Goal: Task Accomplishment & Management: Manage account settings

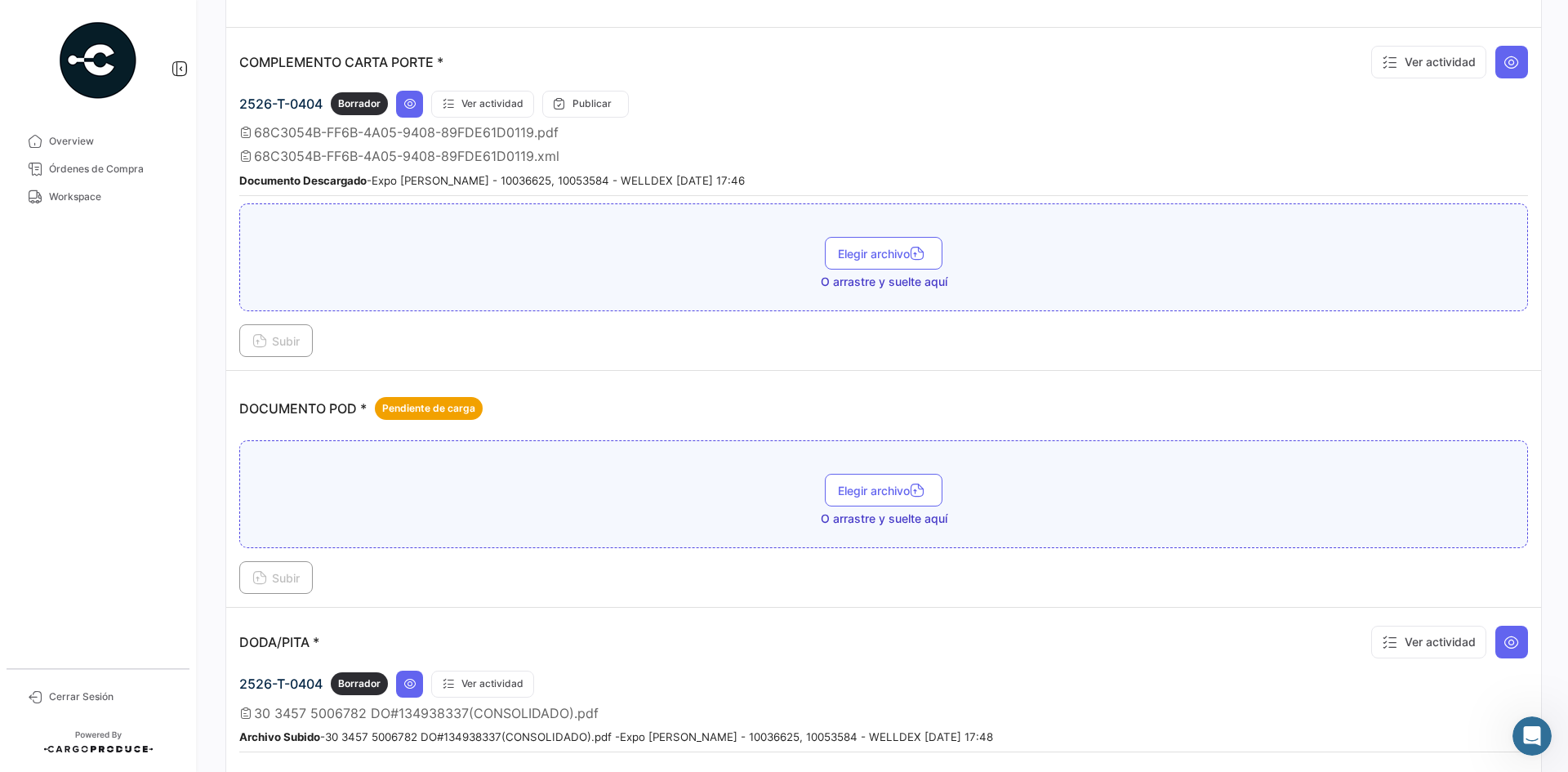
scroll to position [118, 0]
click at [81, 191] on span "Workspace" at bounding box center [112, 197] width 127 height 14
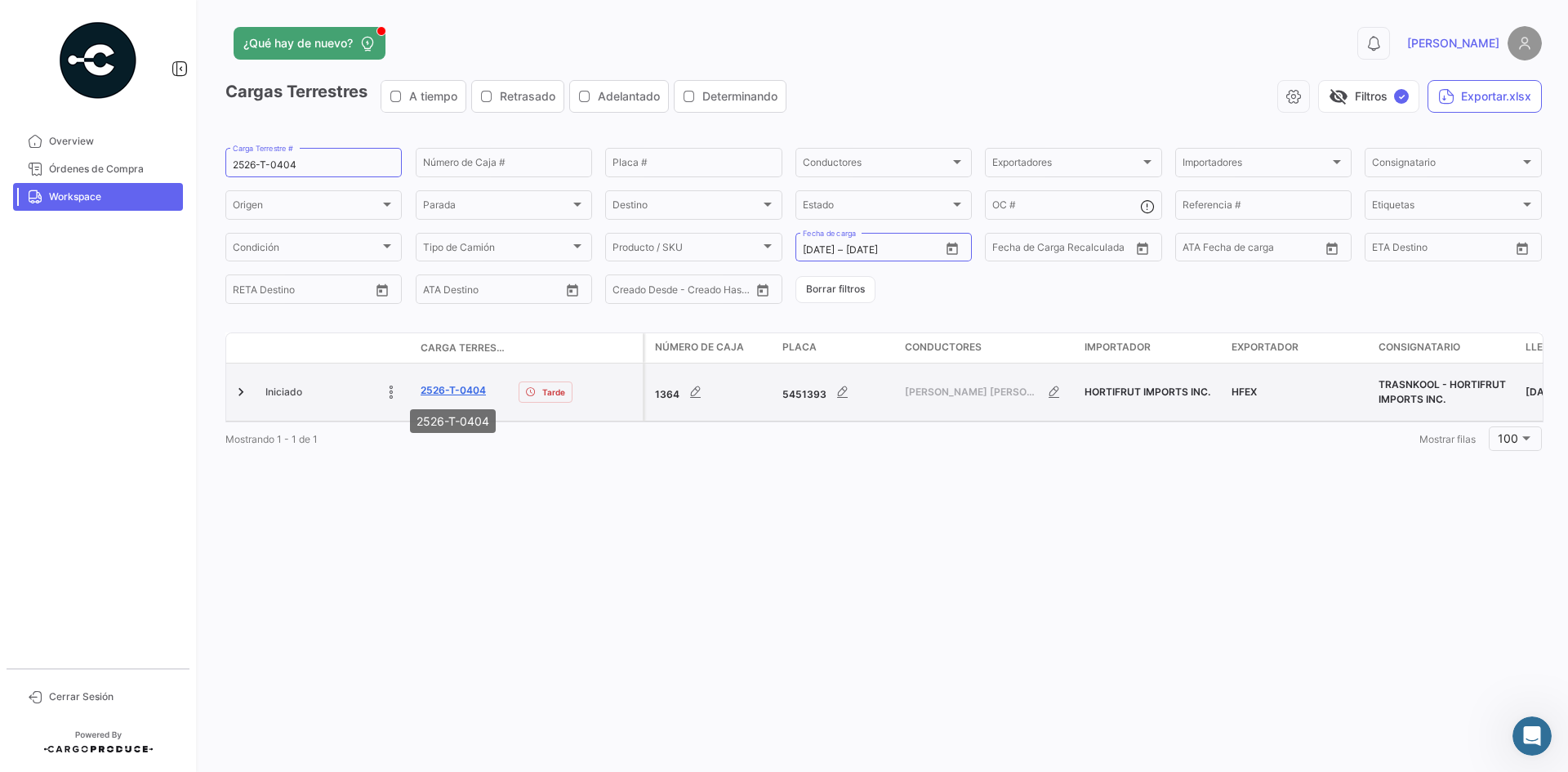
click at [433, 392] on link "2526-T-0404" at bounding box center [453, 390] width 65 height 14
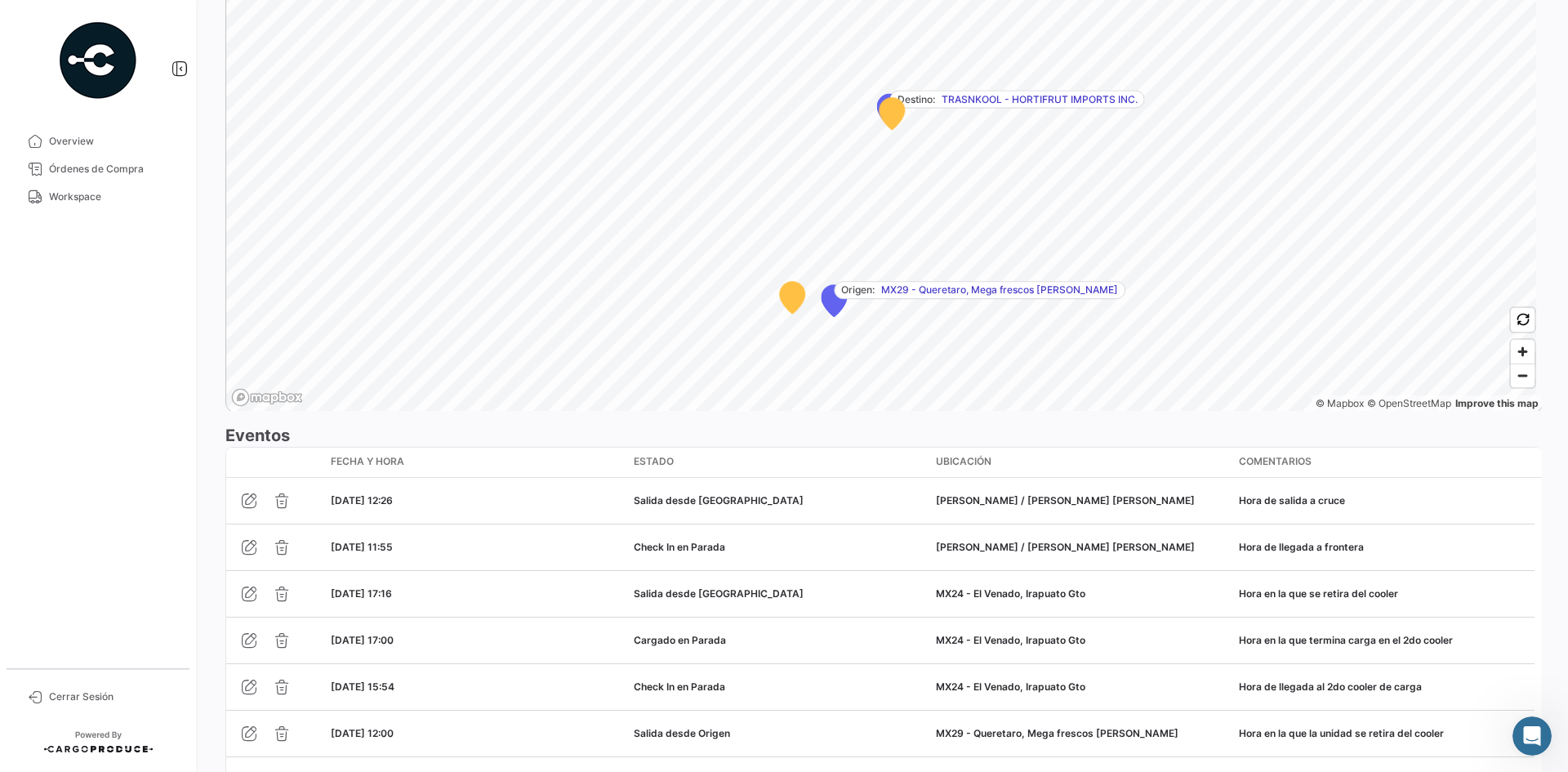
scroll to position [1276, 0]
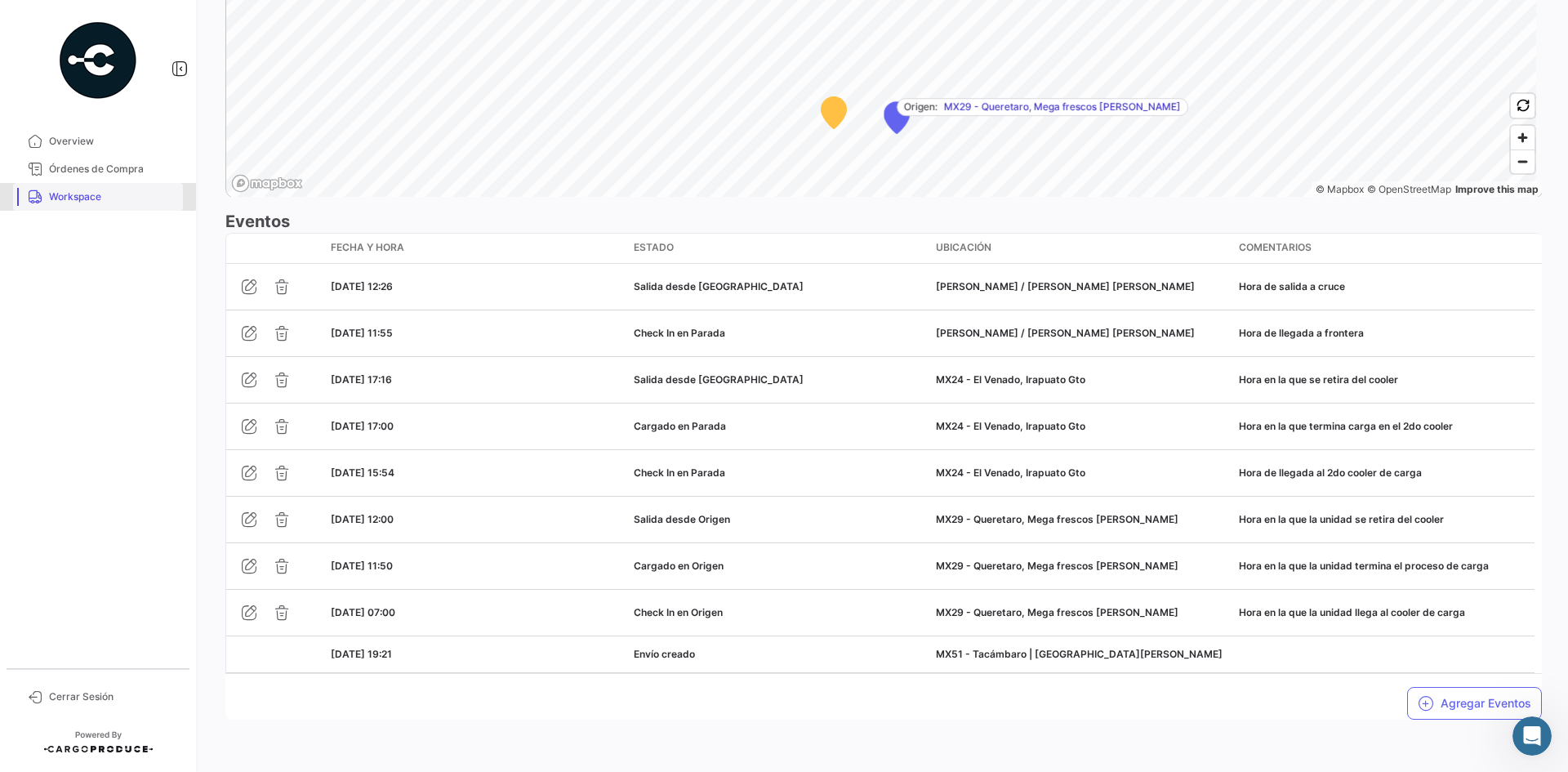
click at [67, 193] on span "Workspace" at bounding box center [112, 197] width 127 height 14
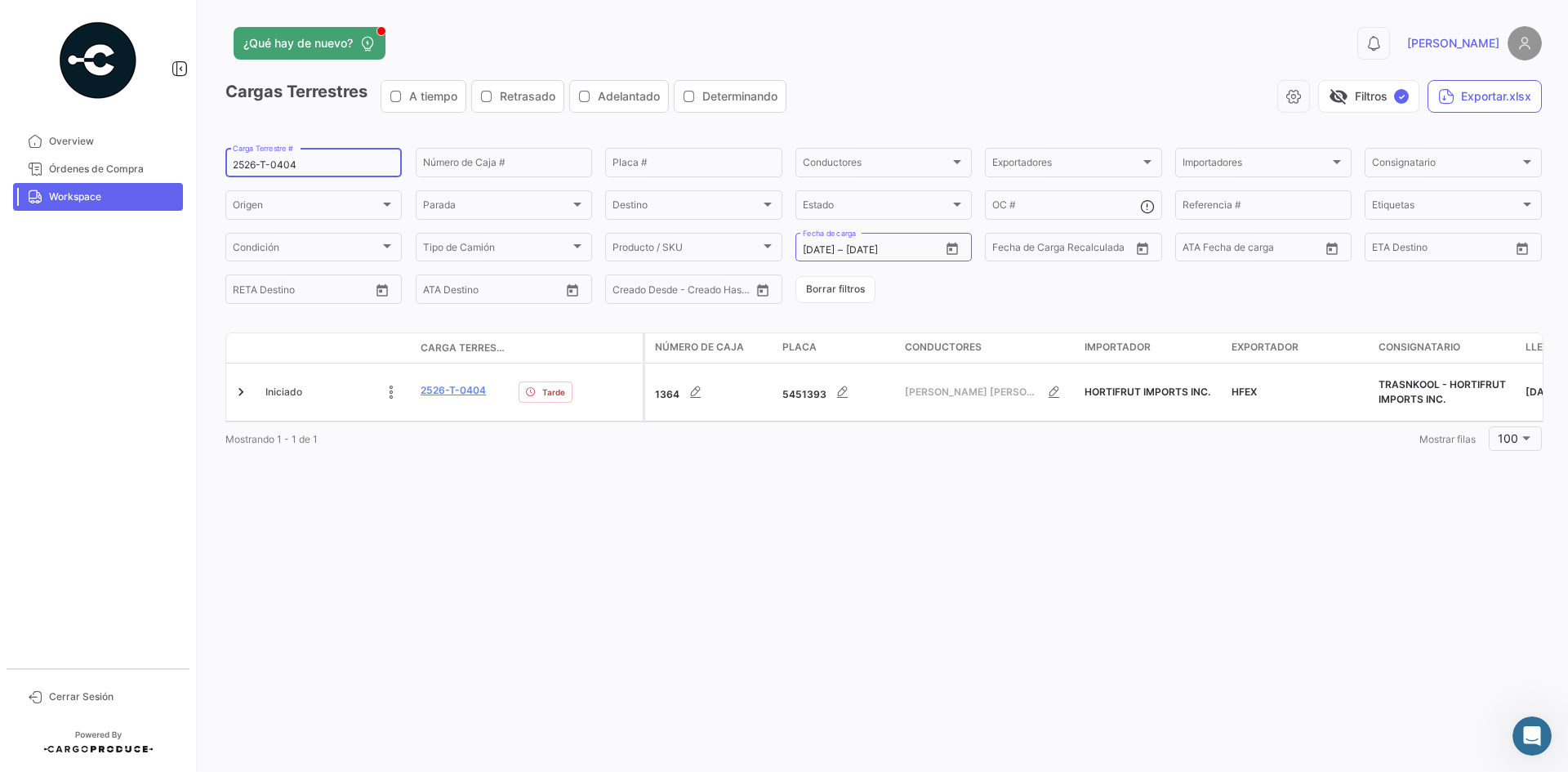
drag, startPoint x: 306, startPoint y: 161, endPoint x: 212, endPoint y: 170, distance: 94.4
click at [212, 170] on div "¿Qué hay de nuevo? 0 [PERSON_NAME] Terrestres A tiempo Retrasado Adelantado Det…" at bounding box center [884, 386] width 1369 height 772
paste input "0365"
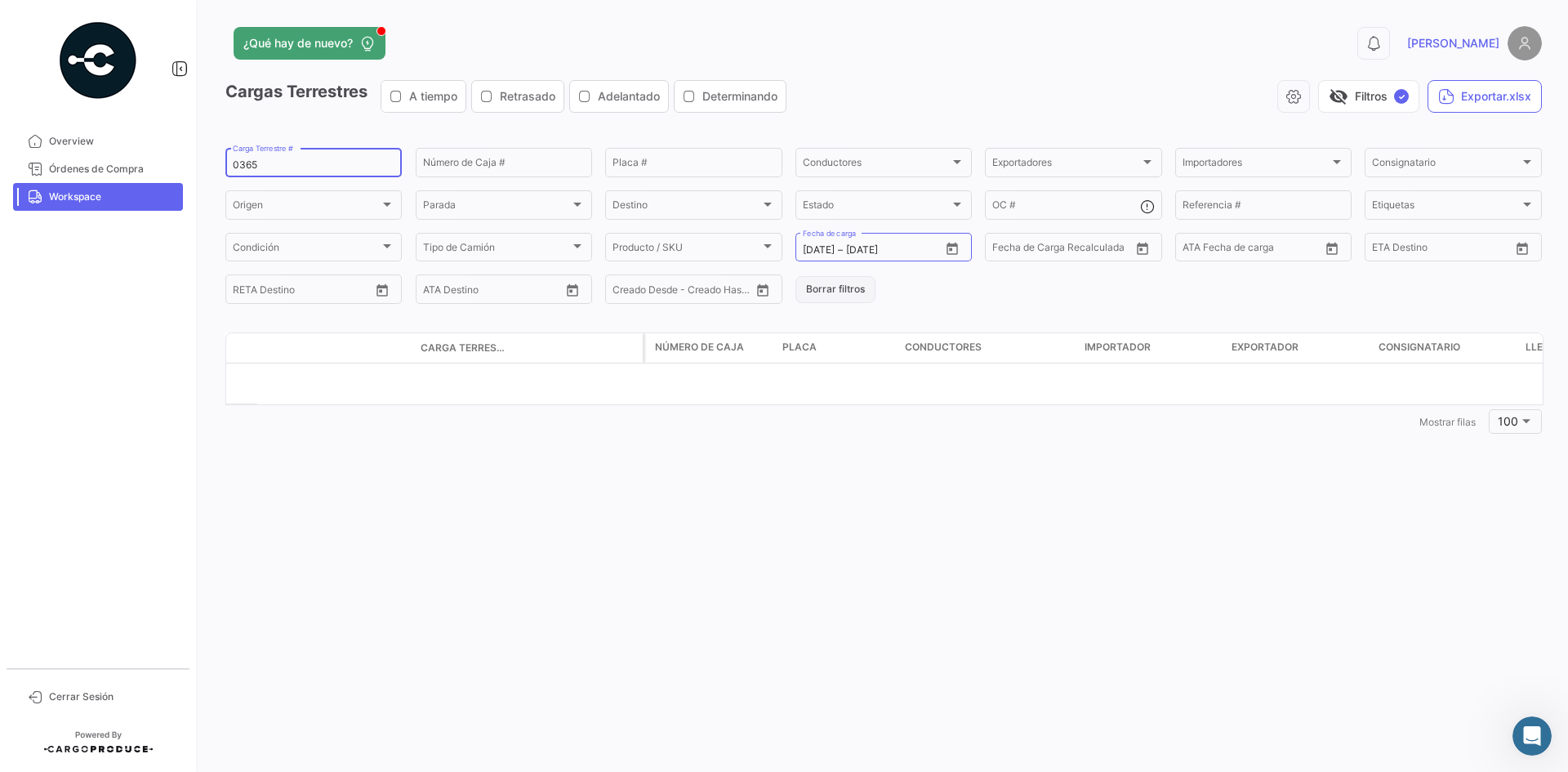
type input "0365"
click at [822, 292] on button "Borrar filtros" at bounding box center [835, 290] width 80 height 27
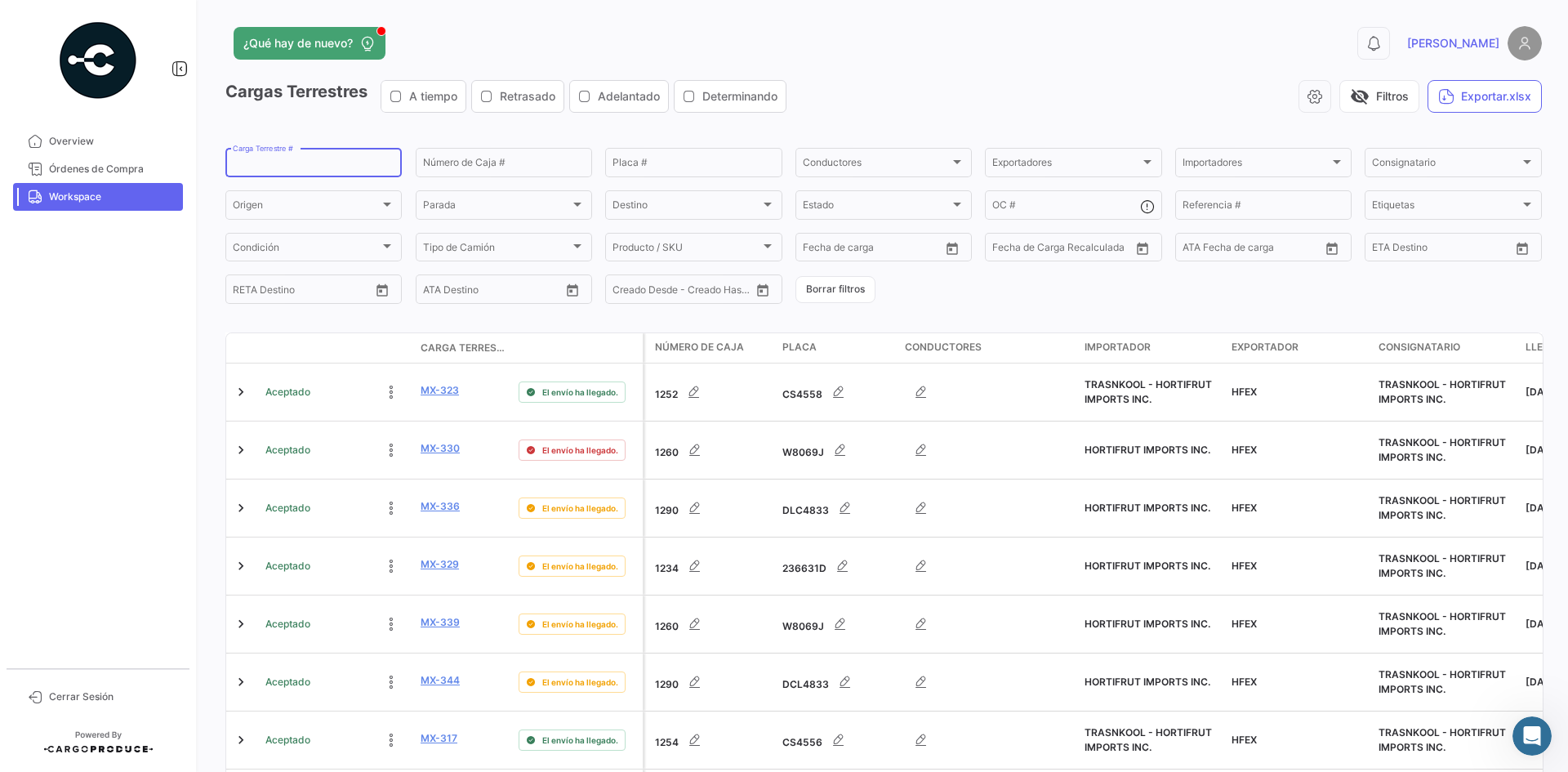
click at [274, 162] on input "Carga Terrestre #" at bounding box center [313, 164] width 162 height 12
paste input "0365"
type input "0365"
click at [122, 203] on span "Workspace" at bounding box center [112, 197] width 127 height 14
click at [946, 246] on icon "Open calendar" at bounding box center [951, 248] width 12 height 13
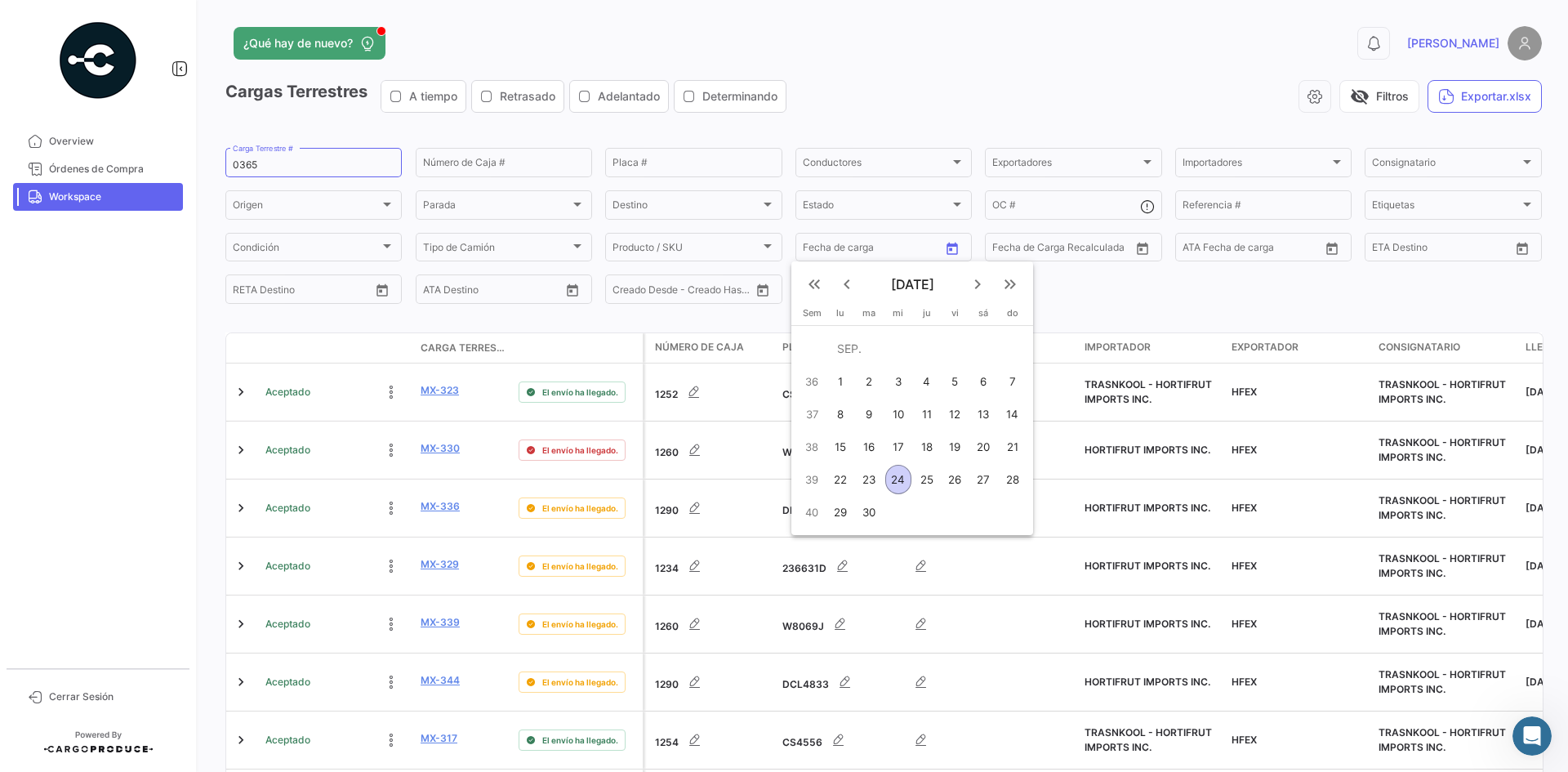
click at [840, 479] on div "22" at bounding box center [840, 479] width 25 height 30
type input "[DATE]"
click at [840, 479] on div "22" at bounding box center [840, 479] width 25 height 30
type input "[DATE]"
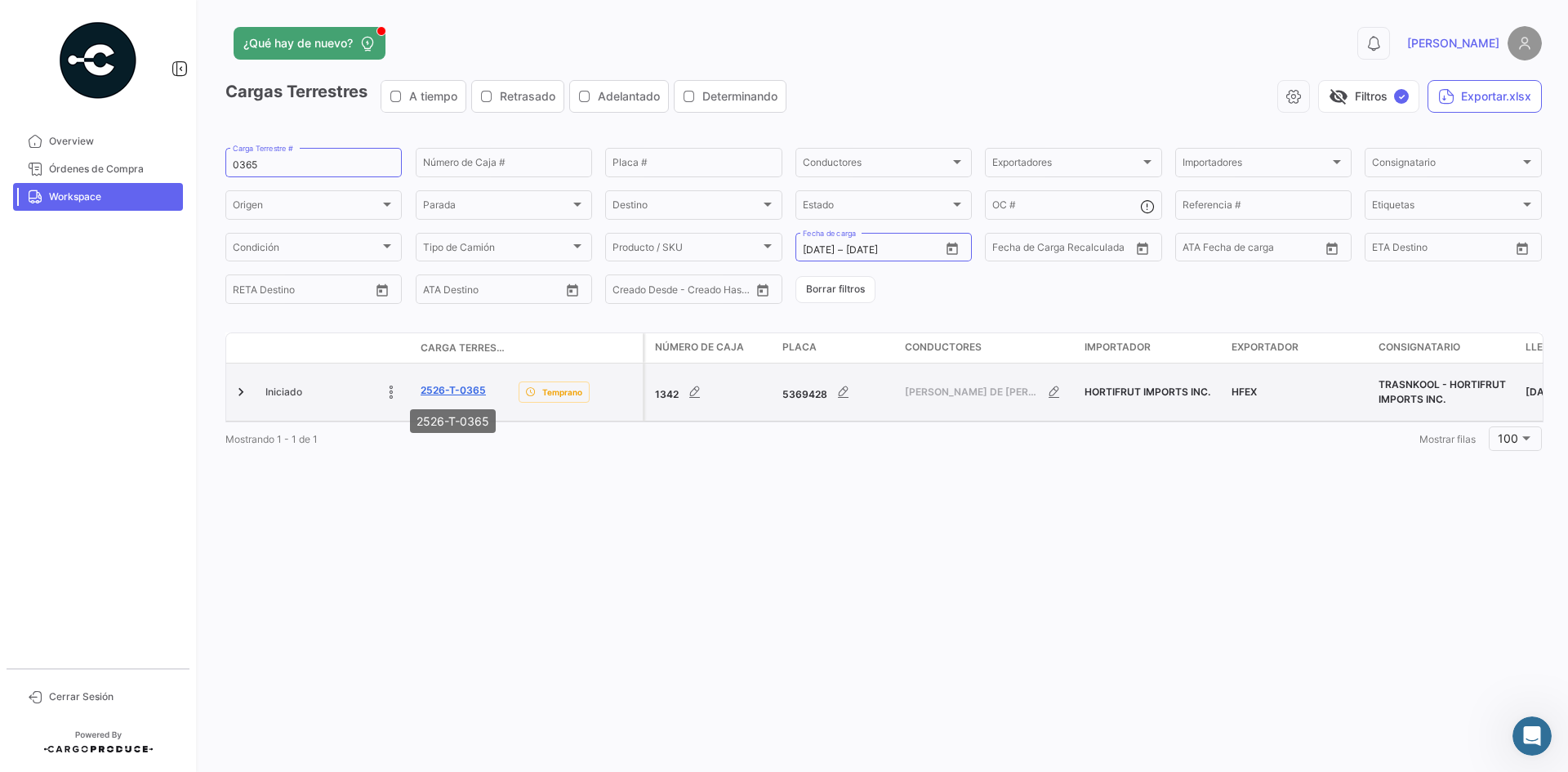
click at [457, 388] on link "2526-T-0365" at bounding box center [453, 390] width 65 height 14
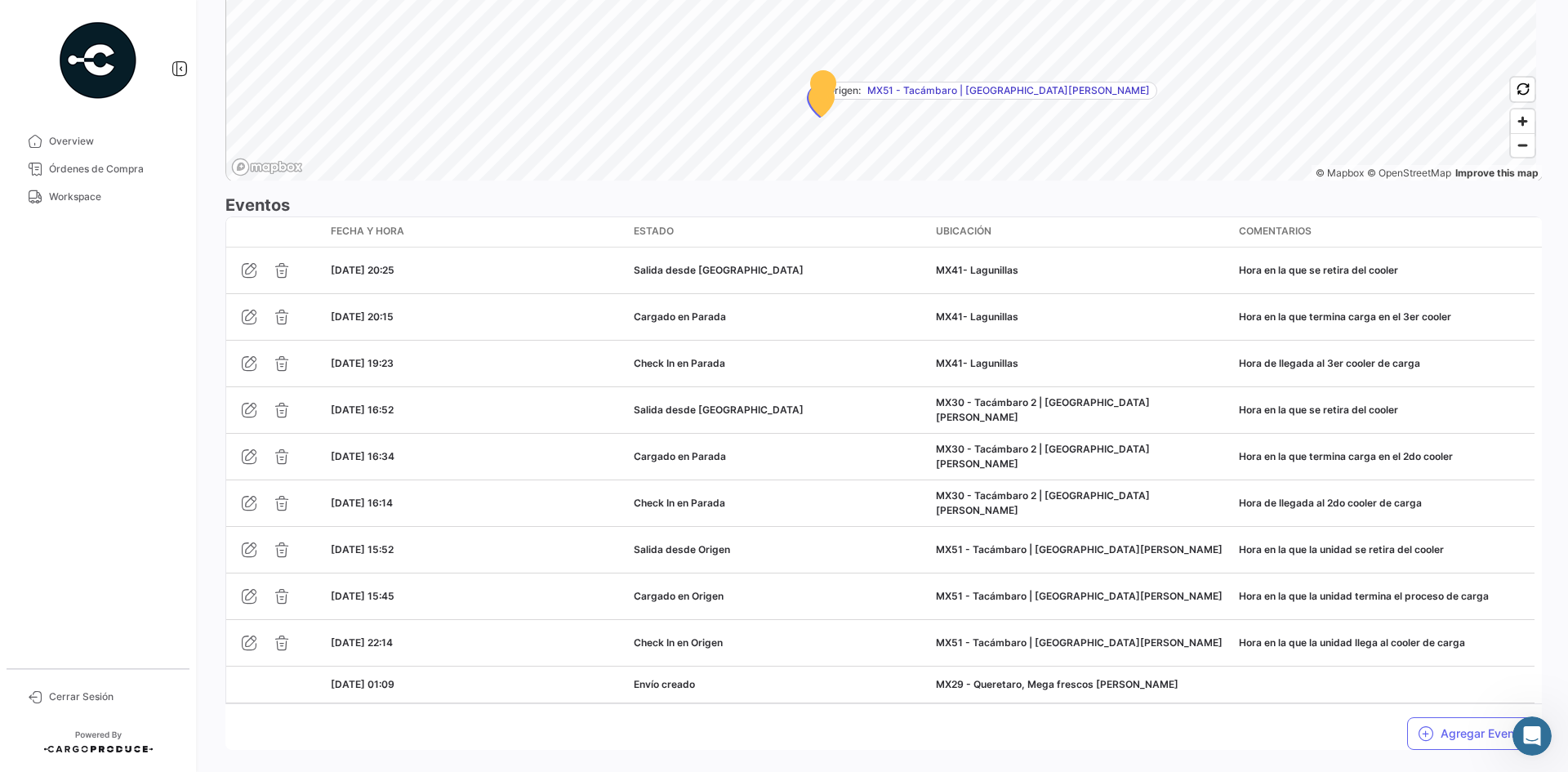
scroll to position [1323, 0]
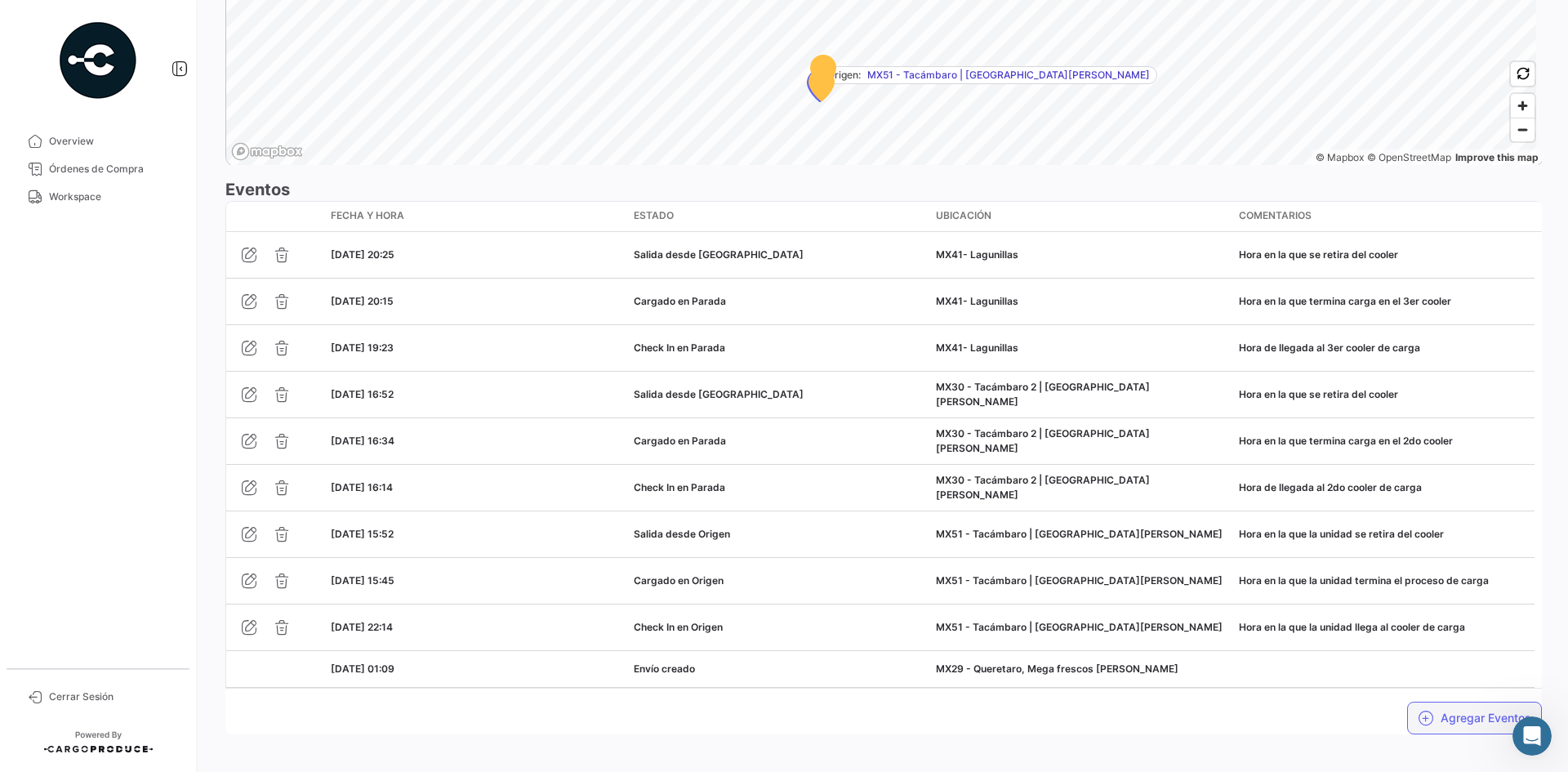
click at [1437, 702] on button "Agregar Eventos" at bounding box center [1474, 718] width 135 height 33
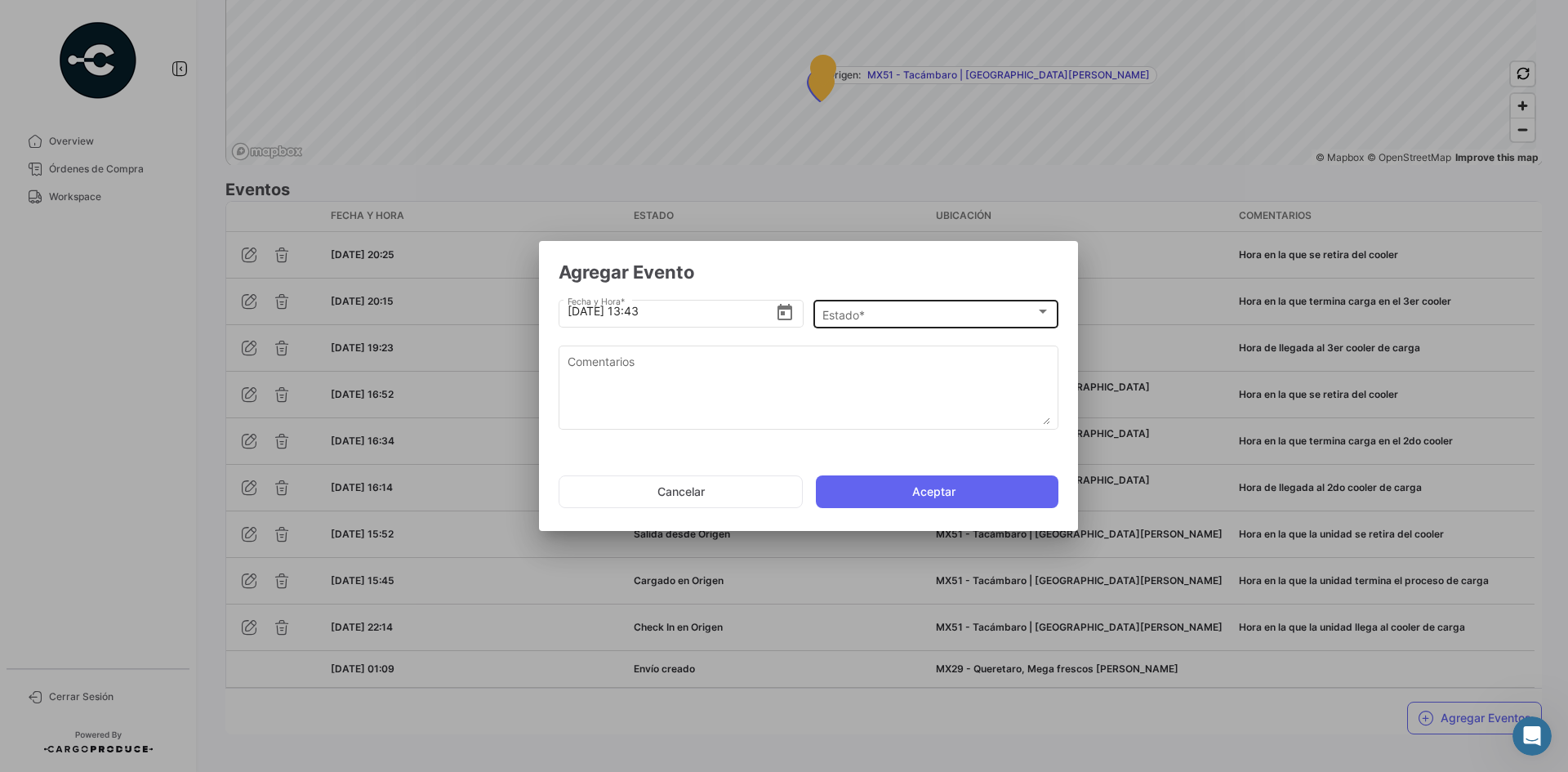
click at [918, 313] on div "Estado *" at bounding box center [929, 314] width 213 height 14
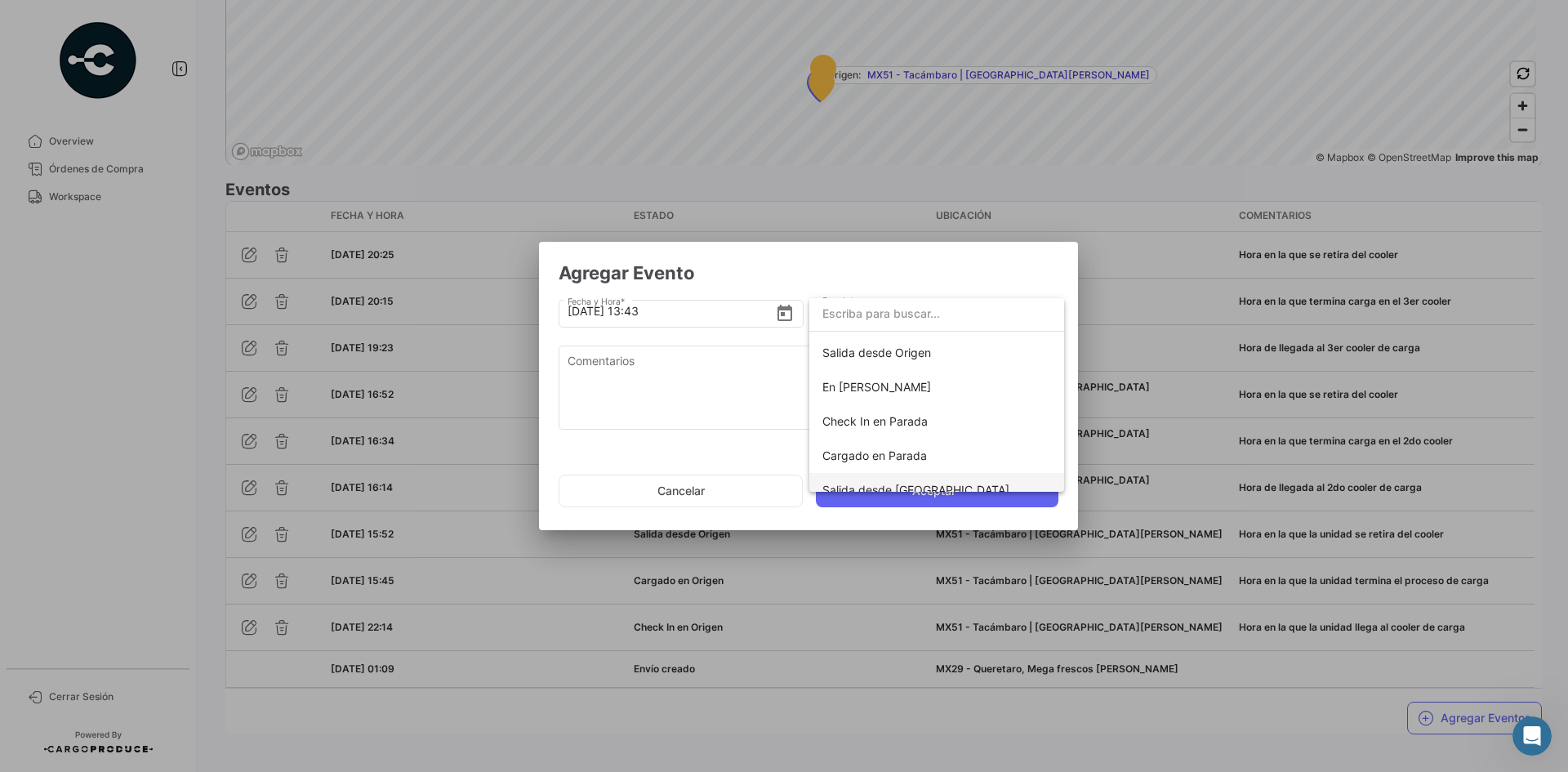
scroll to position [42, 0]
click at [891, 477] on span "Check In en Parada" at bounding box center [875, 479] width 106 height 14
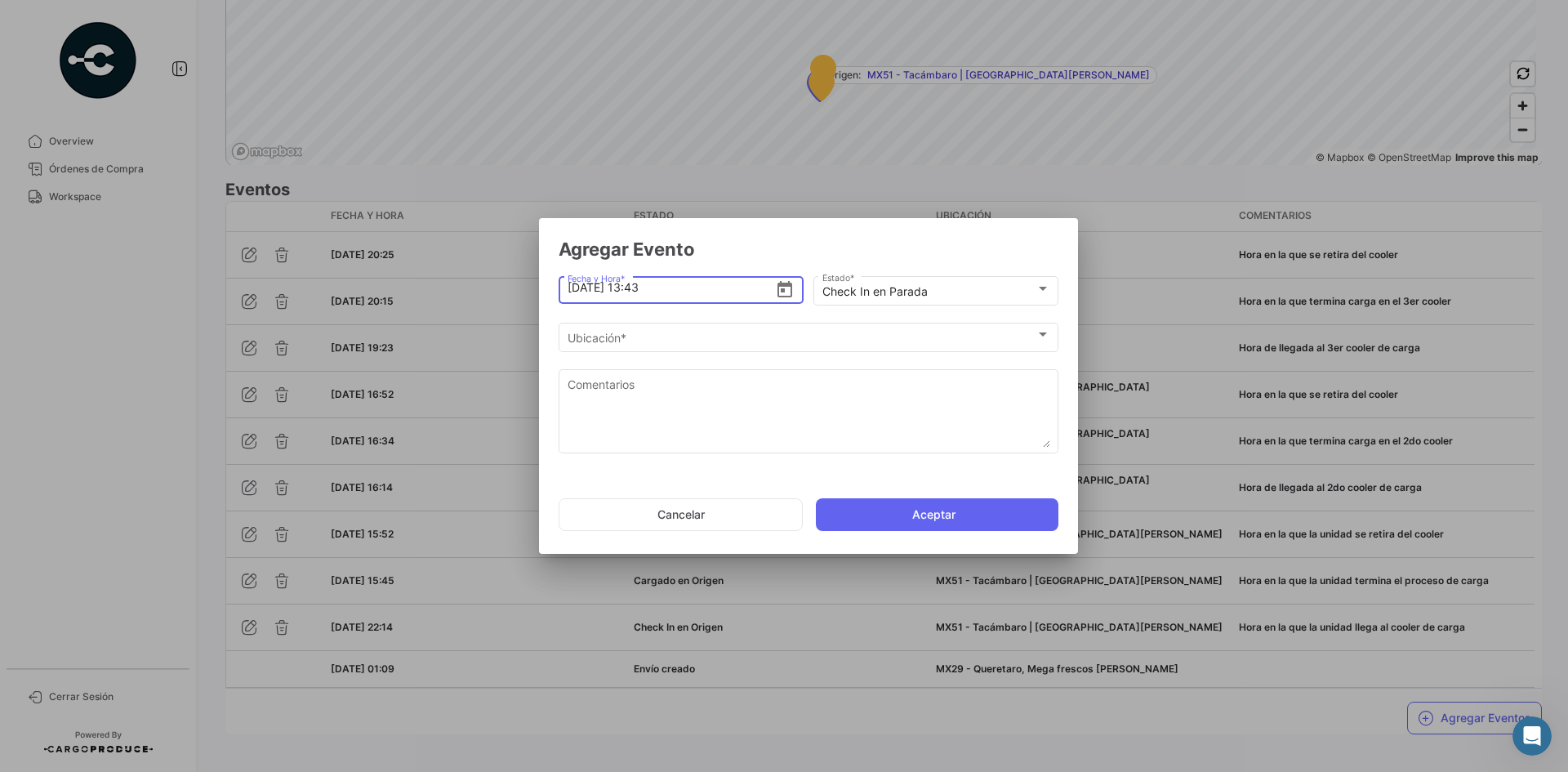
click at [642, 288] on input "[DATE] 13:43" at bounding box center [672, 287] width 209 height 57
type input "[DATE] 04:43"
click at [747, 347] on div "Ubicación * Ubicación *" at bounding box center [809, 336] width 483 height 32
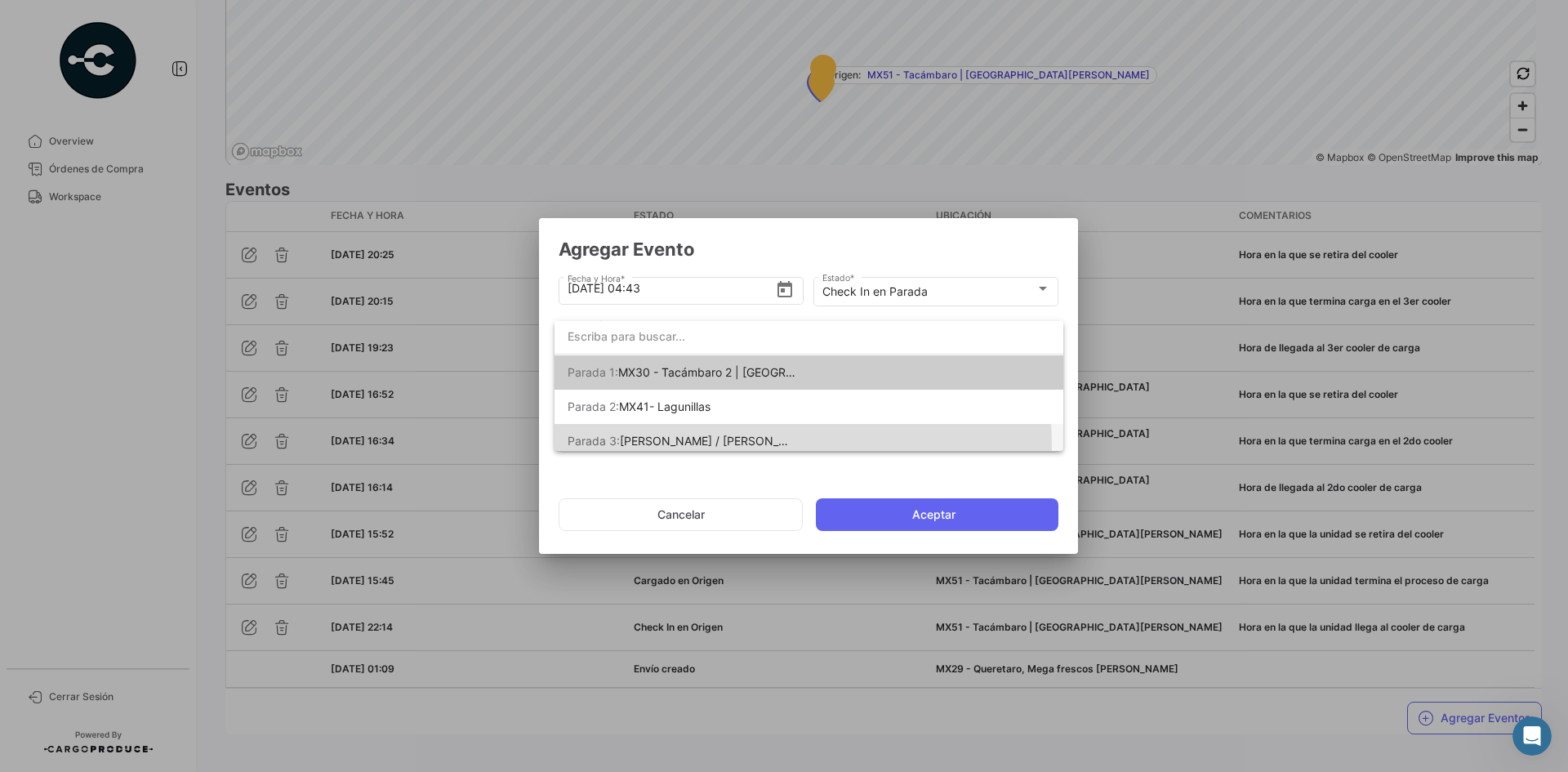
click at [706, 447] on span "[PERSON_NAME] / [PERSON_NAME] [PERSON_NAME]" at bounding box center [765, 440] width 291 height 14
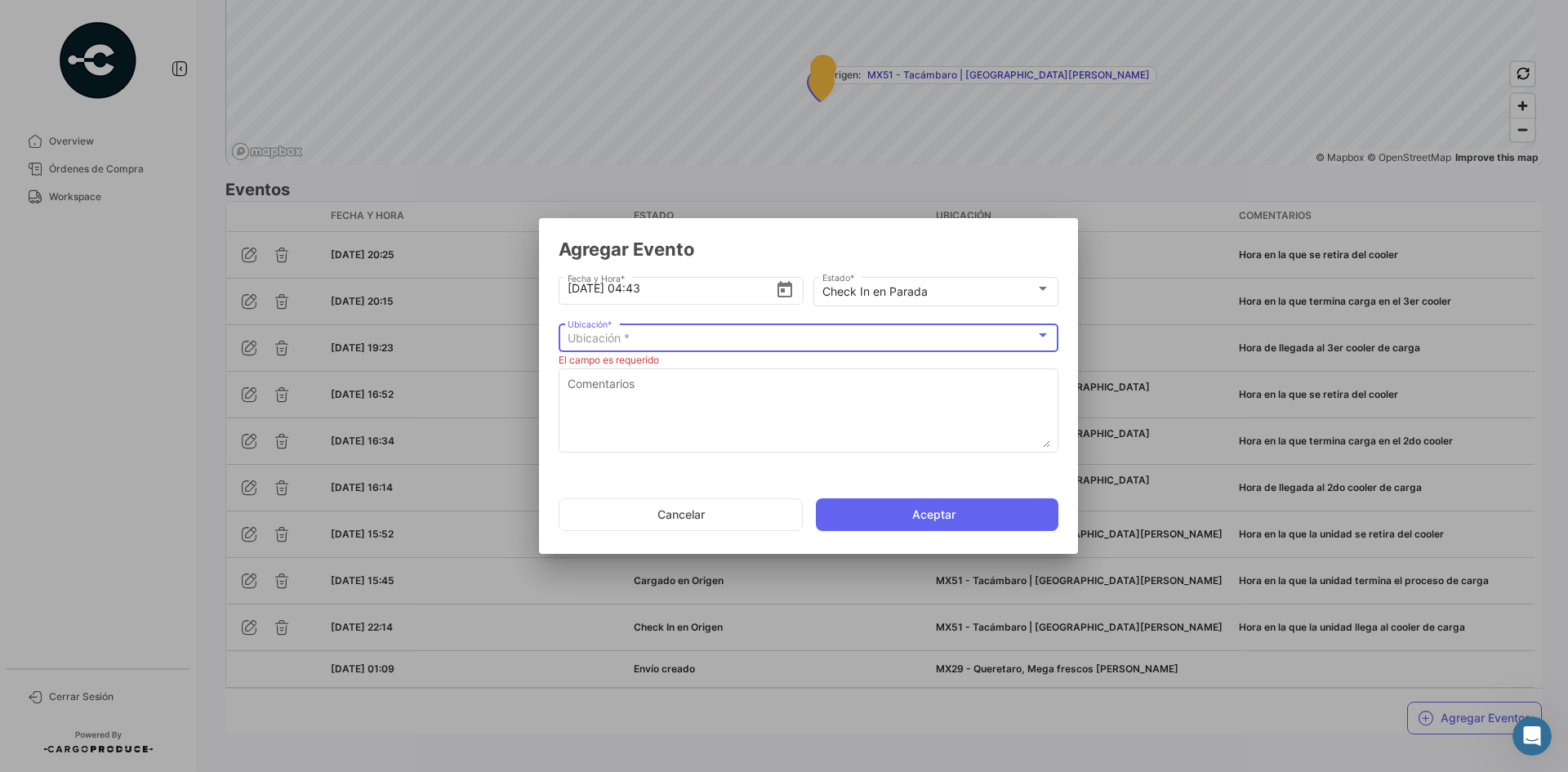
scroll to position [0, 0]
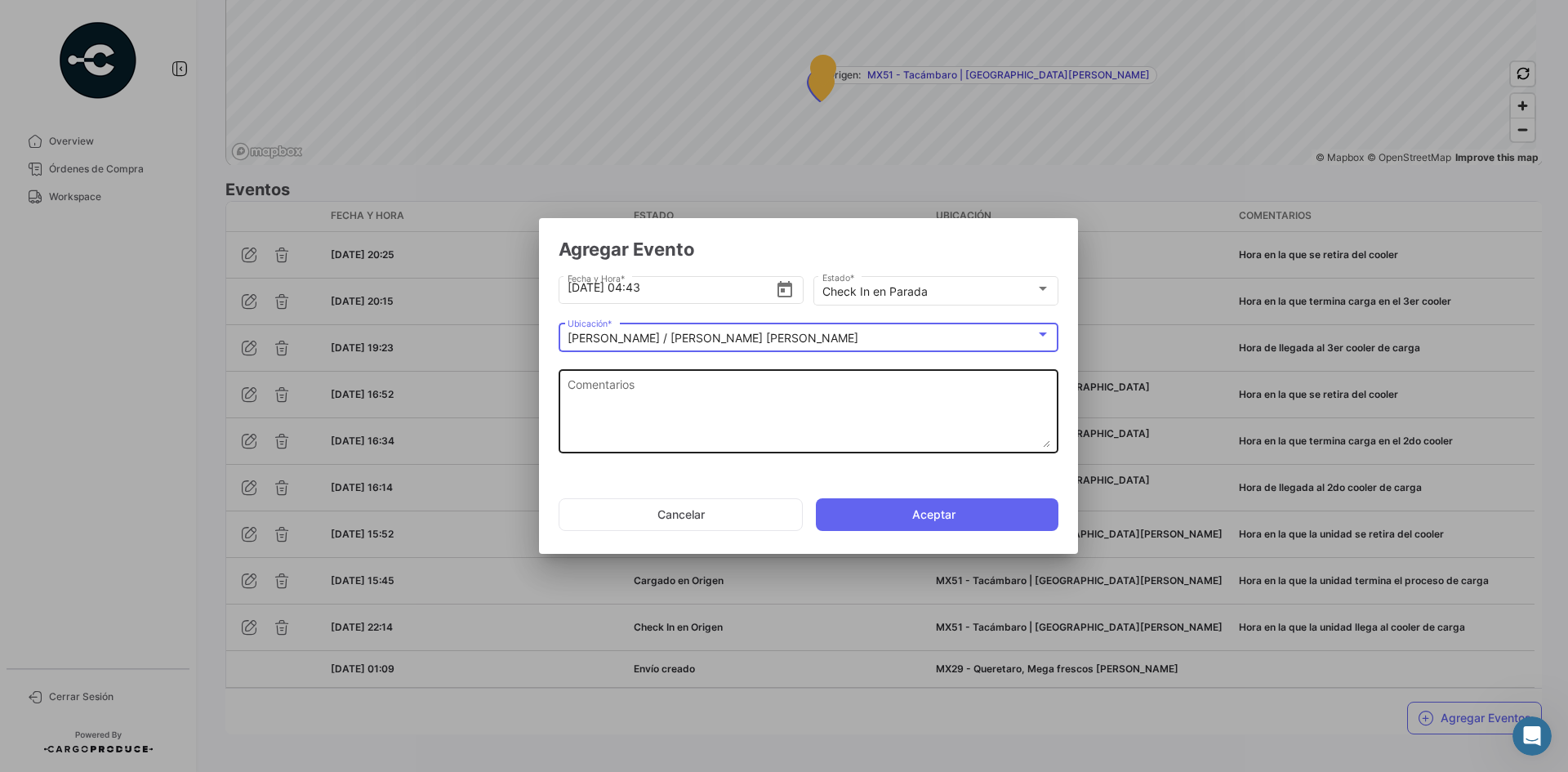
click at [661, 402] on textarea "Comentarios" at bounding box center [809, 412] width 483 height 72
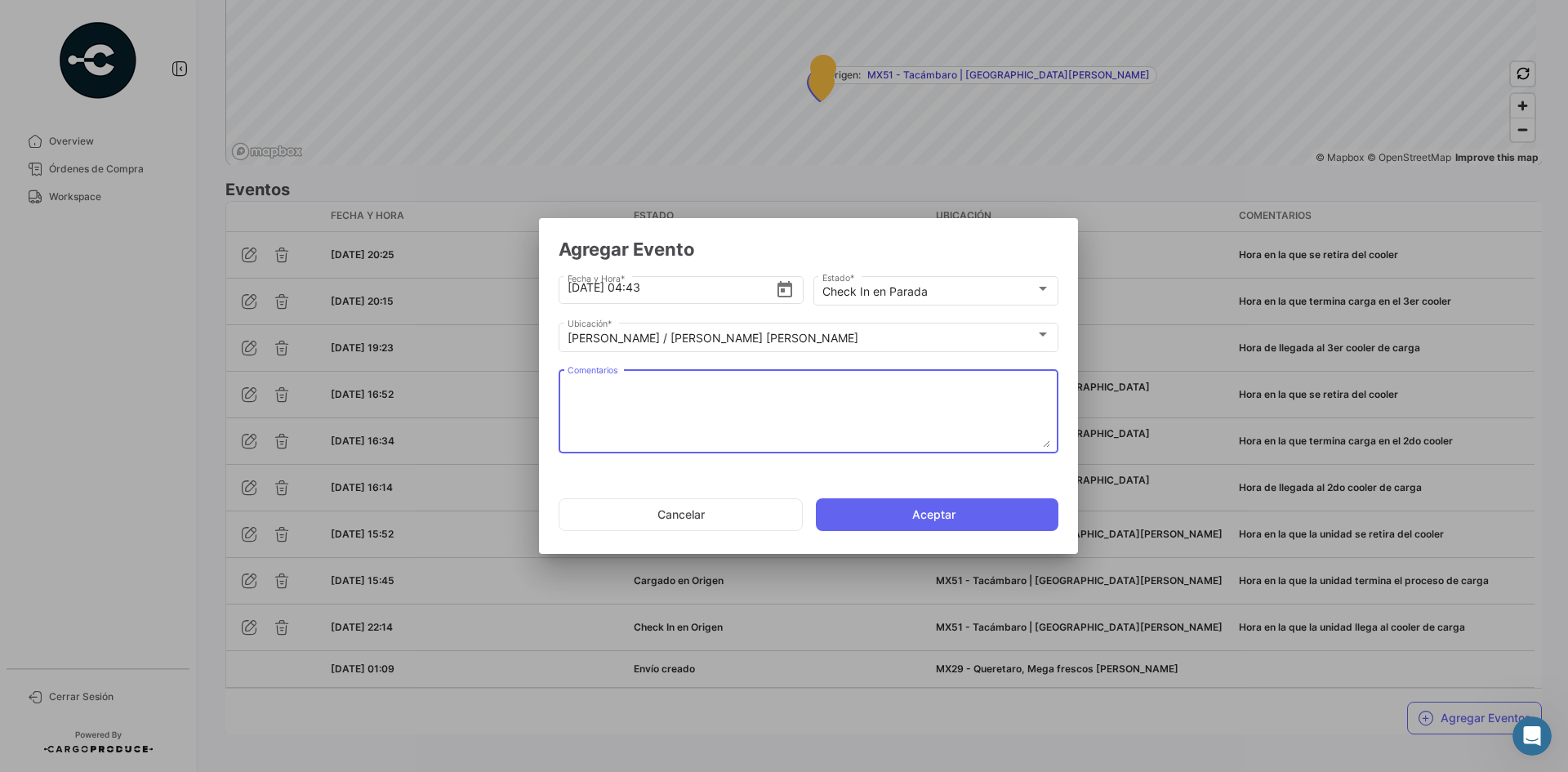
paste textarea "Hora de llegada a frontera (Patio)"
type textarea "Hora de llegada a frontera (Patio)"
click at [882, 524] on button "Aceptar" at bounding box center [937, 515] width 243 height 33
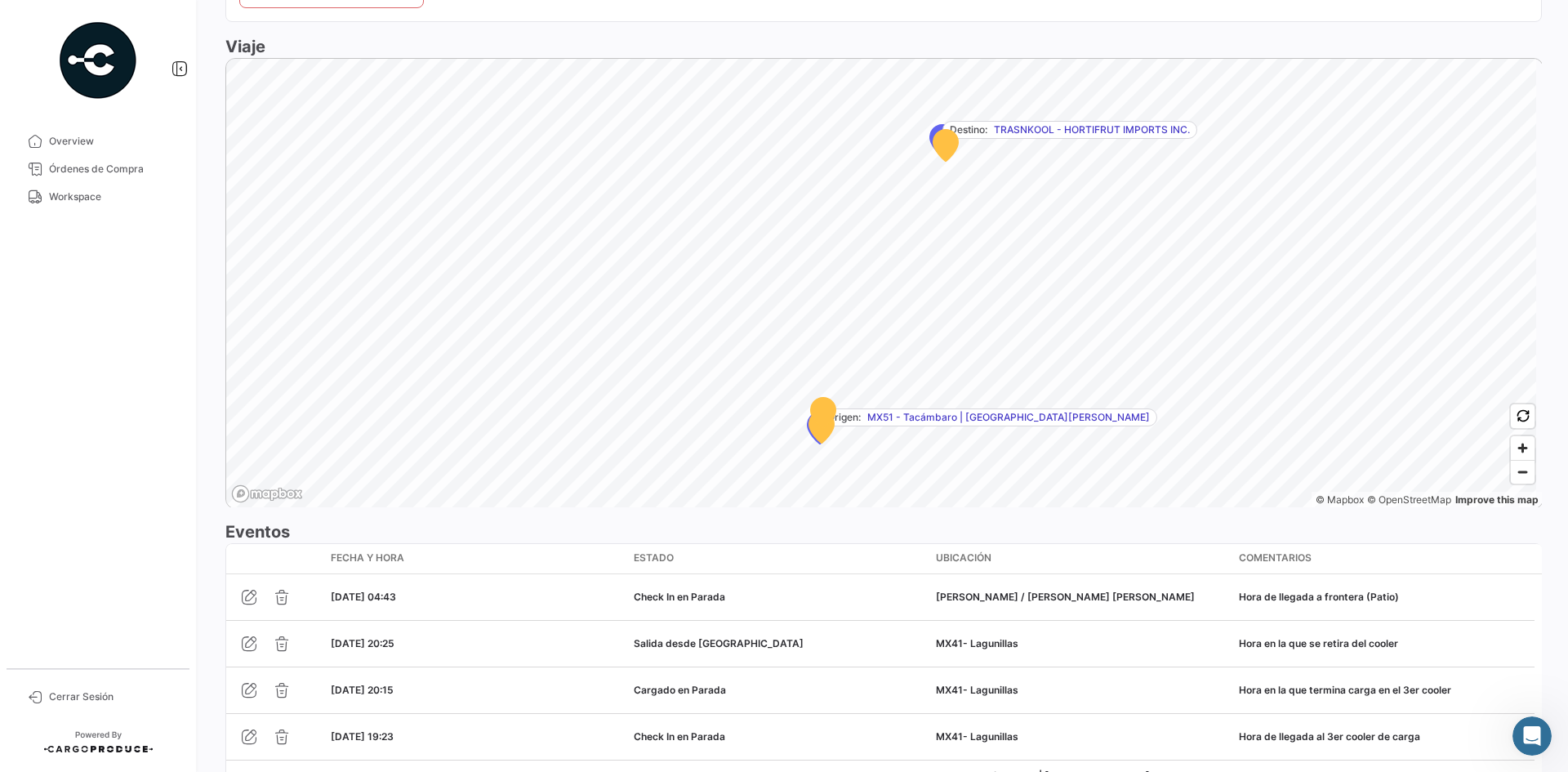
scroll to position [1369, 0]
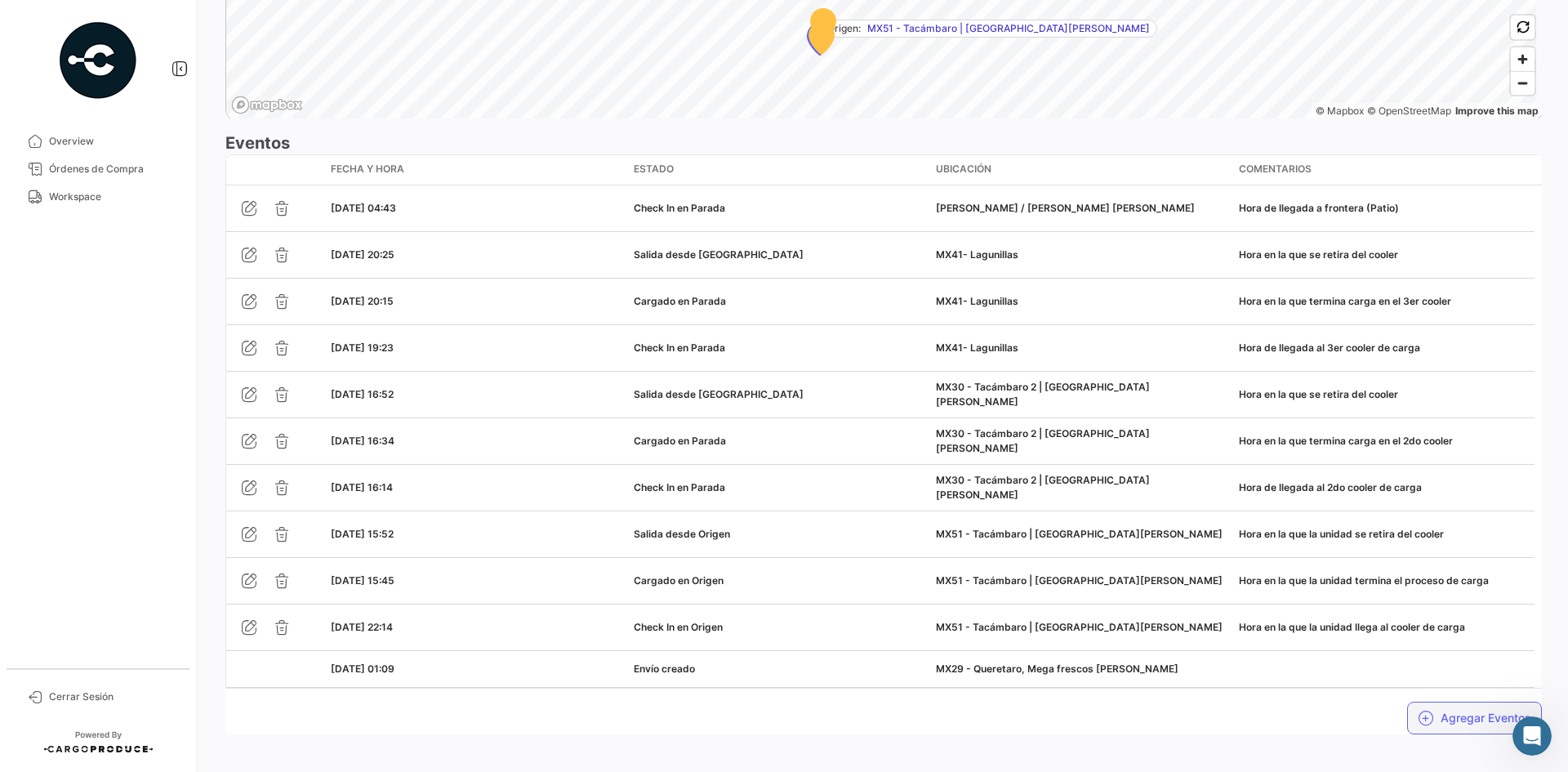
click at [1455, 706] on button "Agregar Eventos" at bounding box center [1474, 718] width 135 height 33
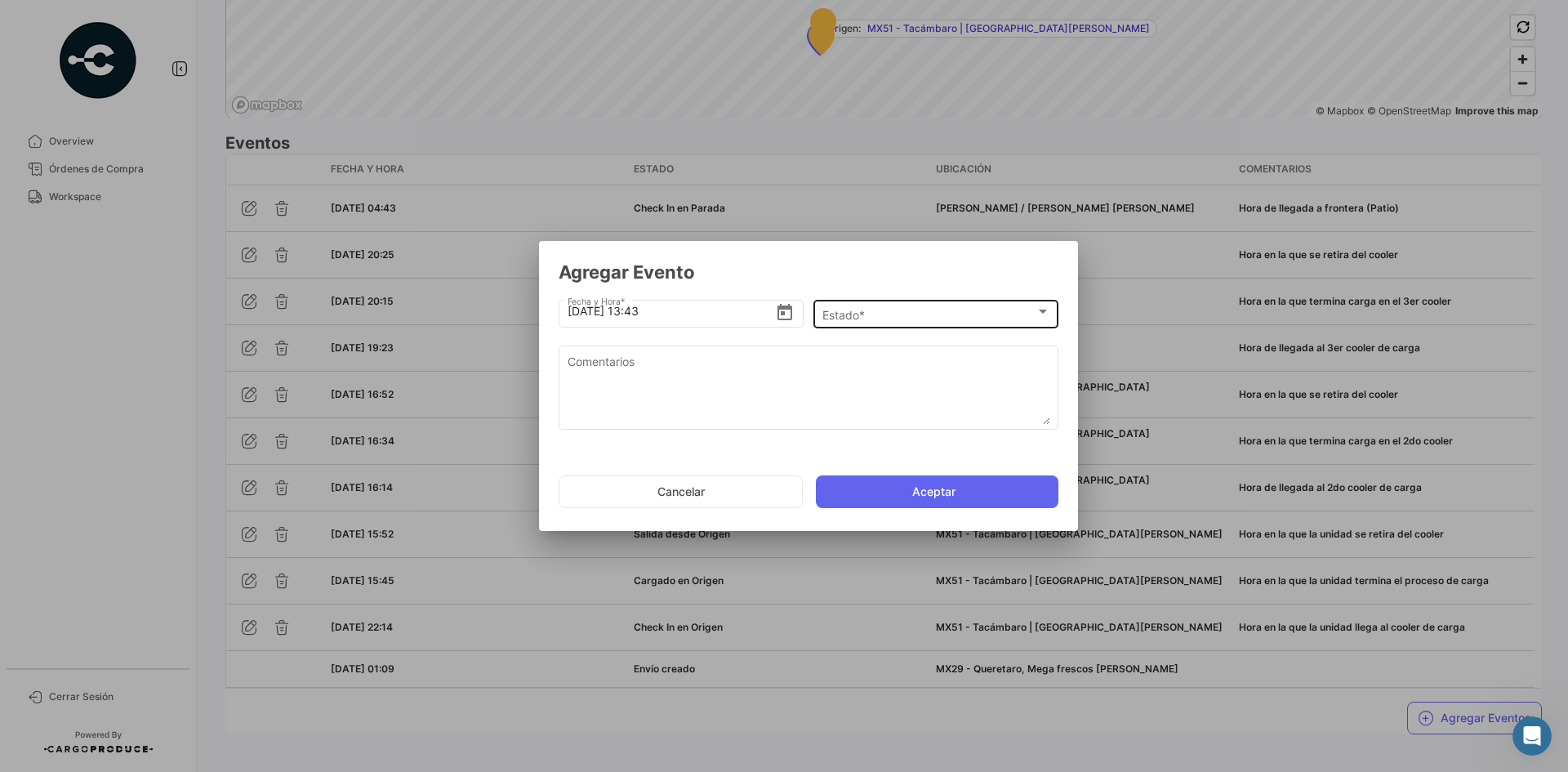
click at [881, 321] on div "Estado *" at bounding box center [929, 314] width 213 height 14
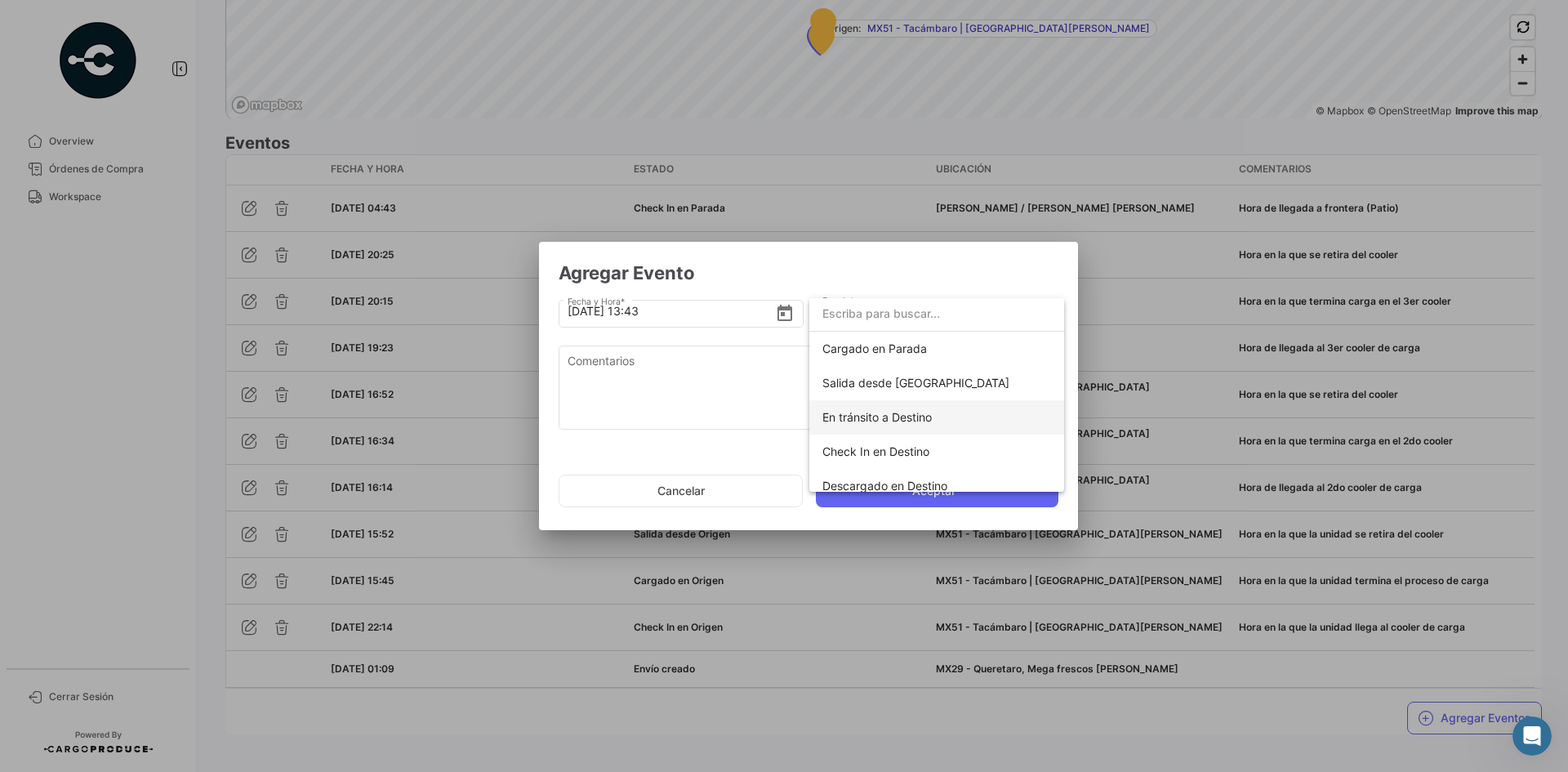
scroll to position [205, 0]
click at [899, 392] on span "Salida desde [GEOGRAPHIC_DATA]" at bounding box center [936, 385] width 228 height 34
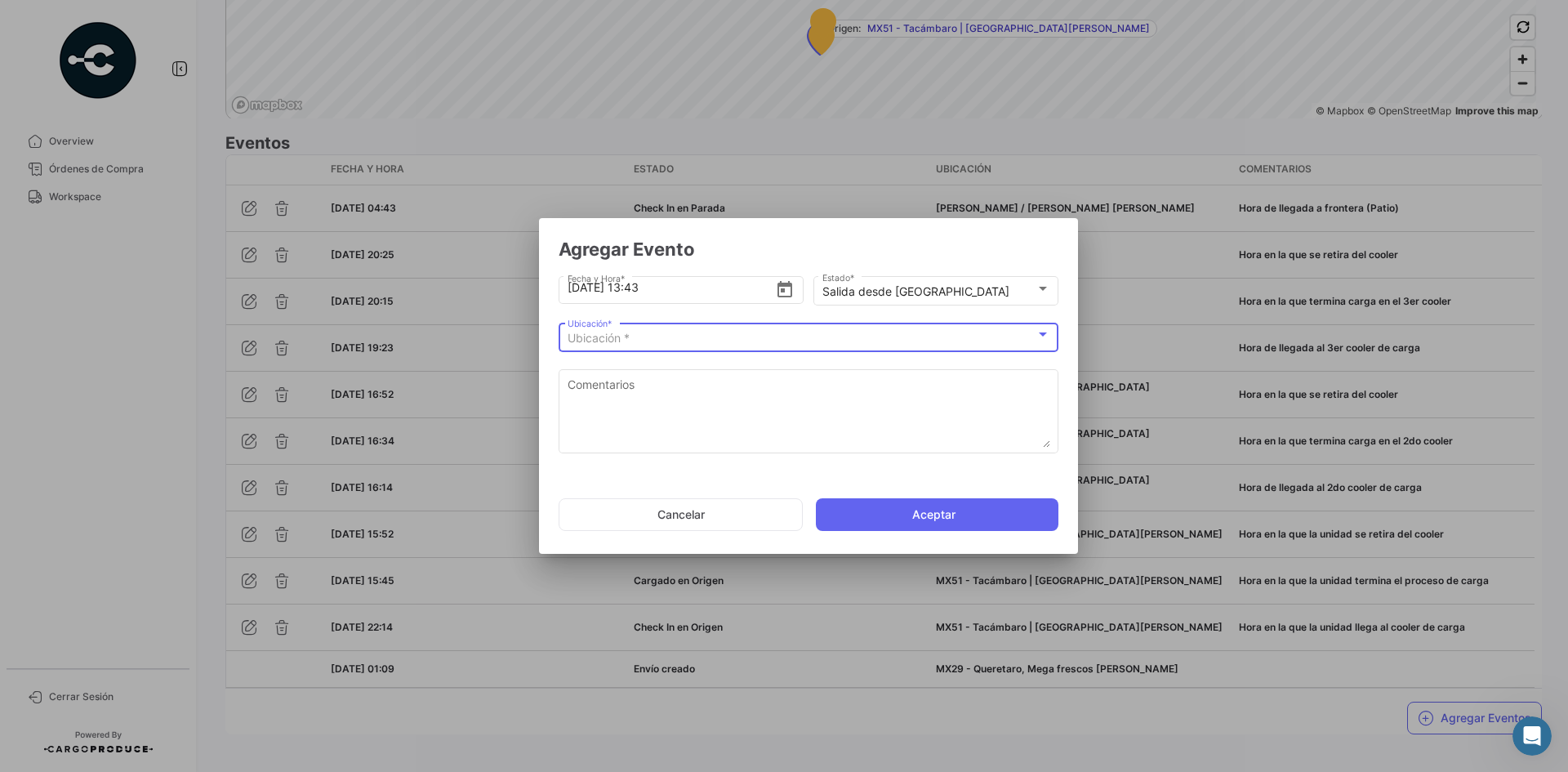
click at [724, 342] on div "Ubicación *" at bounding box center [802, 338] width 468 height 14
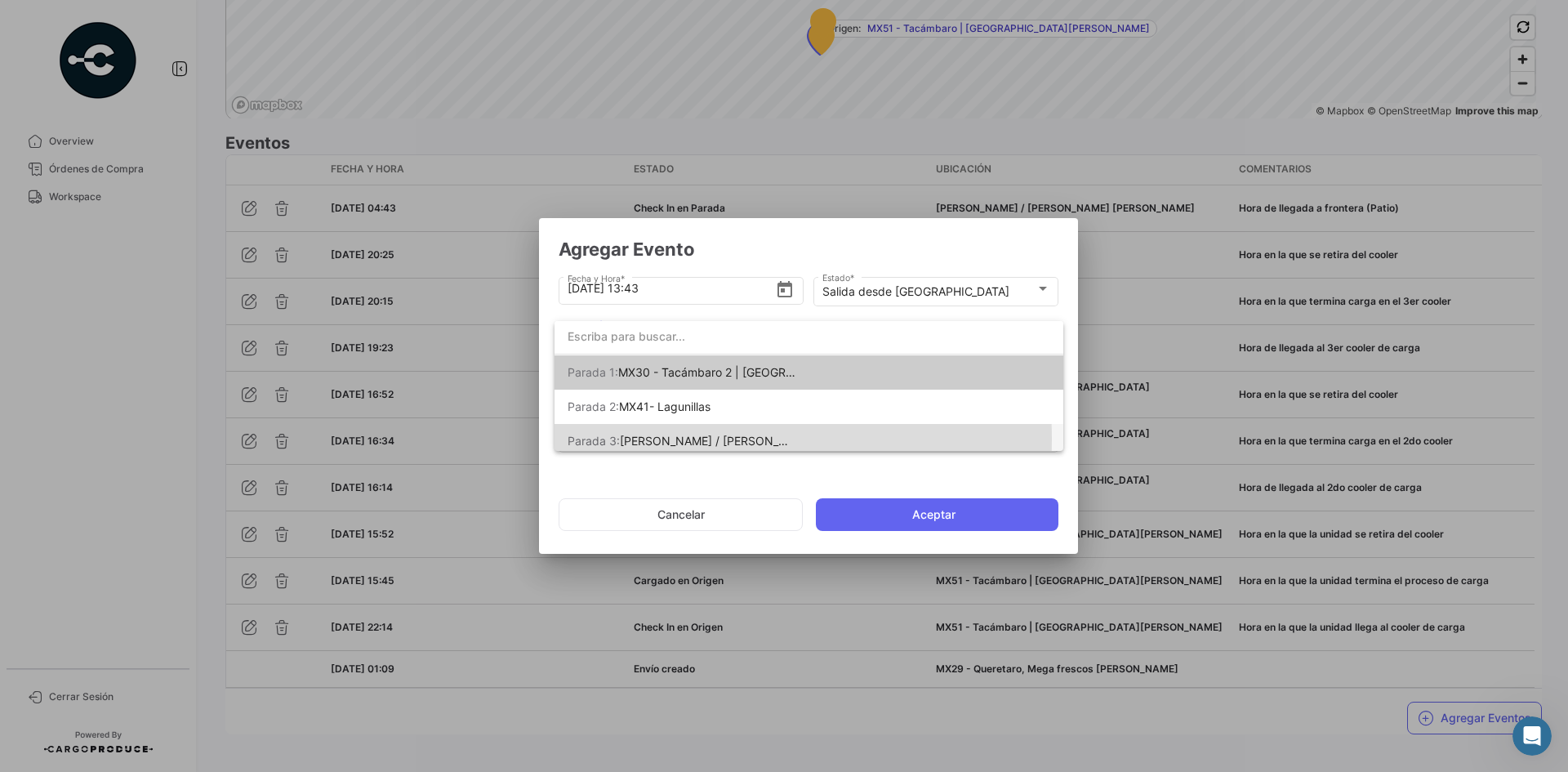
click at [700, 439] on span "[PERSON_NAME] / [PERSON_NAME] [PERSON_NAME]" at bounding box center [765, 440] width 291 height 14
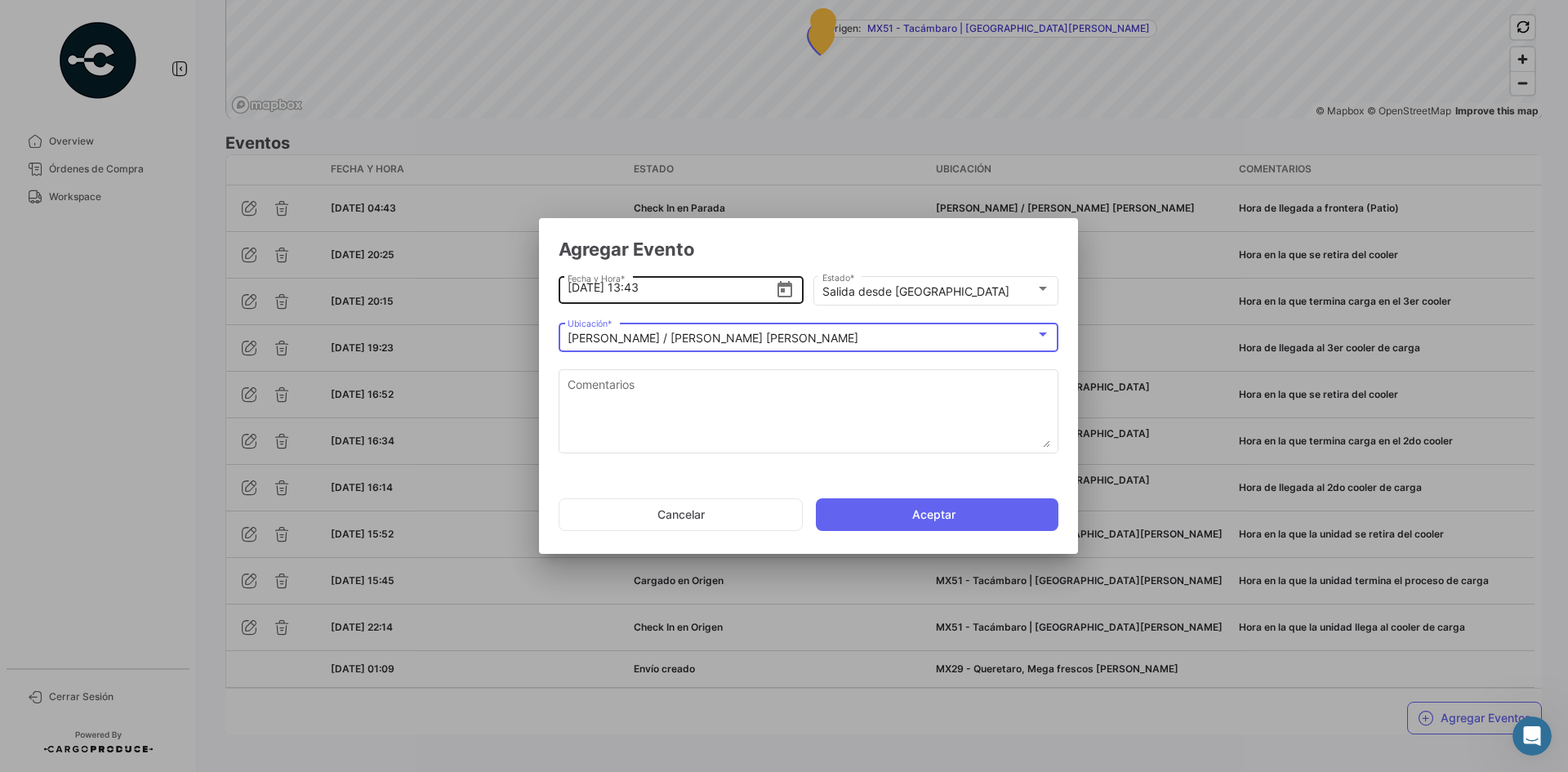
click at [641, 292] on input "[DATE] 13:43" at bounding box center [672, 287] width 209 height 57
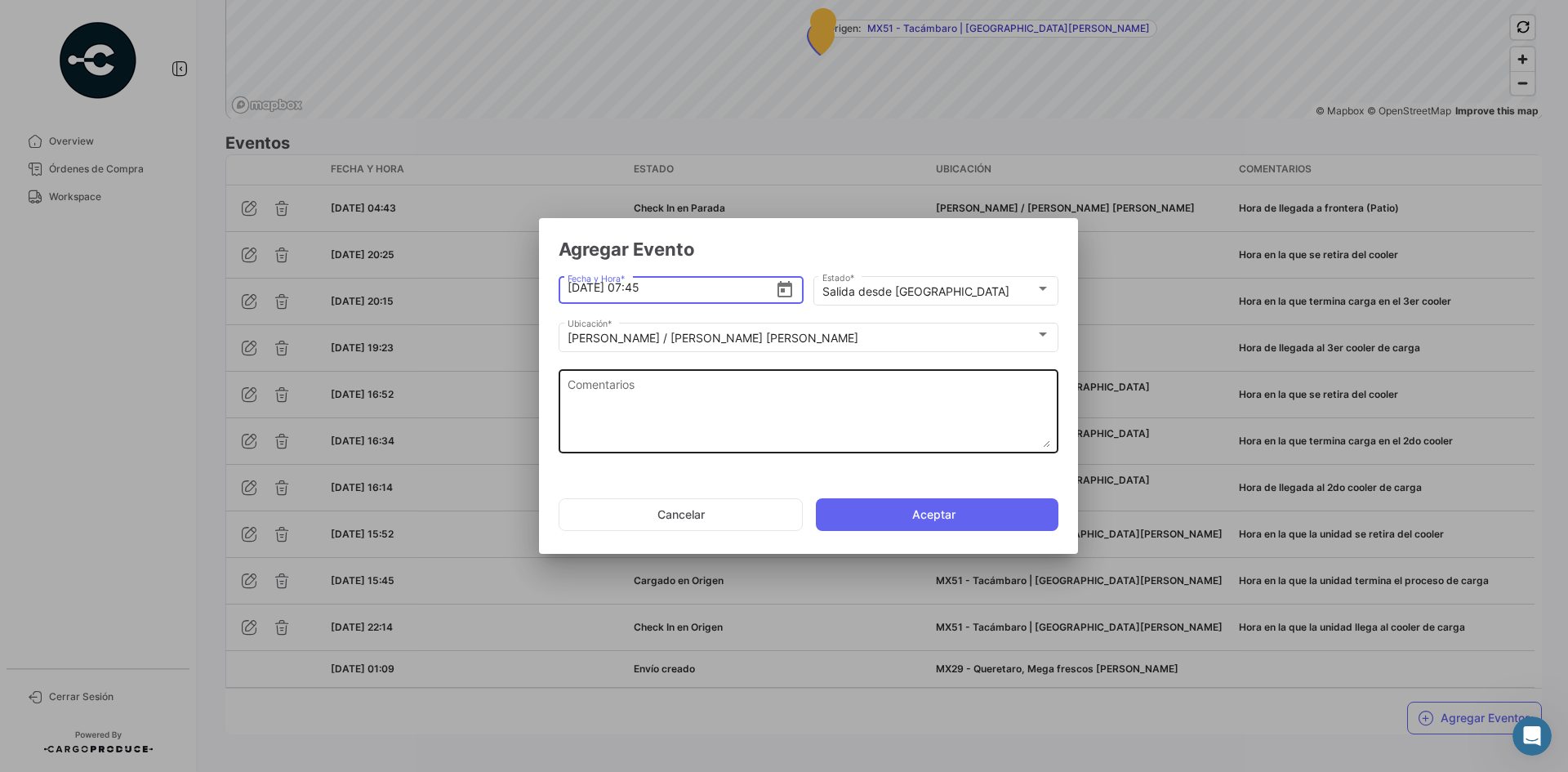
type input "[DATE] 07:45"
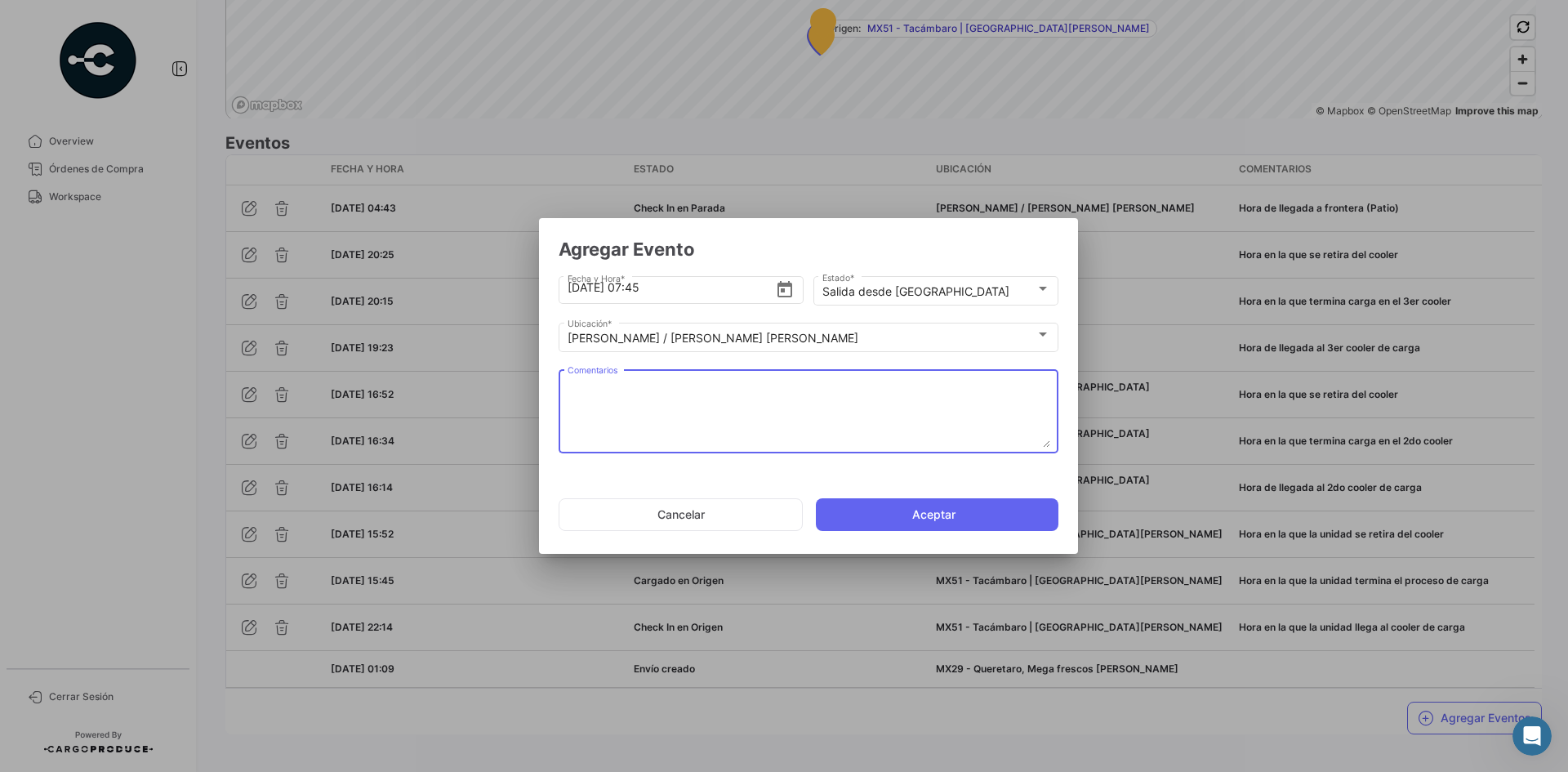
click at [728, 383] on textarea "Comentarios" at bounding box center [809, 412] width 483 height 72
paste textarea "Hora de salida a cruce"
type textarea "Hora de salida a cruce"
click at [905, 508] on button "Aceptar" at bounding box center [937, 515] width 243 height 33
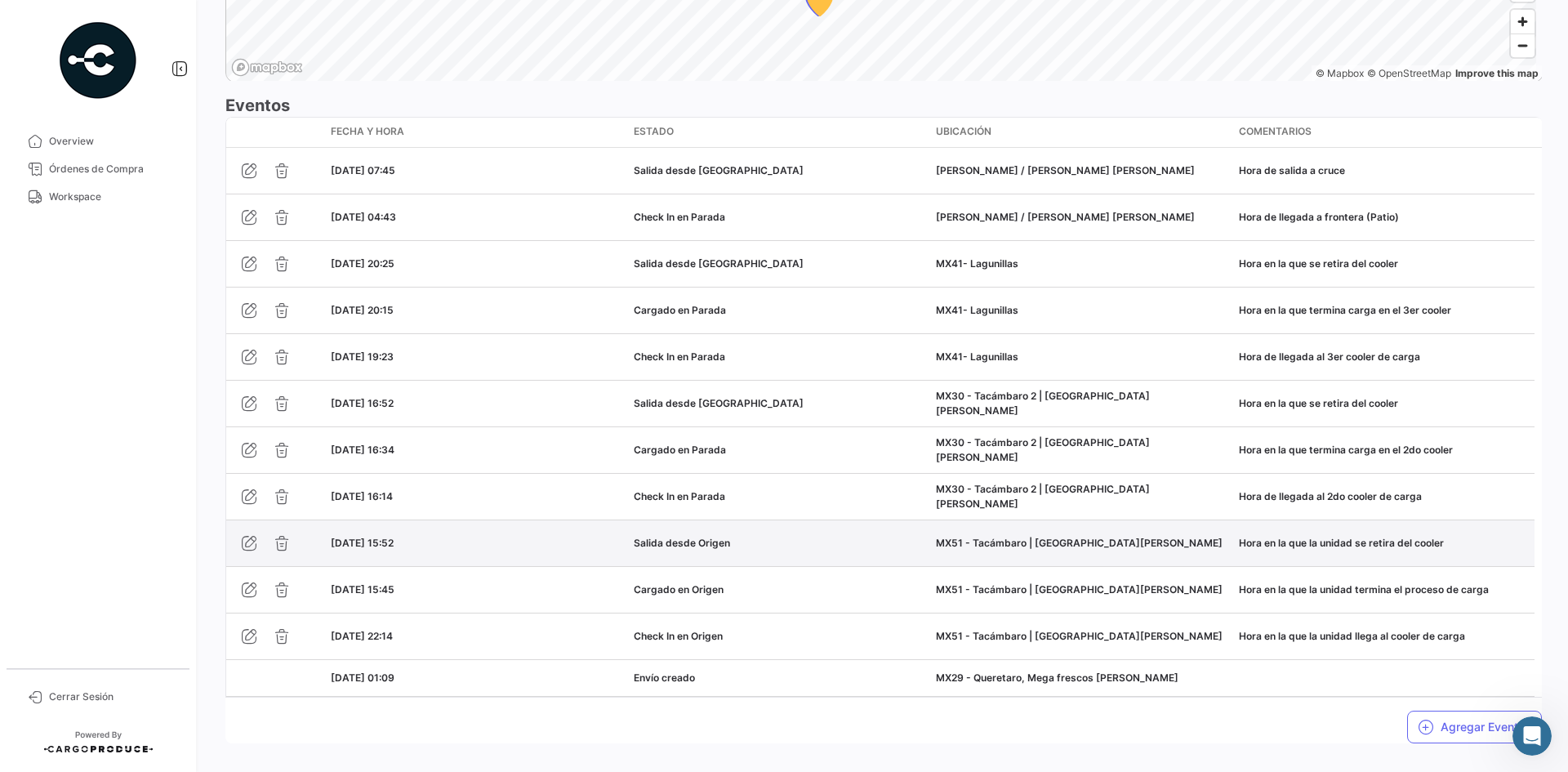
scroll to position [1416, 0]
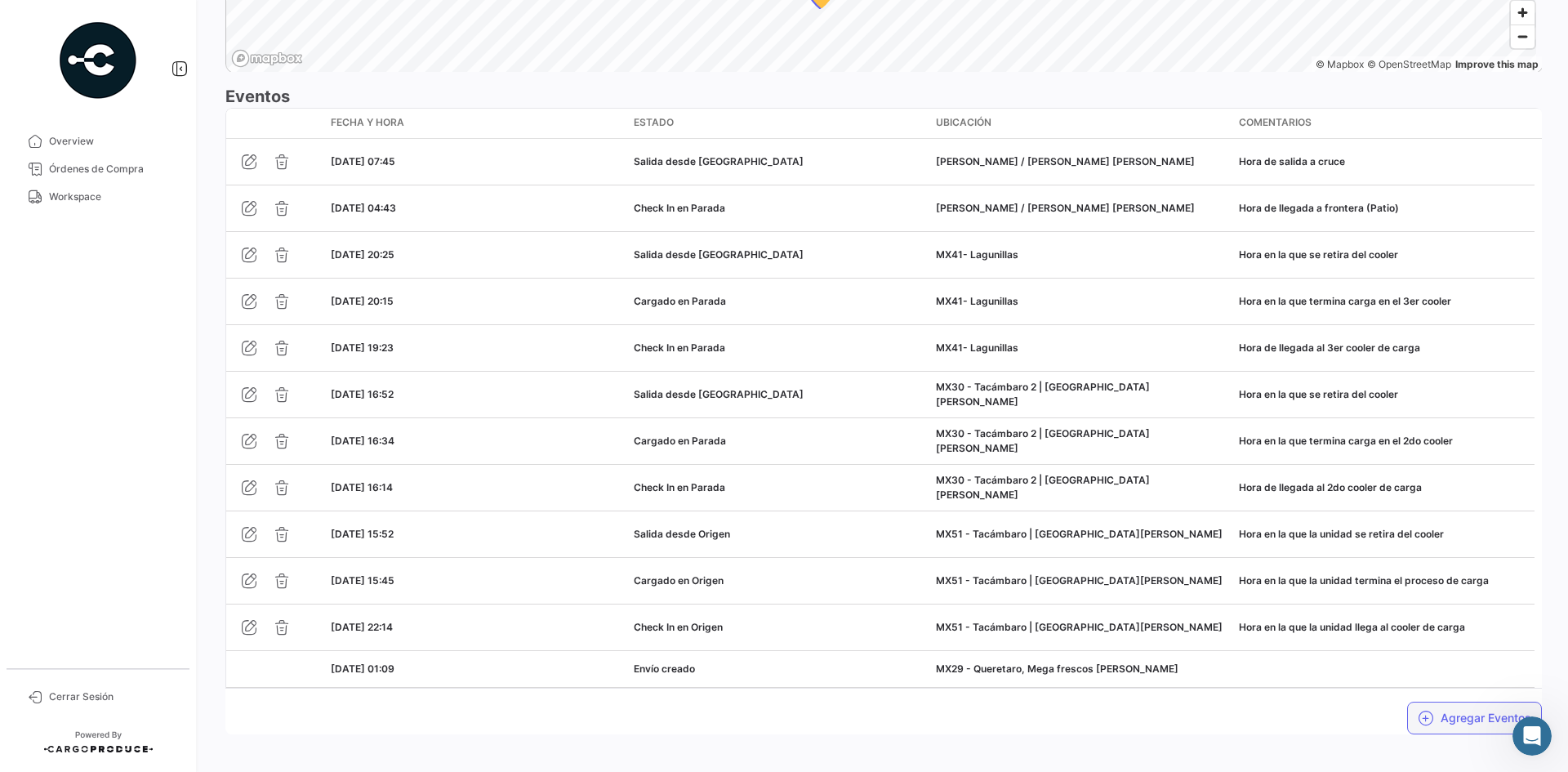
click at [1445, 702] on button "Agregar Eventos" at bounding box center [1474, 718] width 135 height 33
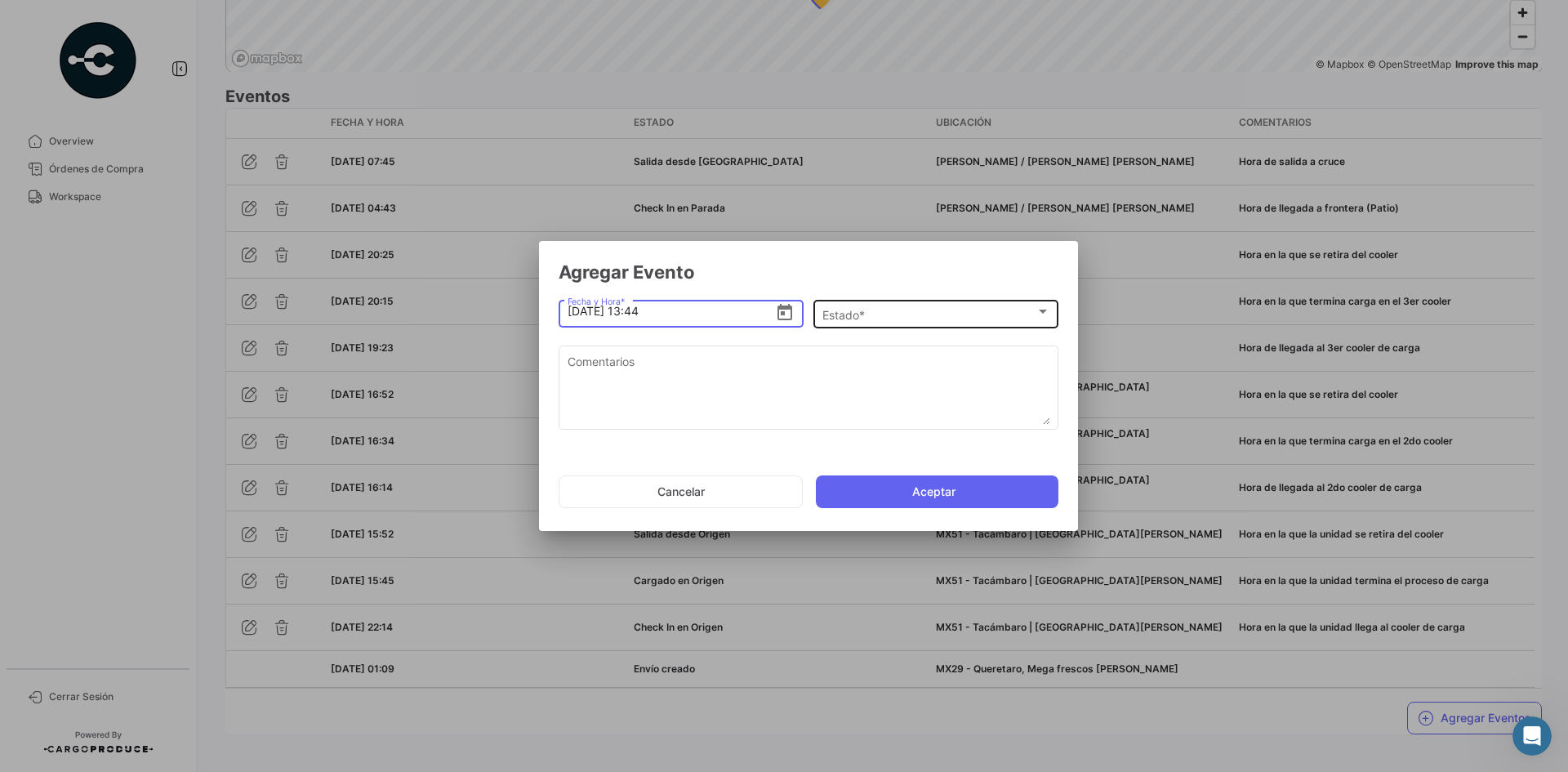
click at [932, 312] on div "Estado *" at bounding box center [929, 314] width 213 height 14
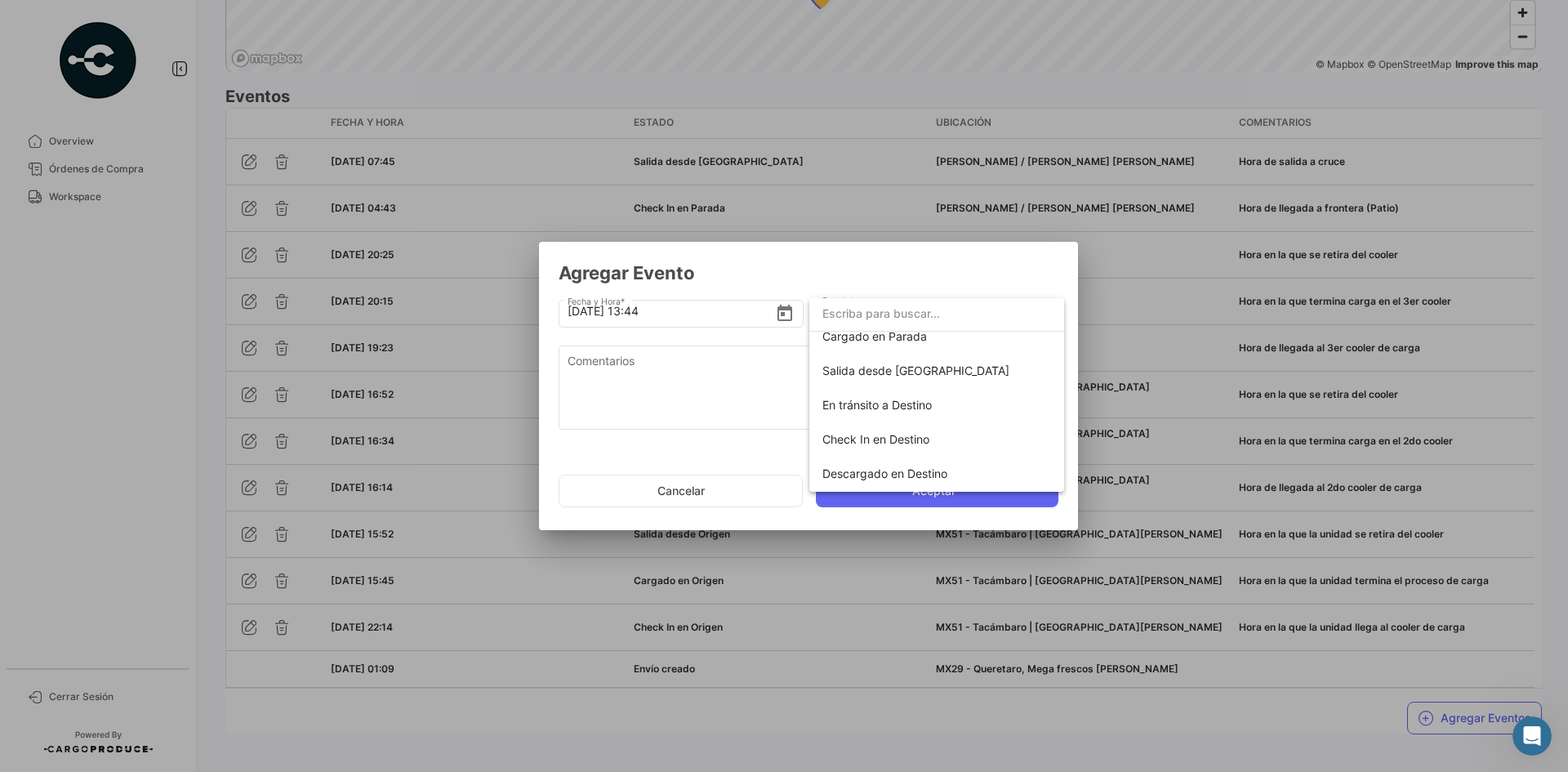
scroll to position [287, 0]
click at [910, 336] on span "En tránsito a Destino" at bounding box center [877, 336] width 109 height 14
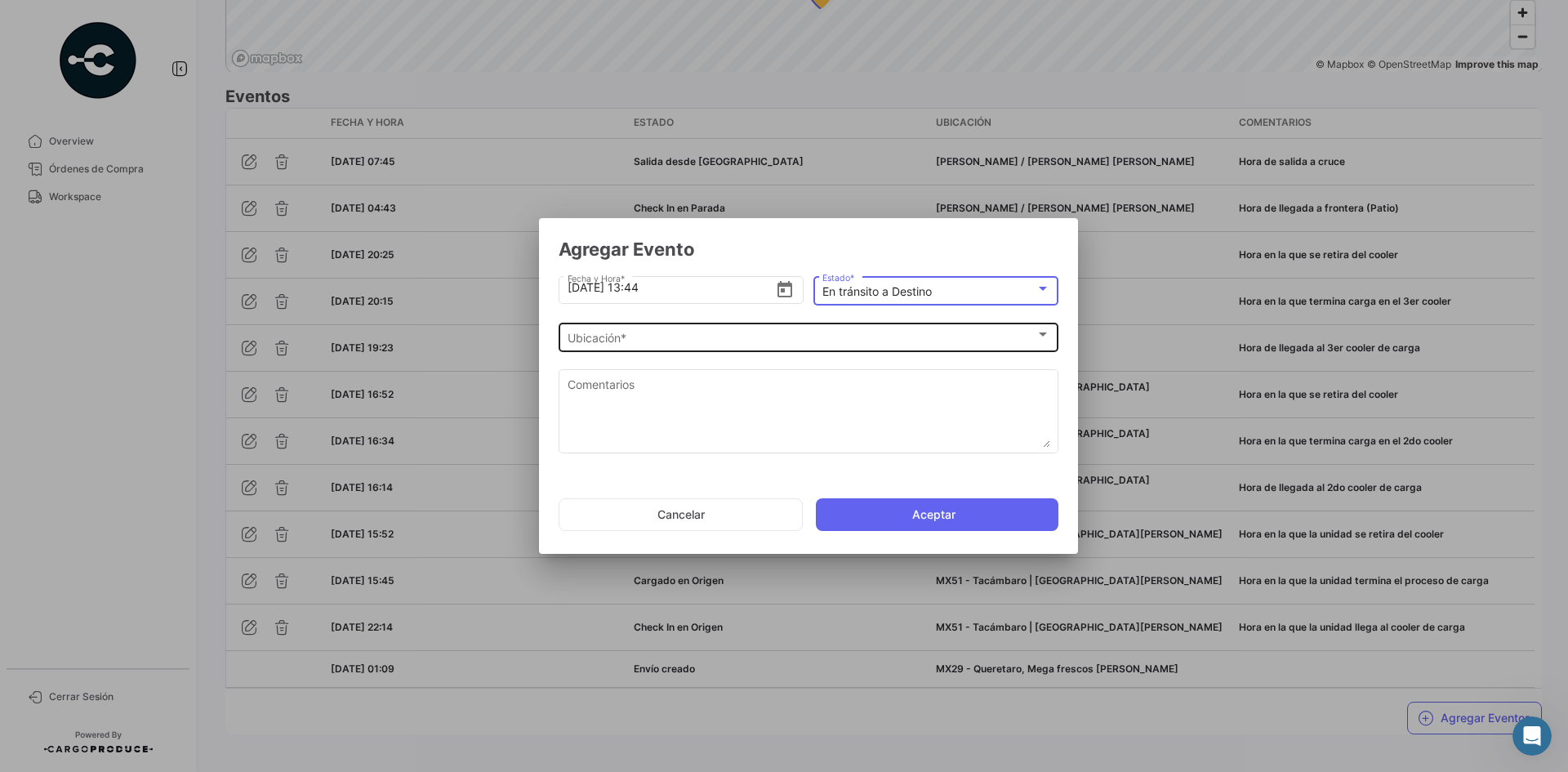
click at [691, 336] on div "Ubicación *" at bounding box center [802, 338] width 468 height 14
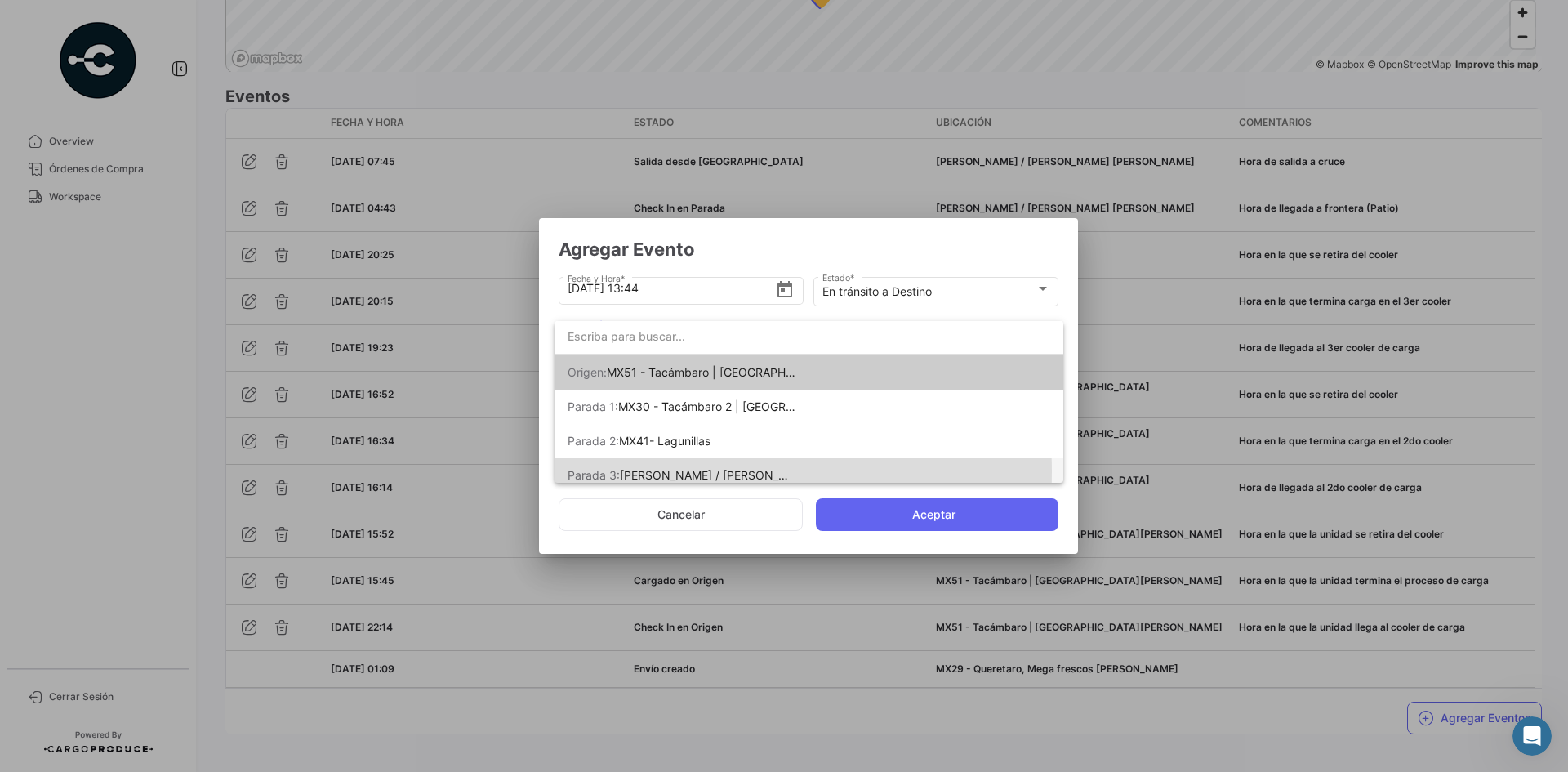
click at [719, 471] on span "[PERSON_NAME] / [PERSON_NAME] [PERSON_NAME]" at bounding box center [765, 474] width 291 height 14
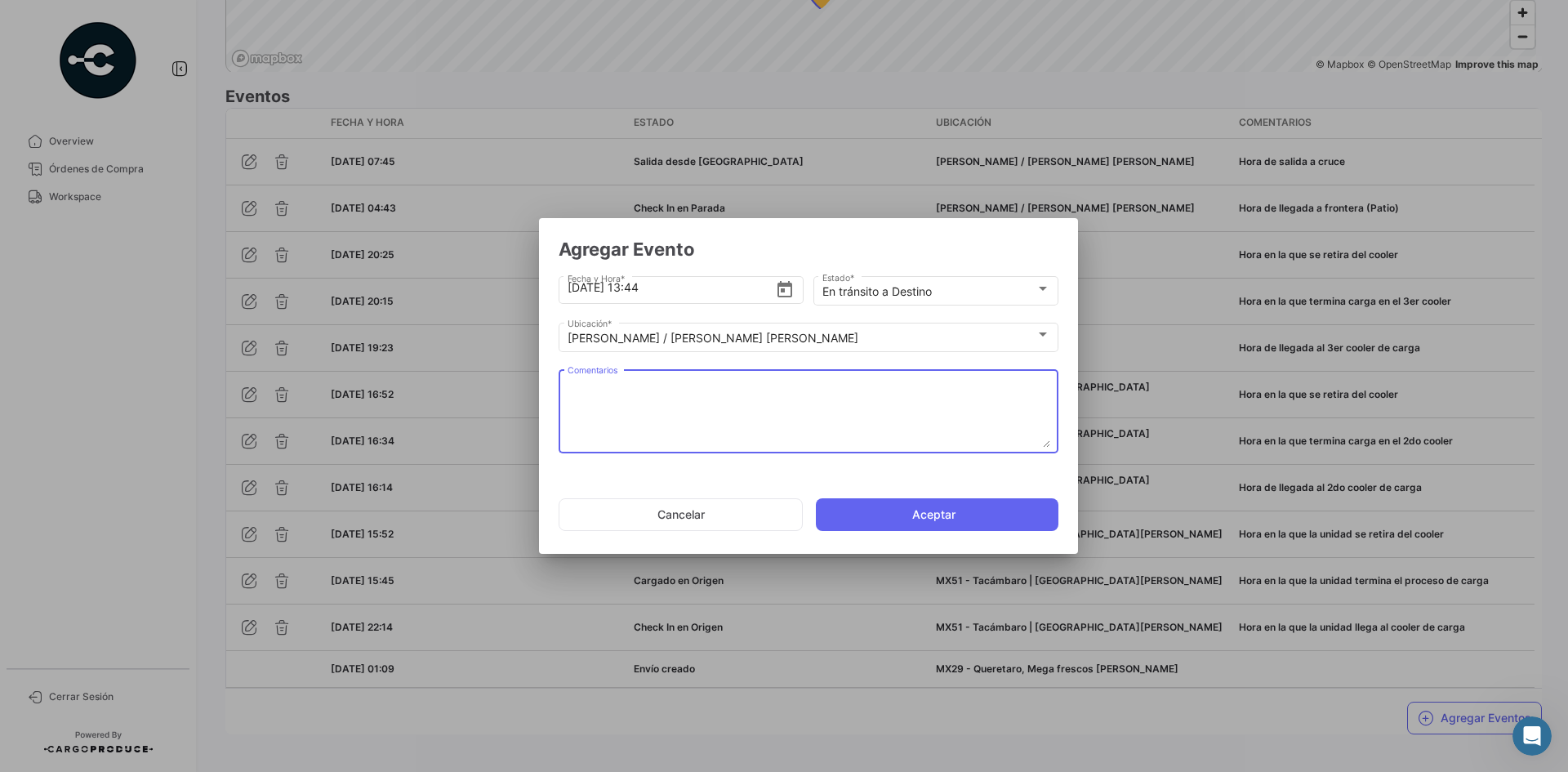
click at [685, 406] on textarea "Comentarios" at bounding box center [809, 412] width 483 height 72
paste textarea "Hora en la que la unidad queda liberada de aduanas y se dirige al destino"
type textarea "Hora en la que la unidad queda liberada de aduanas y se dirige al destino"
click at [644, 290] on input "[DATE] 13:44" at bounding box center [672, 287] width 209 height 57
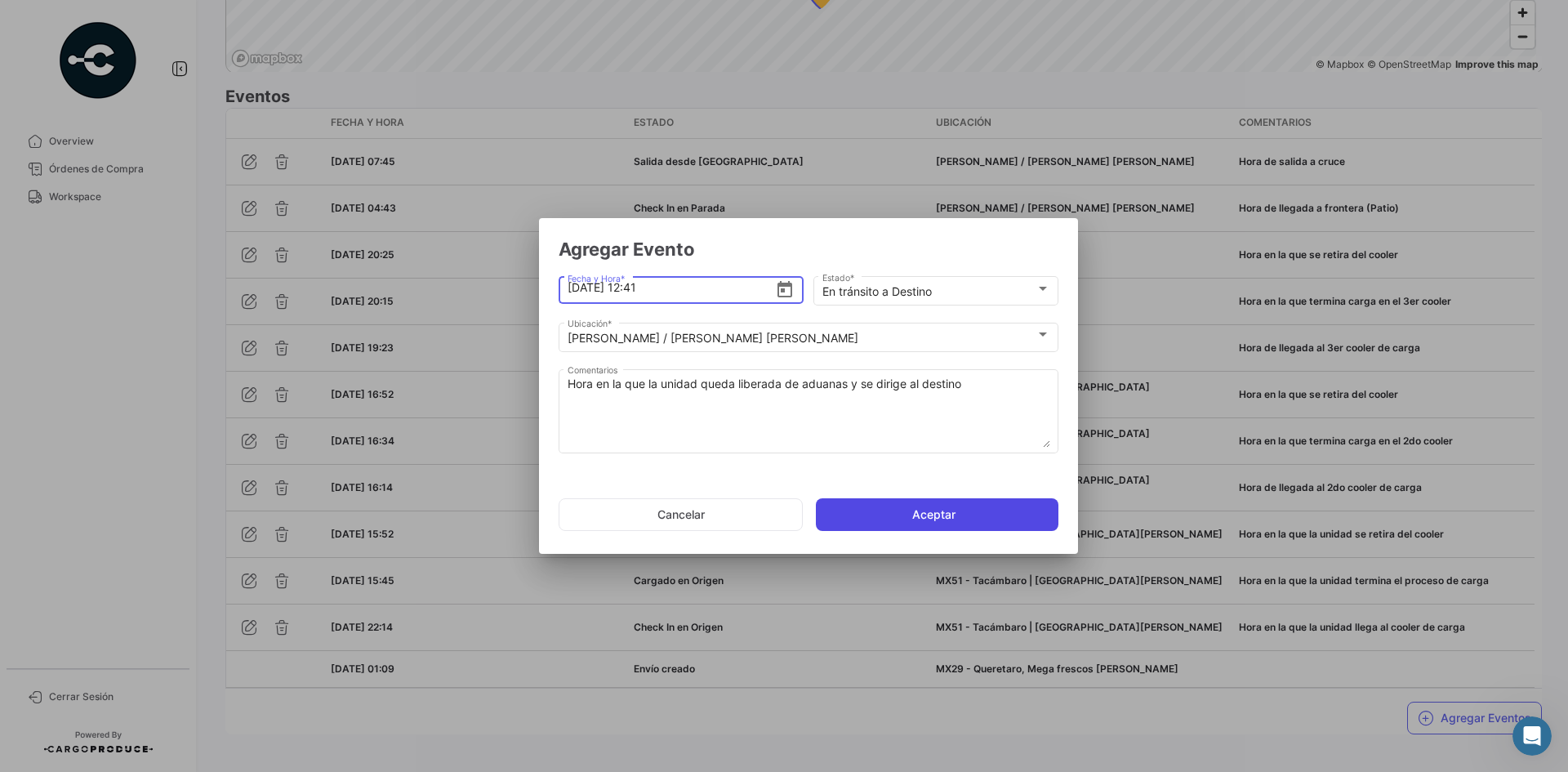
type input "[DATE] 12:41"
click at [876, 513] on button "Aceptar" at bounding box center [937, 515] width 243 height 33
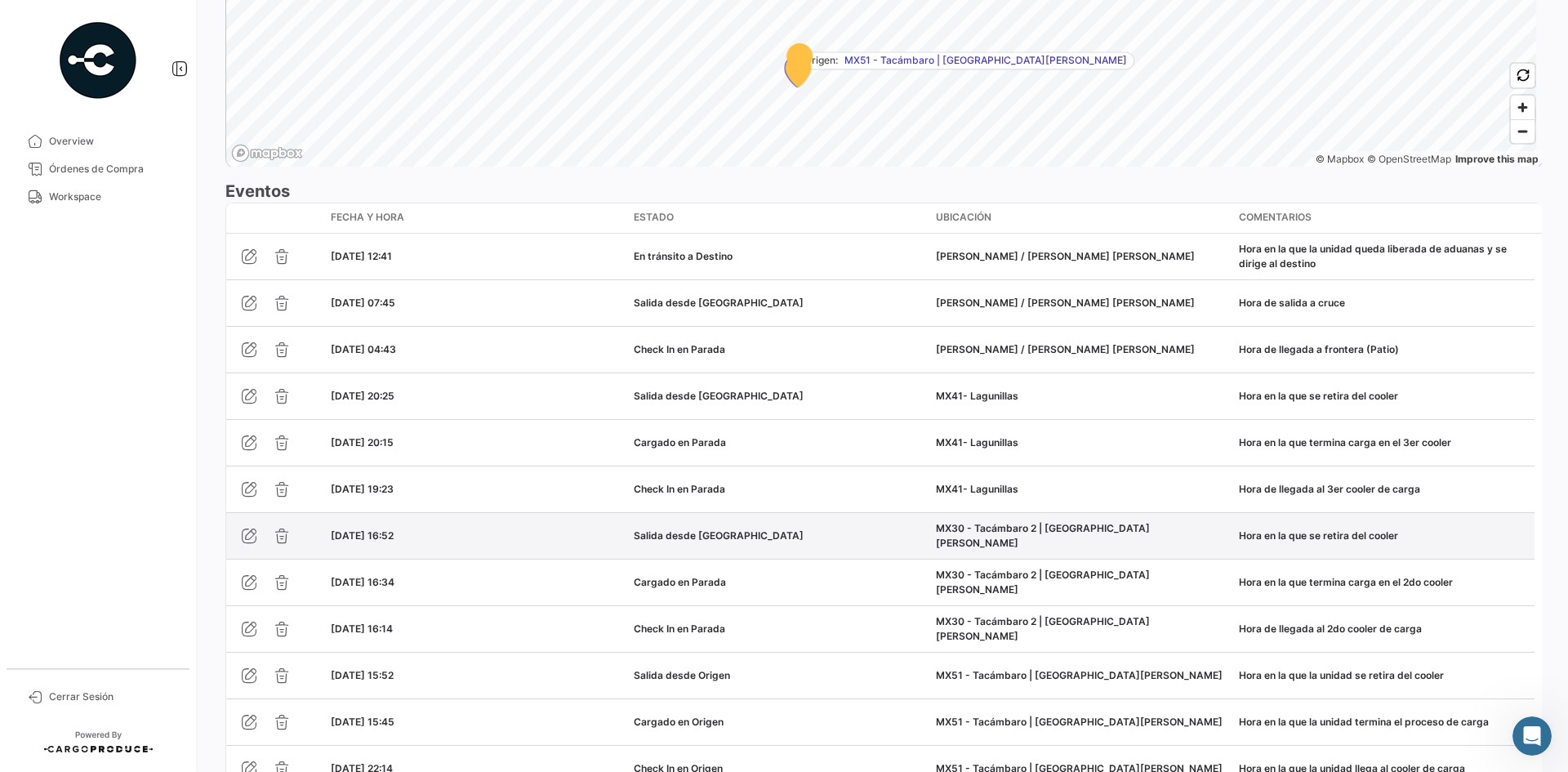
scroll to position [1462, 0]
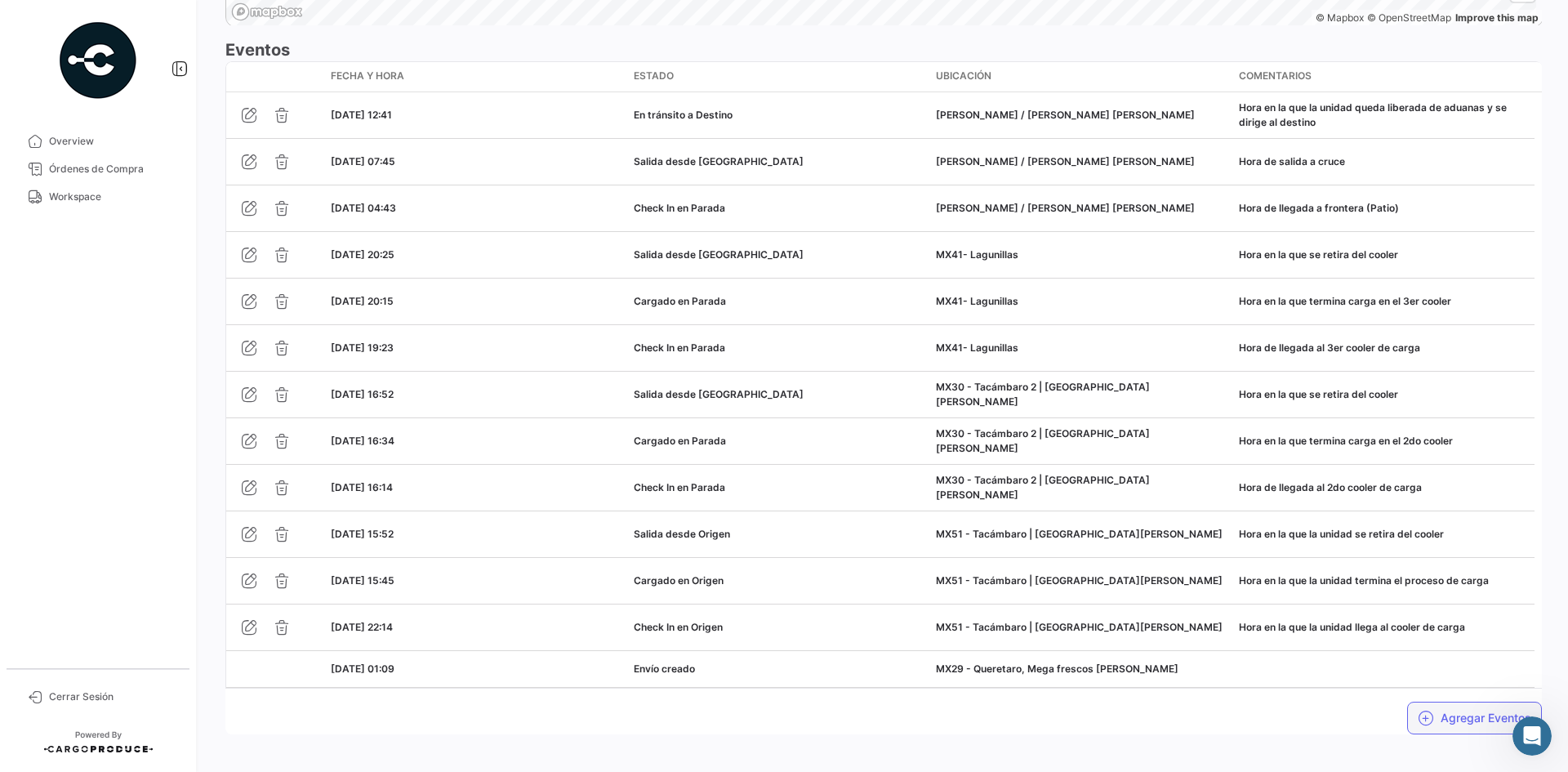
click at [1461, 702] on button "Agregar Eventos" at bounding box center [1474, 718] width 135 height 33
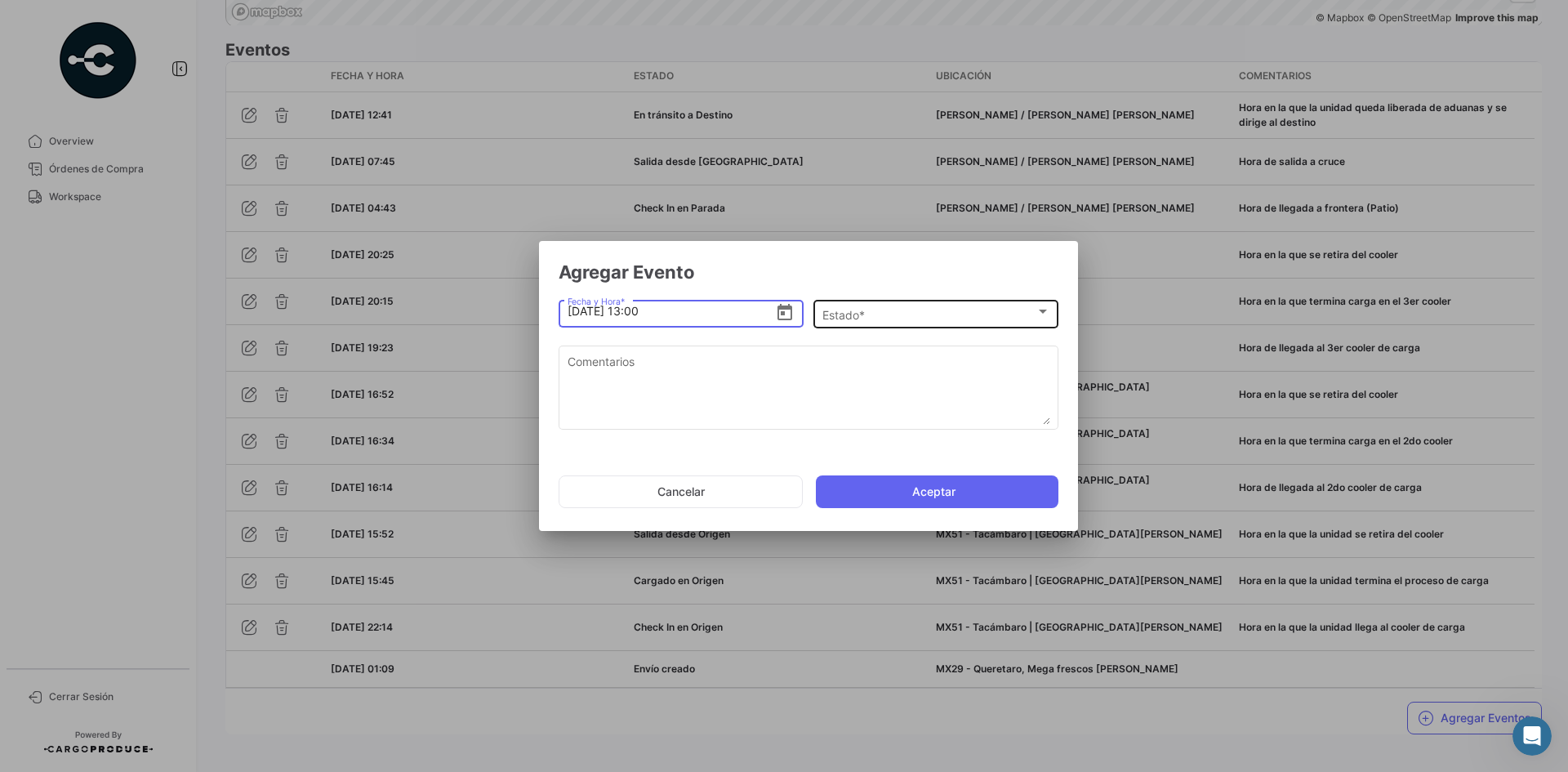
type input "[DATE] 13:00"
click at [895, 304] on div "Estado * Estado *" at bounding box center [936, 312] width 227 height 32
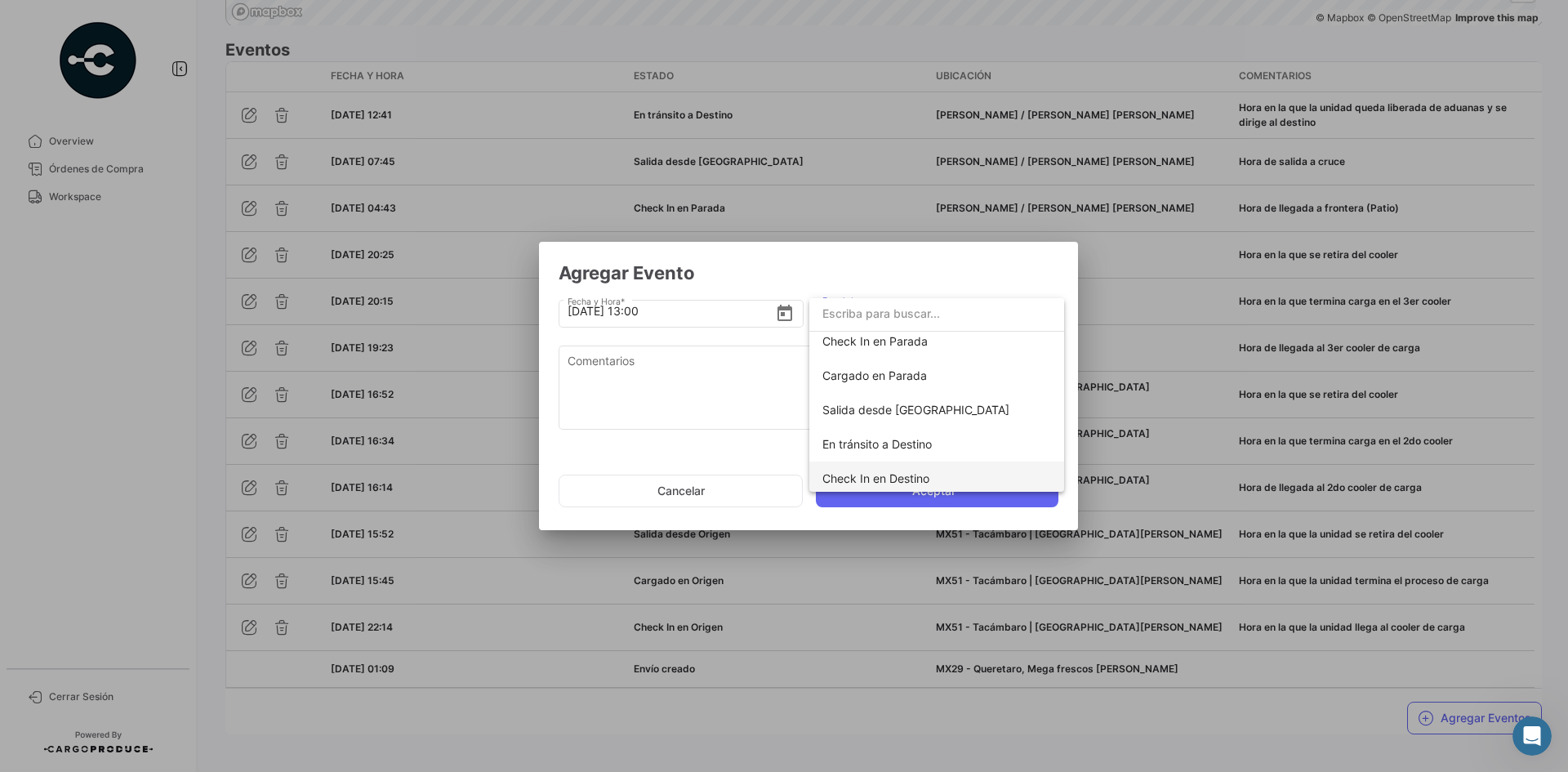
scroll to position [287, 0]
click at [890, 375] on span "Check In en Destino" at bounding box center [876, 370] width 107 height 14
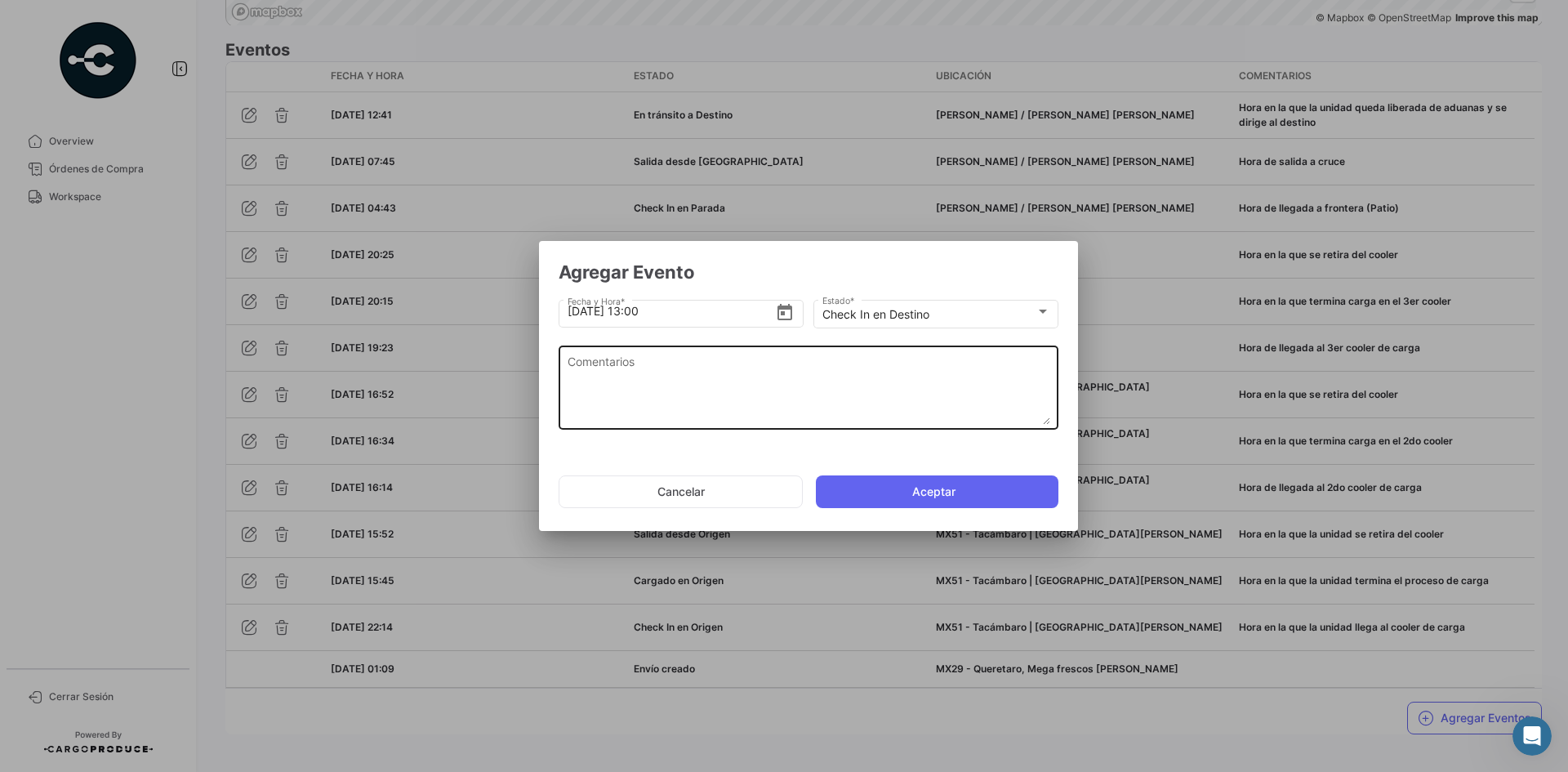
click at [665, 391] on textarea "Comentarios" at bounding box center [809, 389] width 483 height 72
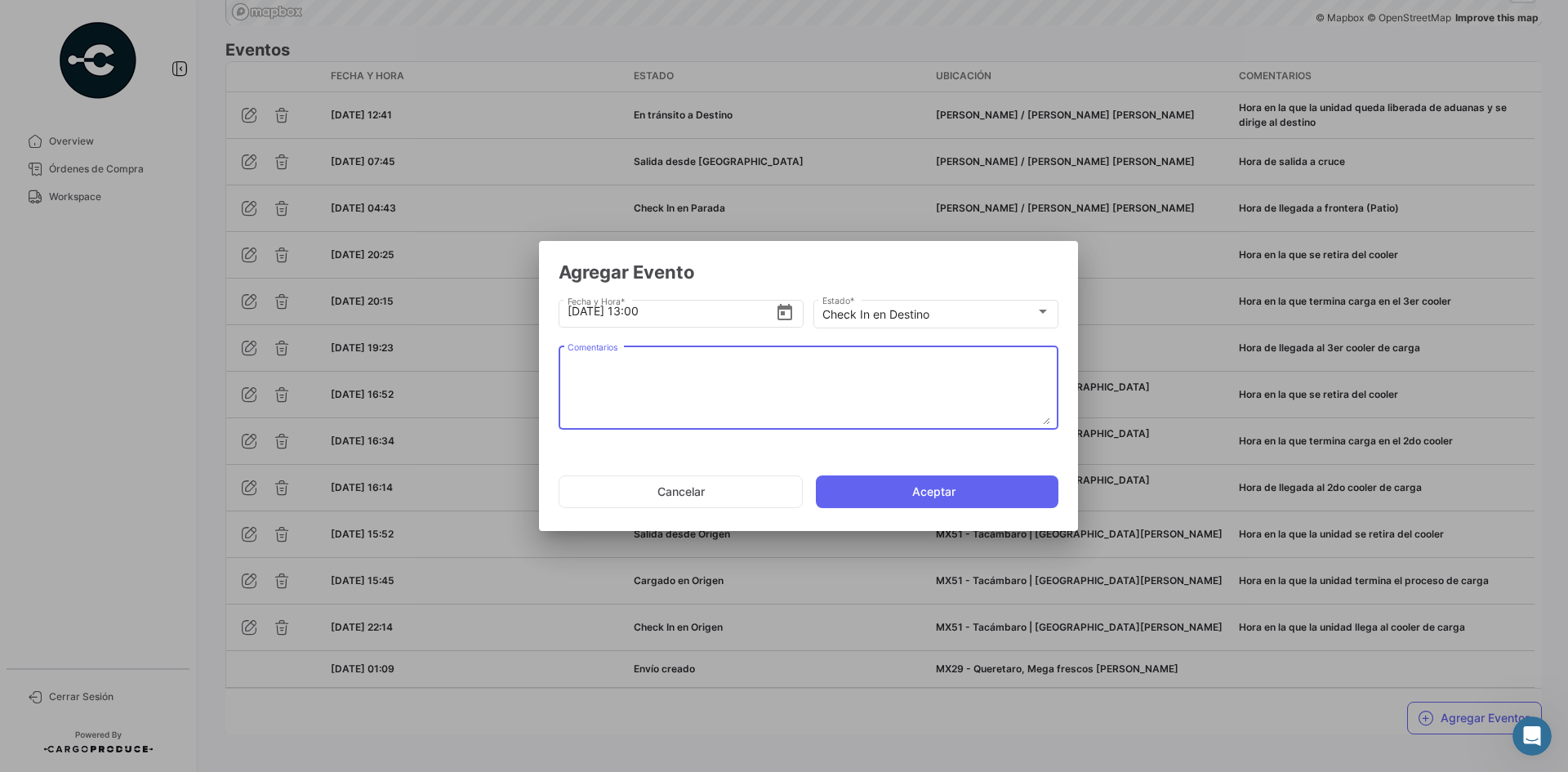
paste textarea "Hora de arribo al destino"
type textarea "Hora de arribo al destino"
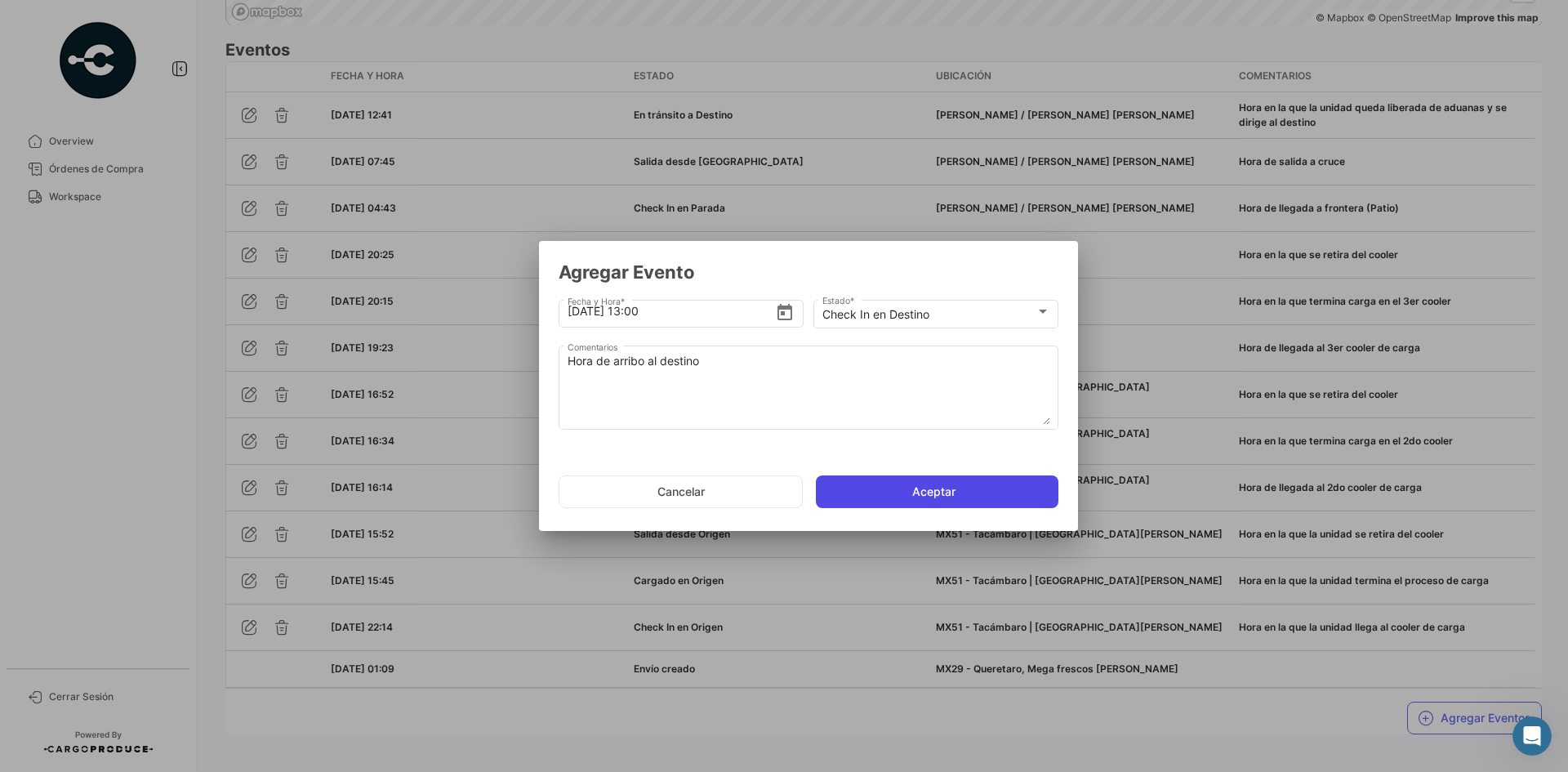
click at [892, 492] on button "Aceptar" at bounding box center [937, 491] width 243 height 33
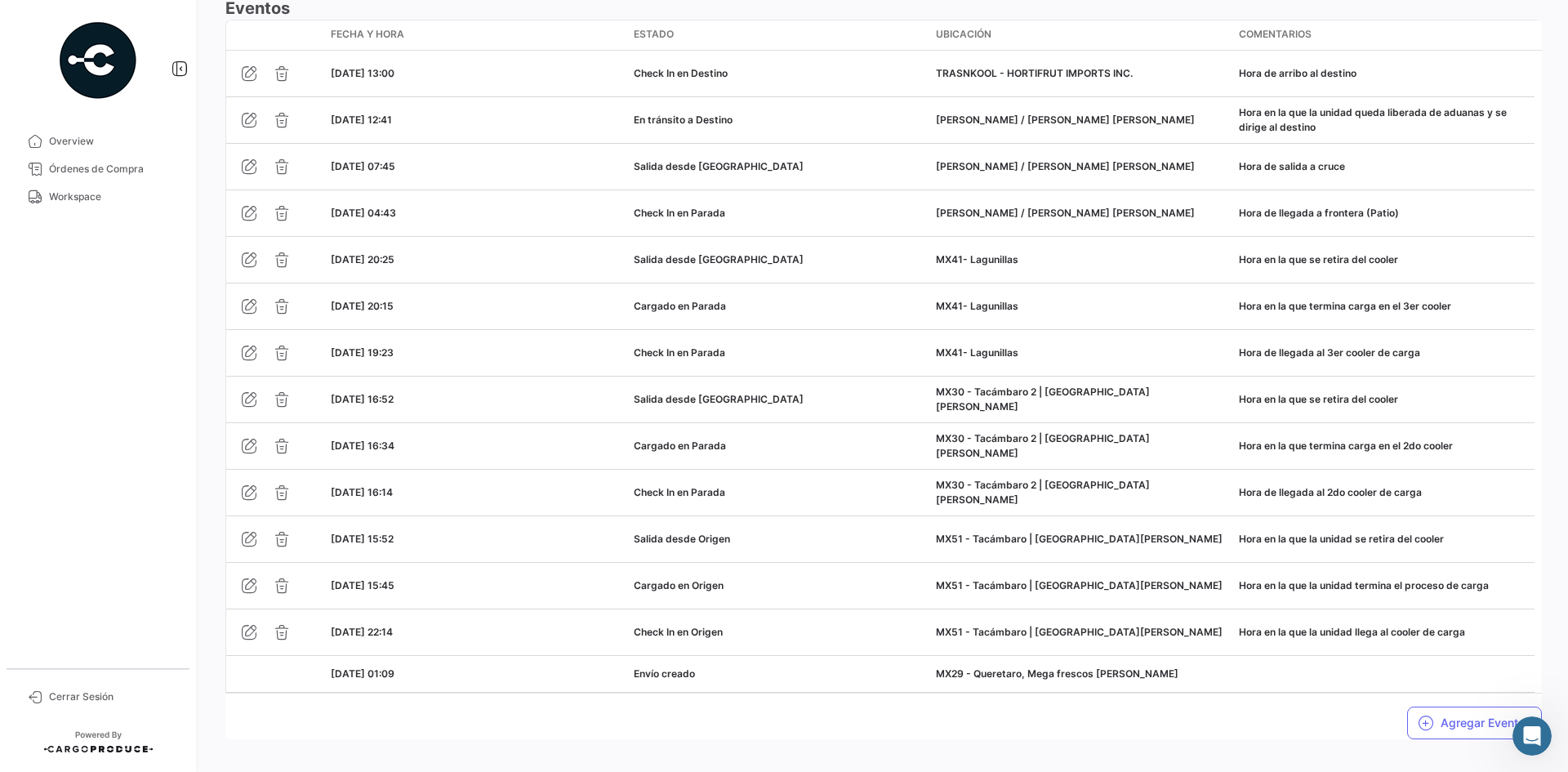
scroll to position [1509, 0]
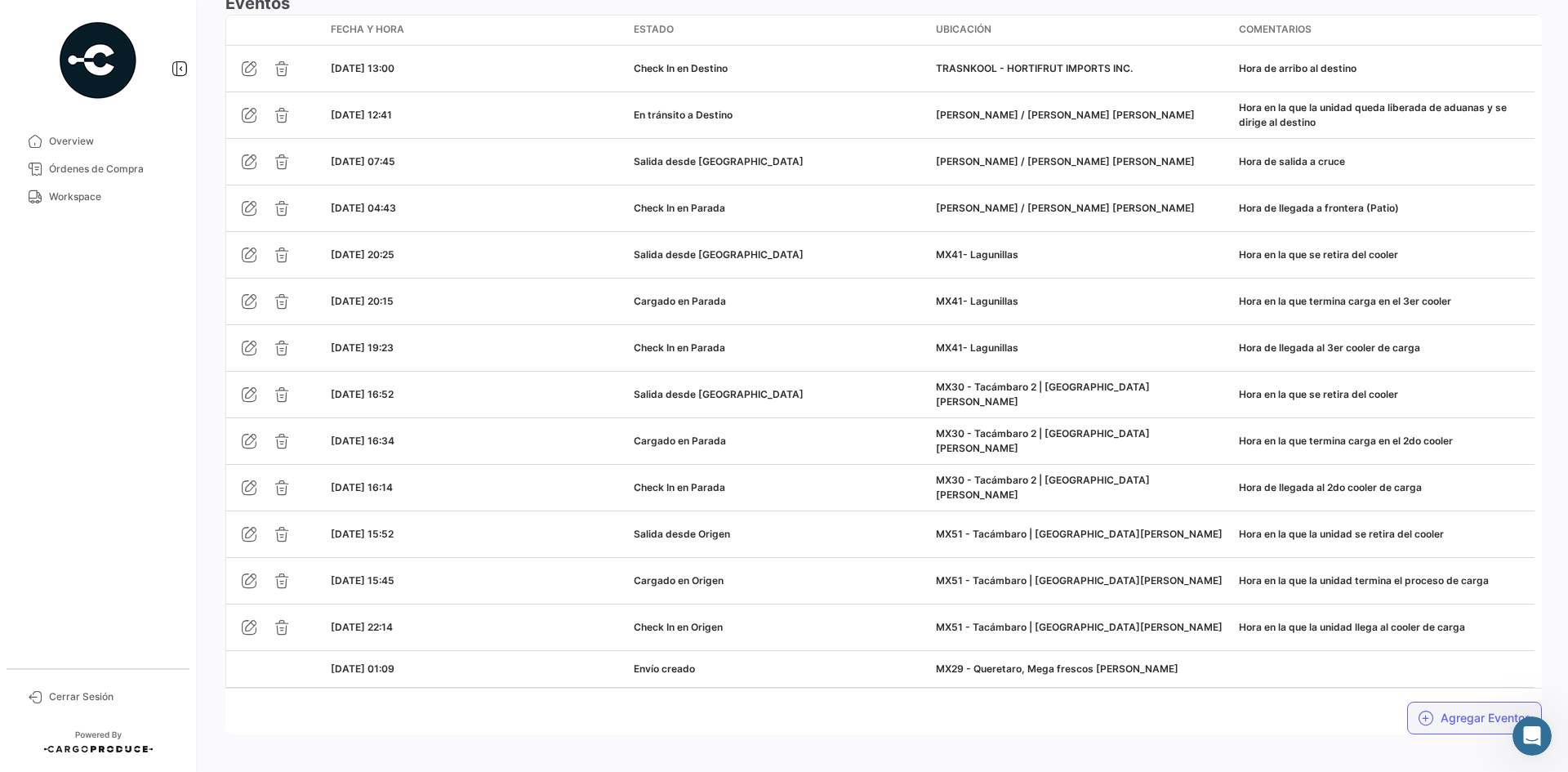
click at [1433, 702] on button "Agregar Eventos" at bounding box center [1474, 718] width 135 height 33
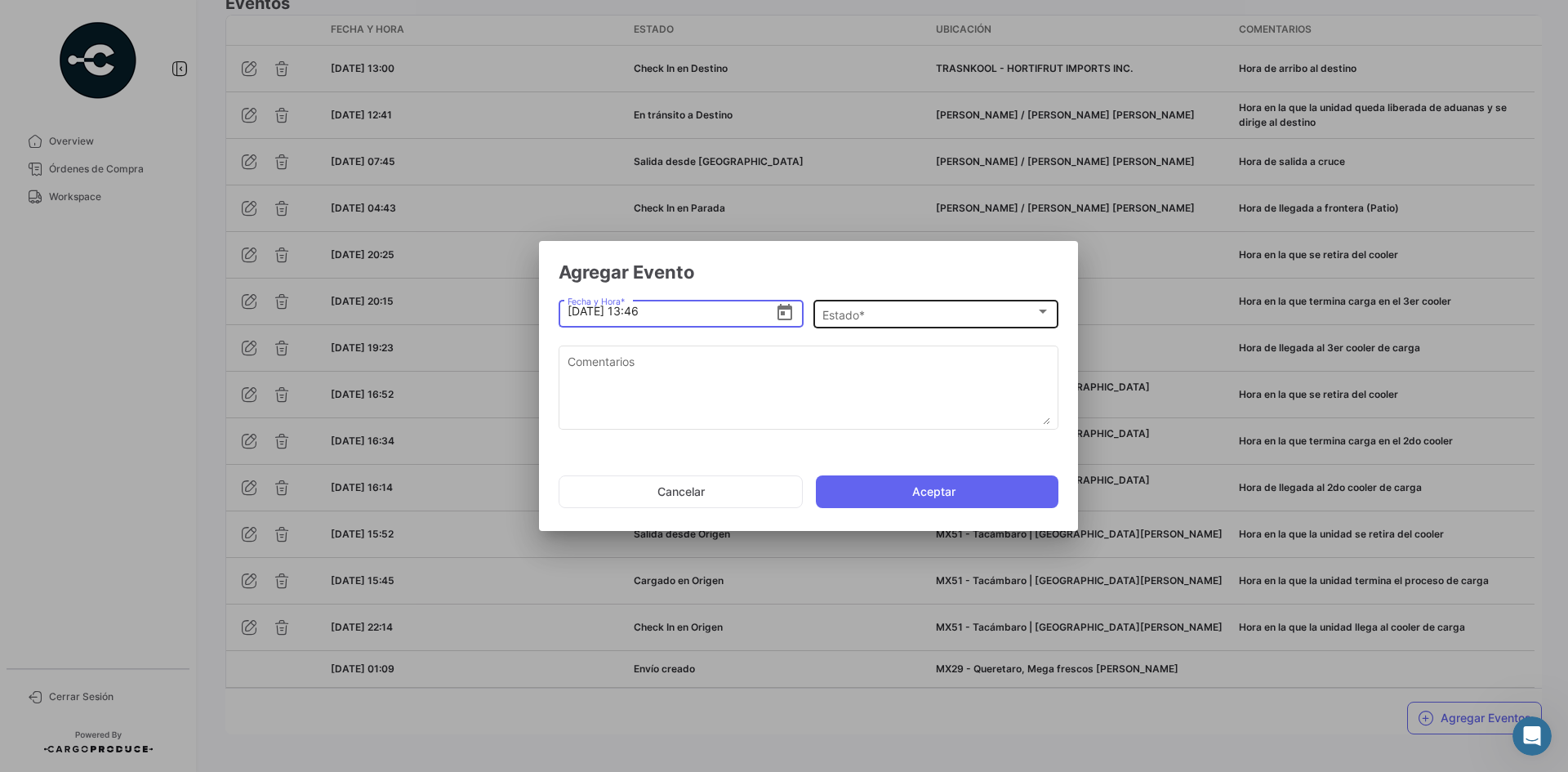
click at [975, 313] on div "Estado *" at bounding box center [929, 314] width 213 height 14
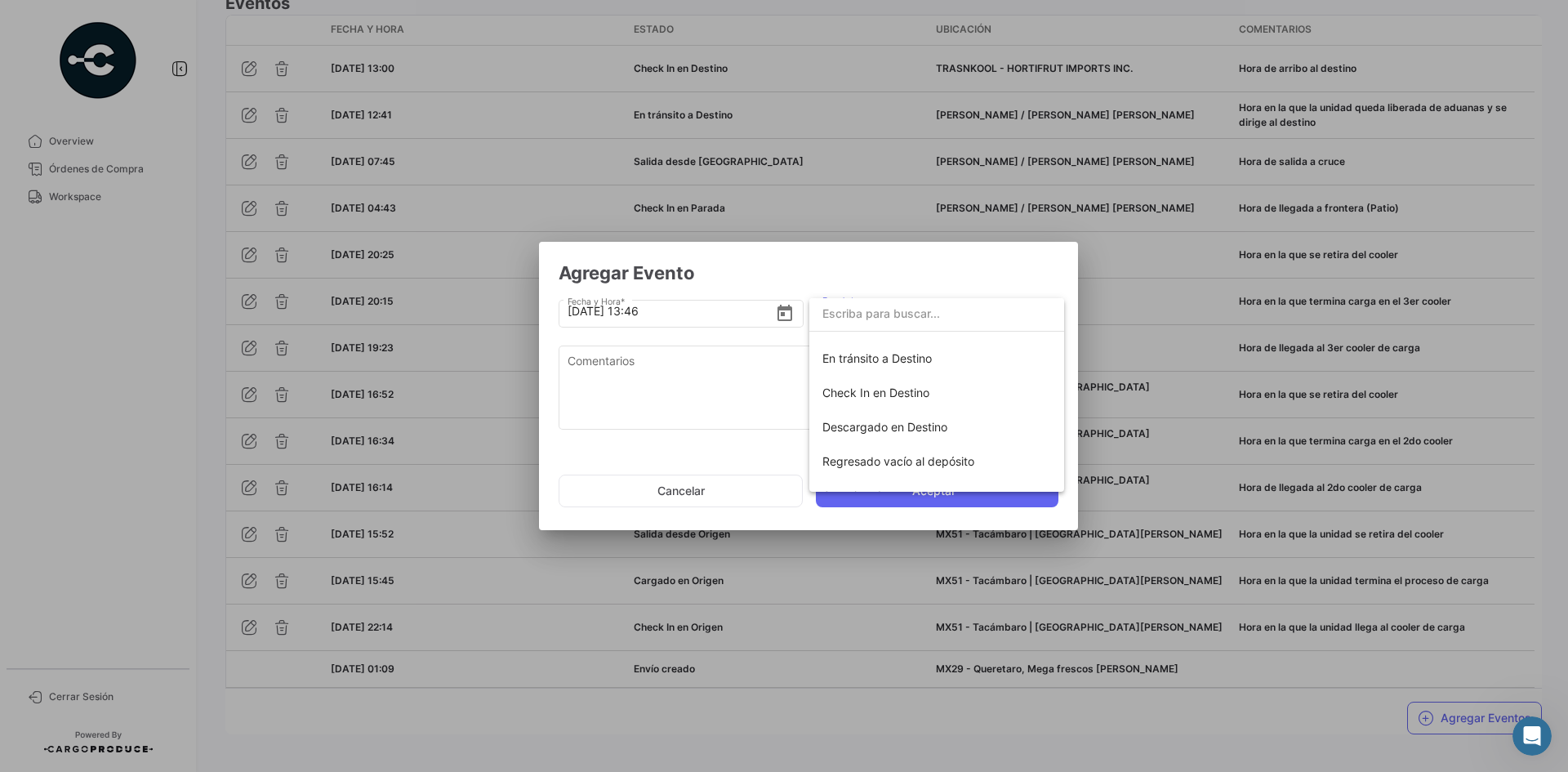
scroll to position [287, 0]
click at [904, 408] on span "Descargado en Destino" at bounding box center [885, 405] width 125 height 14
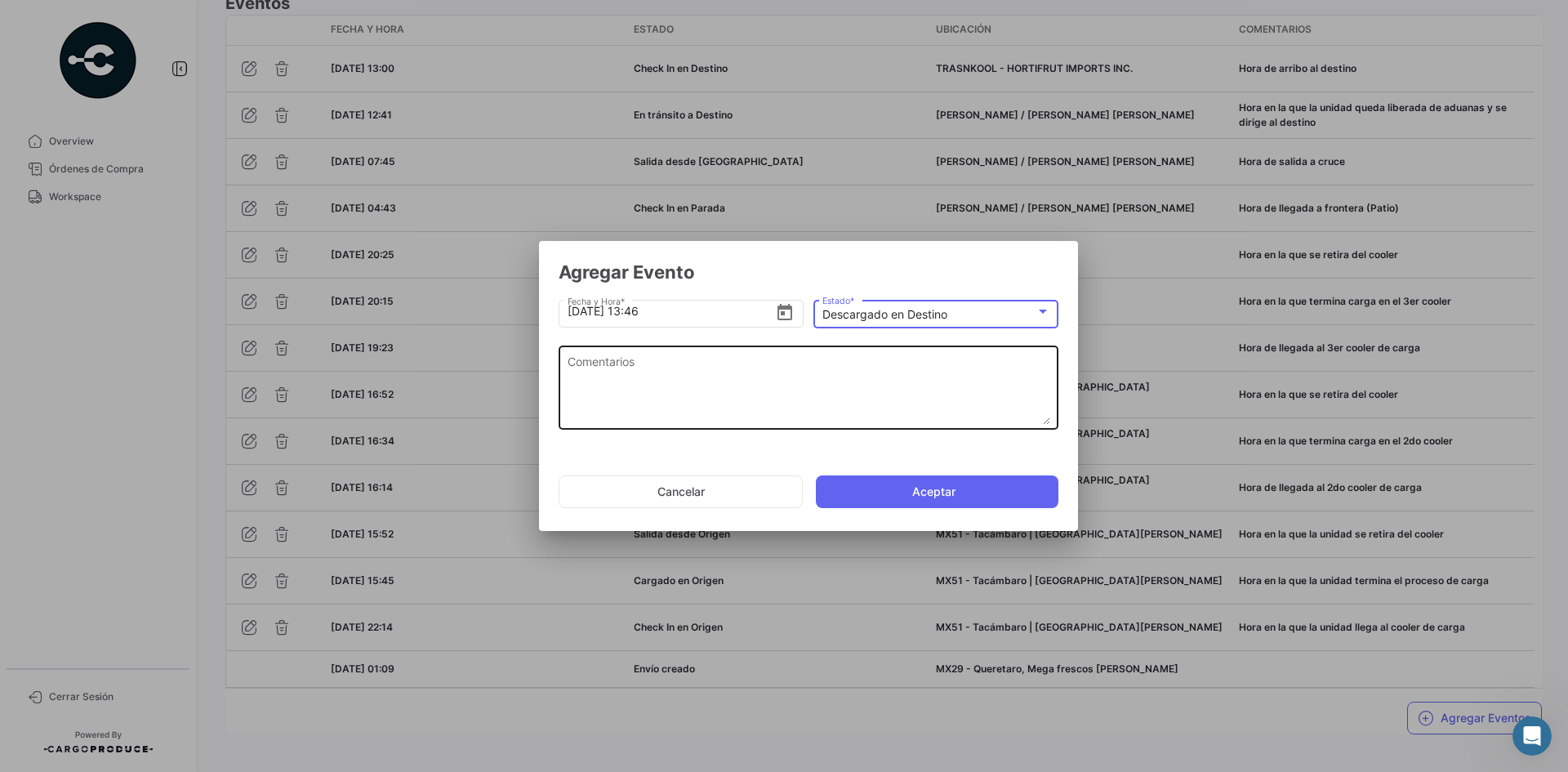
click at [702, 396] on textarea "Comentarios" at bounding box center [809, 389] width 483 height 72
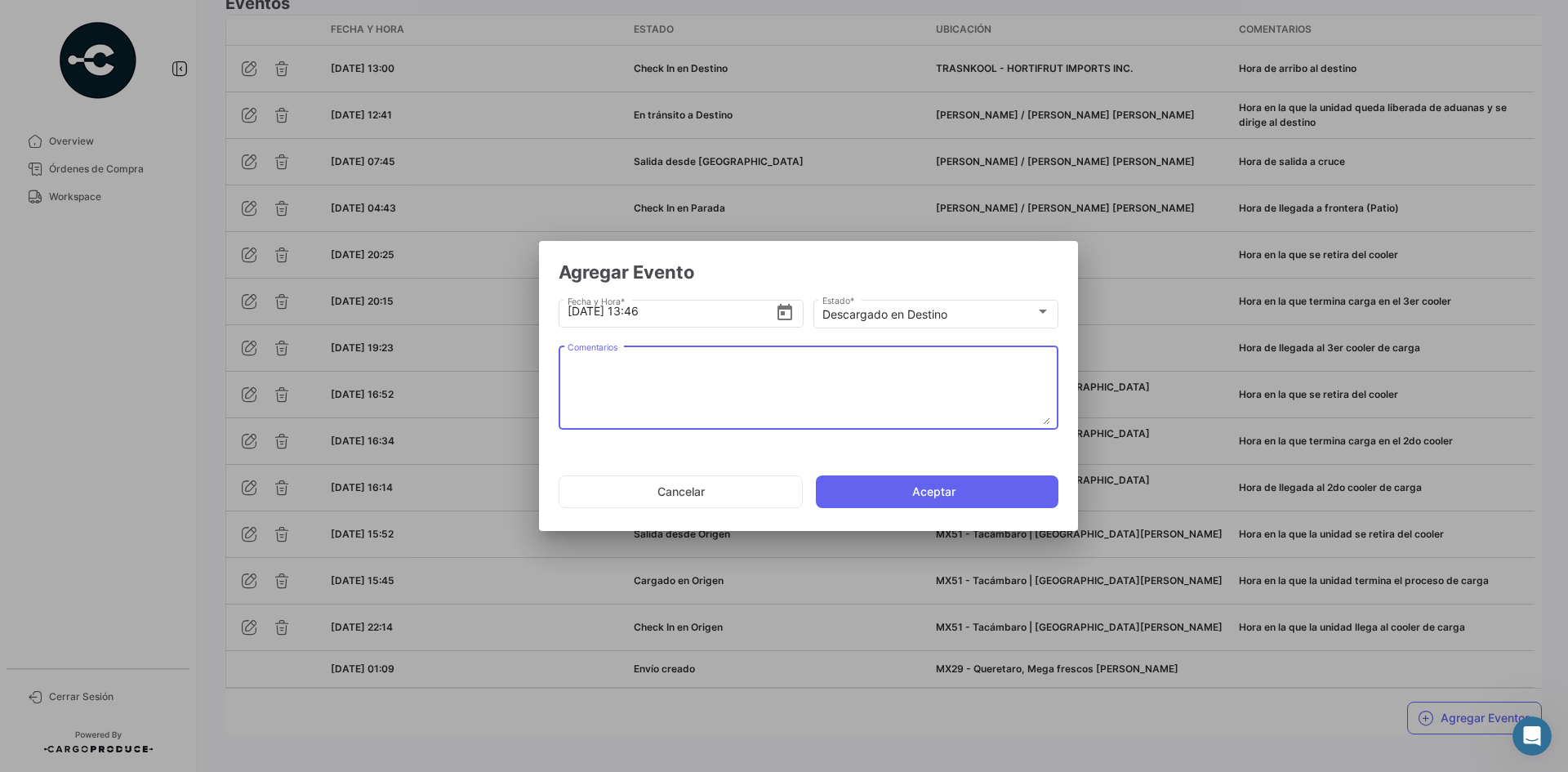
paste textarea "Hora en la que se termina la descarga, la unidad espera documentos de salida"
type textarea "Hora en la que se termina la descarga, la unidad espera documentos de salida"
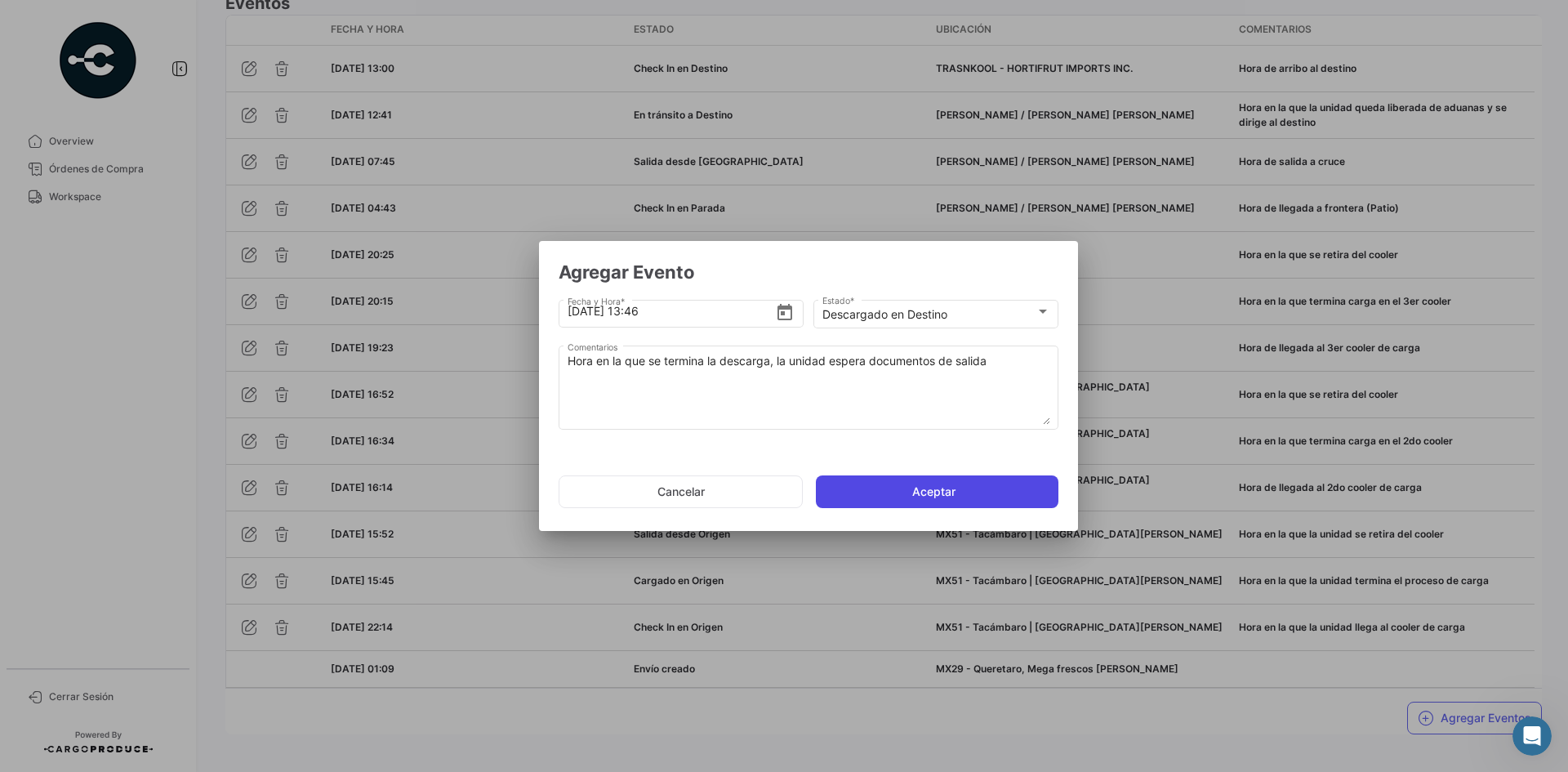
click at [903, 487] on button "Aceptar" at bounding box center [937, 491] width 243 height 33
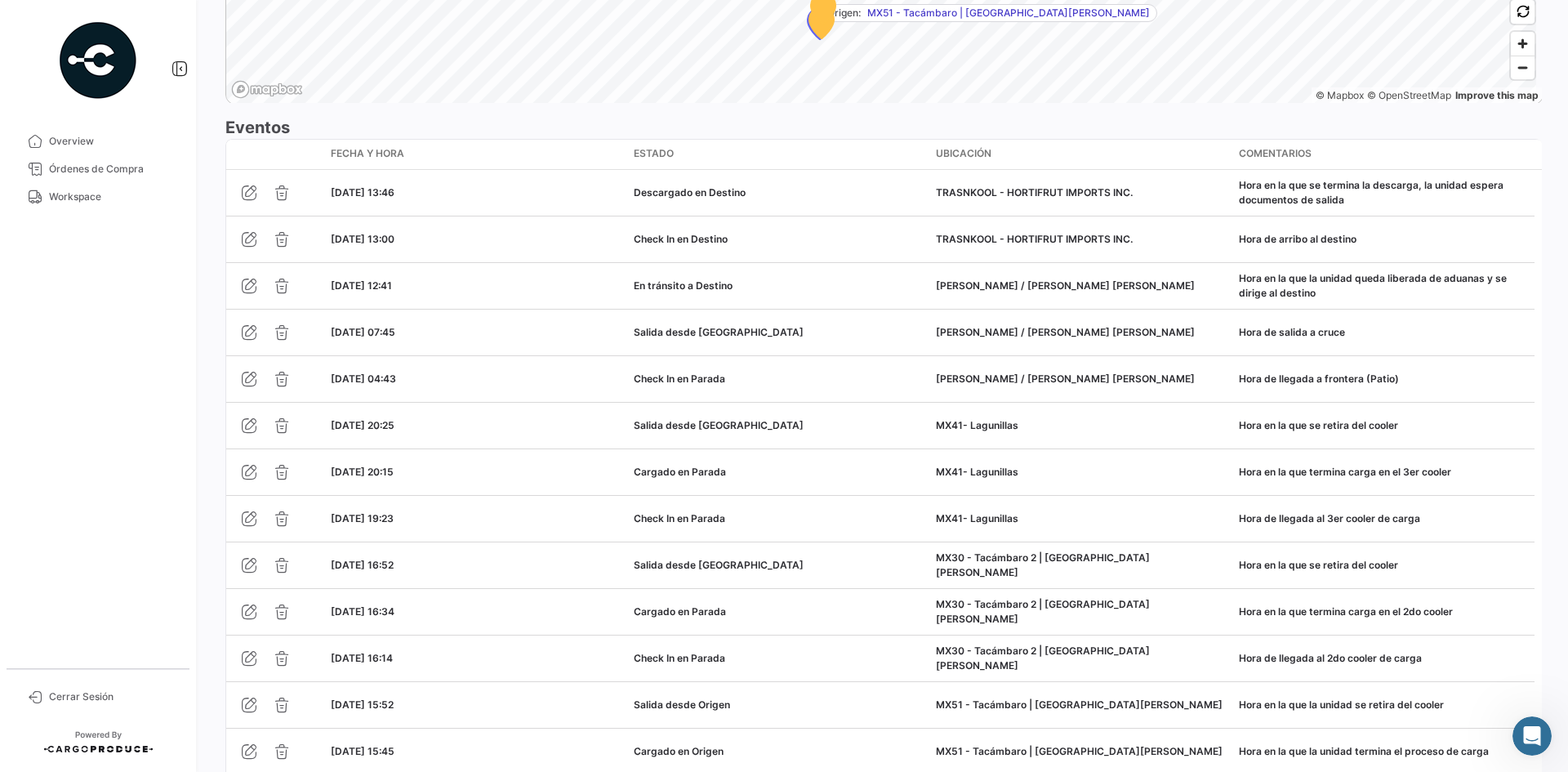
scroll to position [1555, 0]
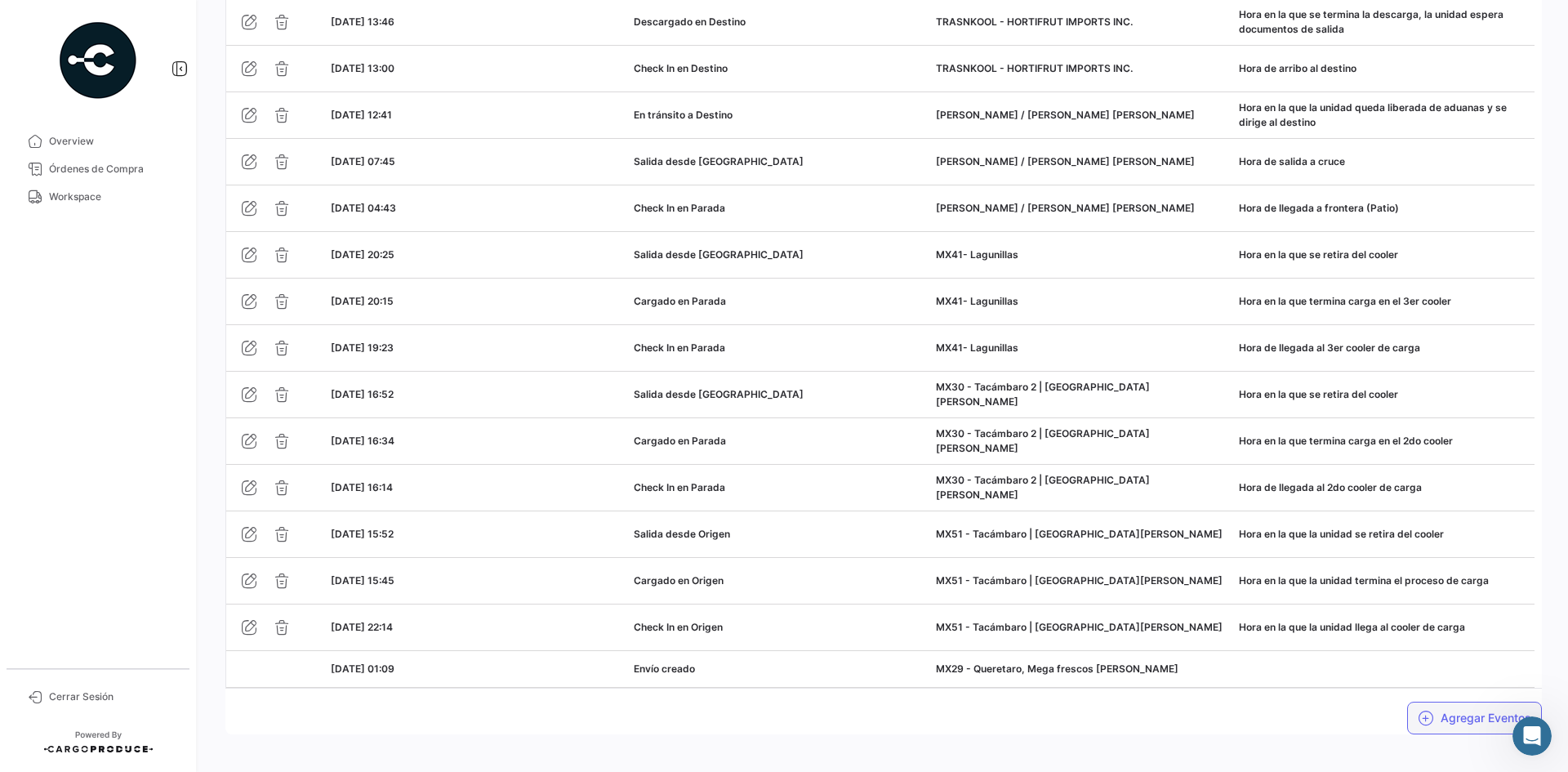
click at [1467, 712] on button "Agregar Eventos" at bounding box center [1474, 718] width 135 height 33
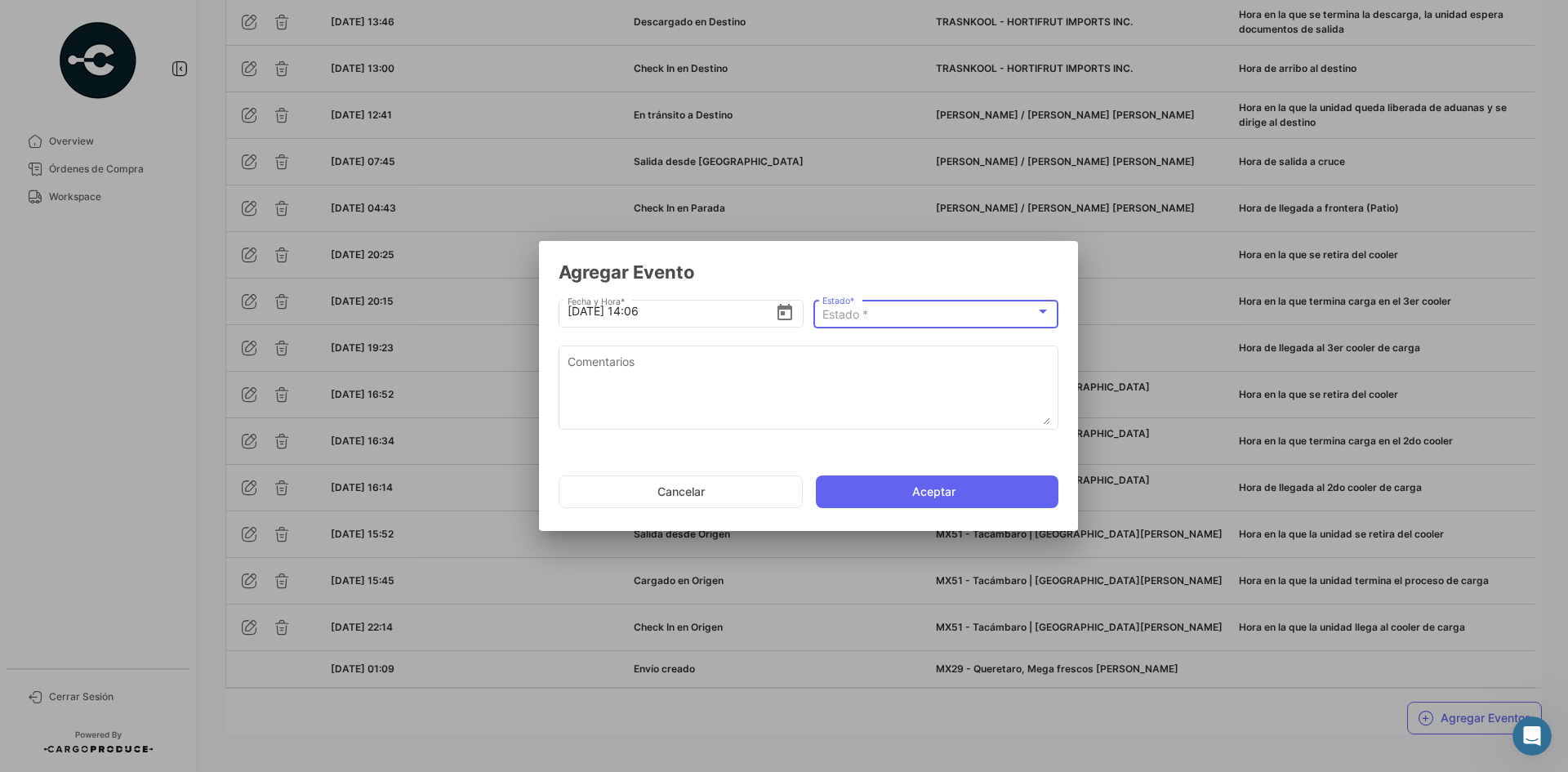
click at [853, 320] on span "Estado *" at bounding box center [845, 313] width 46 height 14
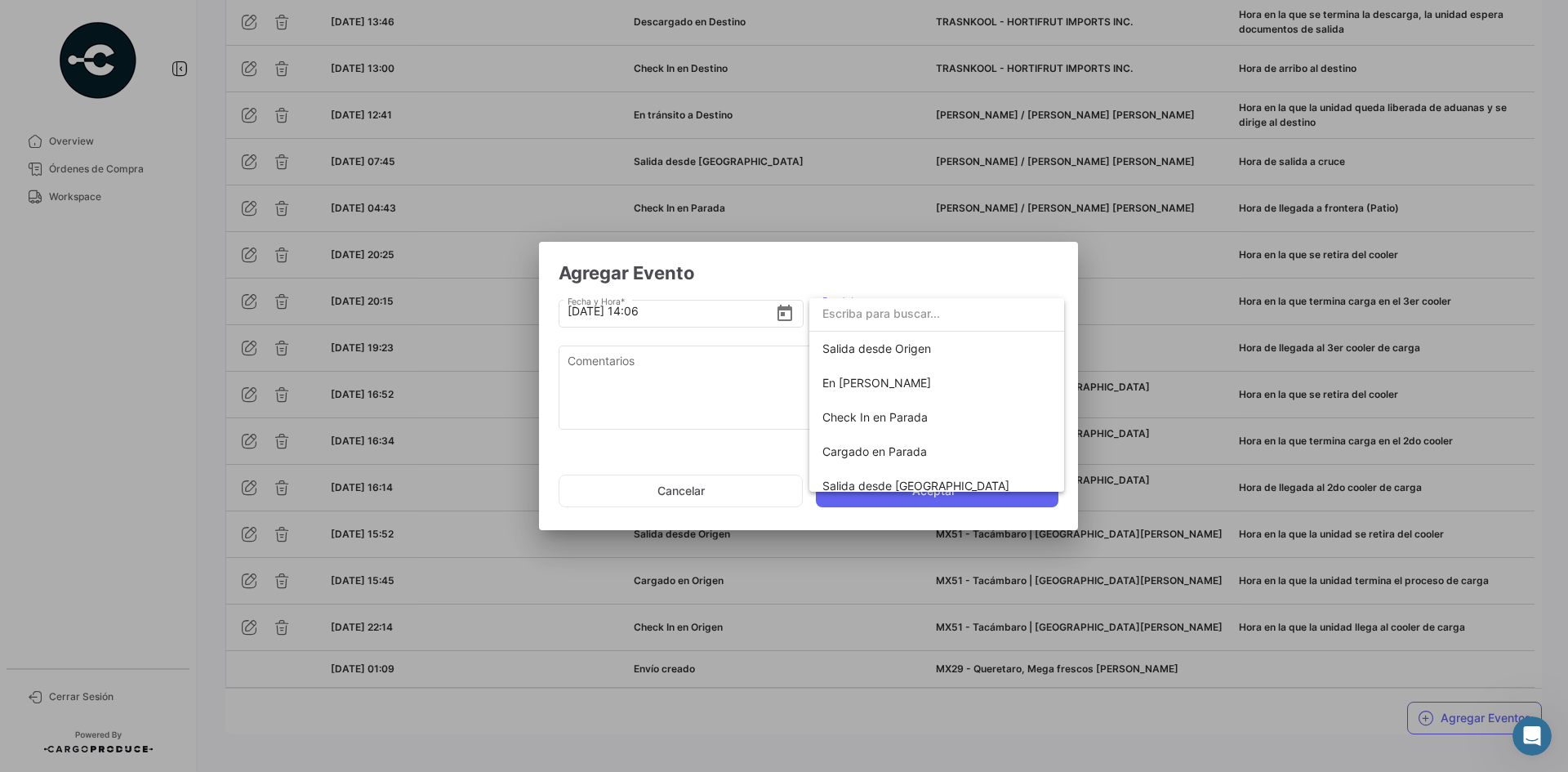
scroll to position [287, 0]
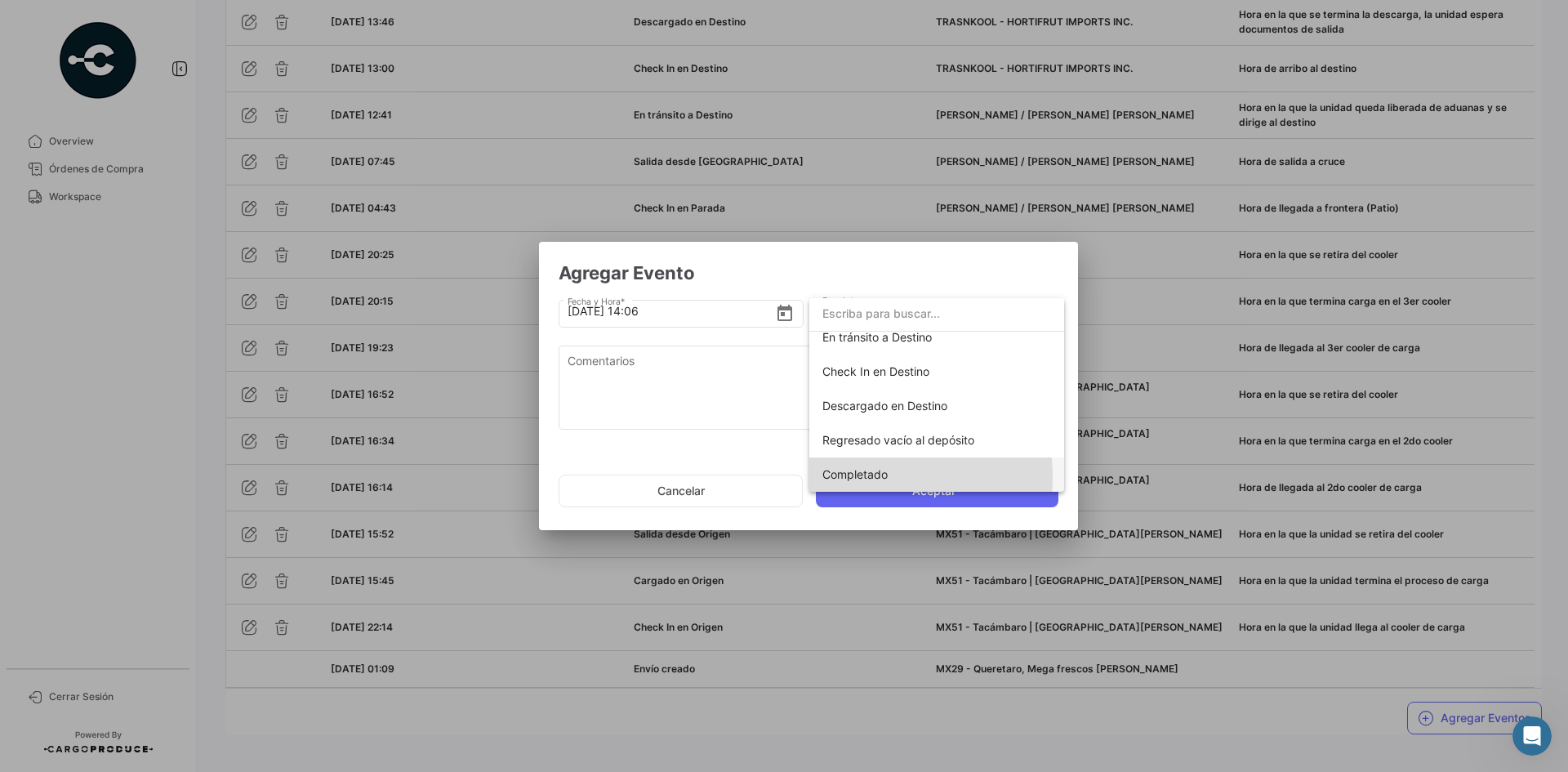
click at [869, 477] on span "Completado" at bounding box center [855, 473] width 65 height 14
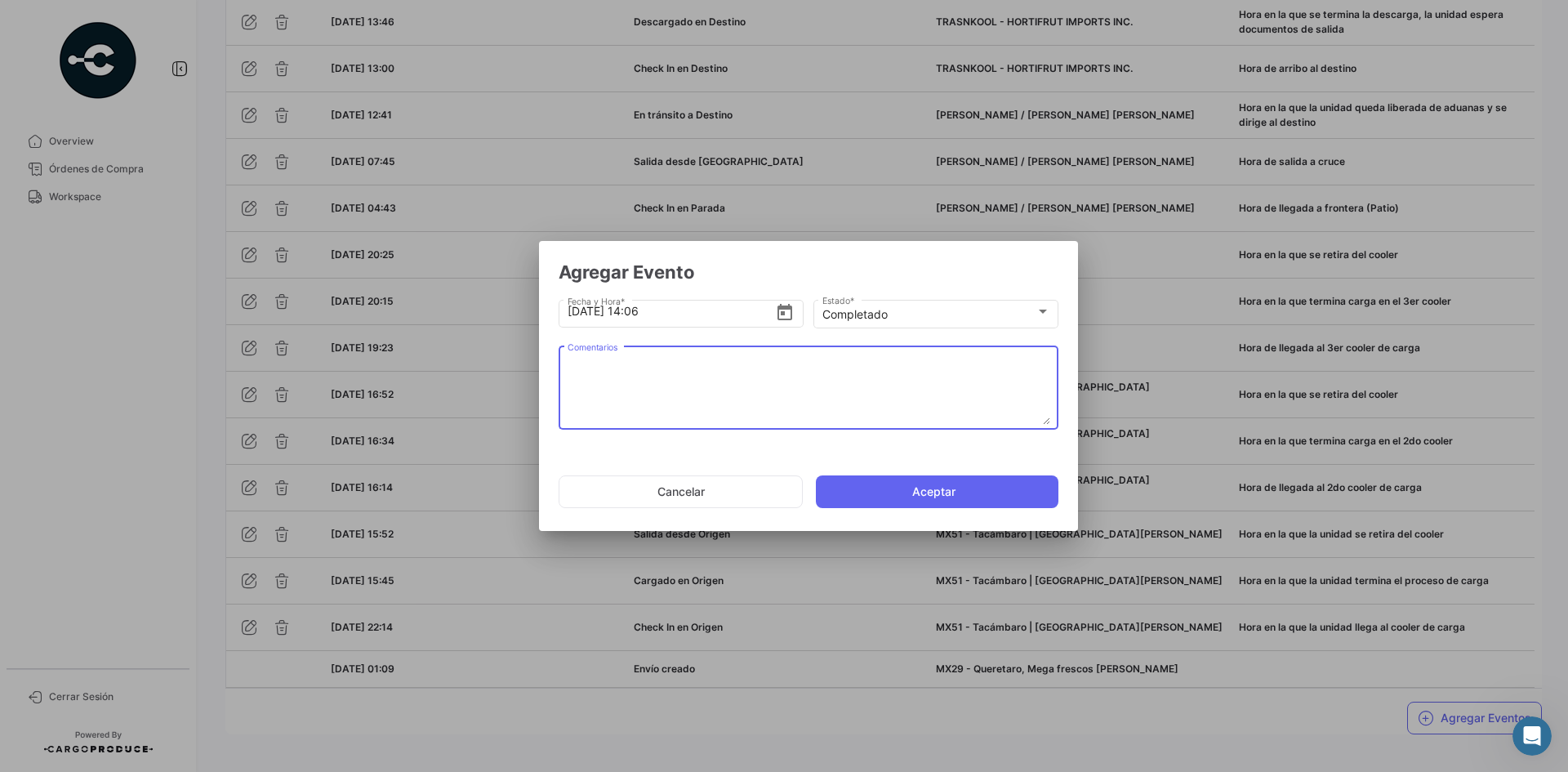
click at [710, 382] on textarea "Comentarios" at bounding box center [809, 389] width 483 height 72
paste textarea "Fin del viaje, [PERSON_NAME] en la que se retira de la bodega del cliente"
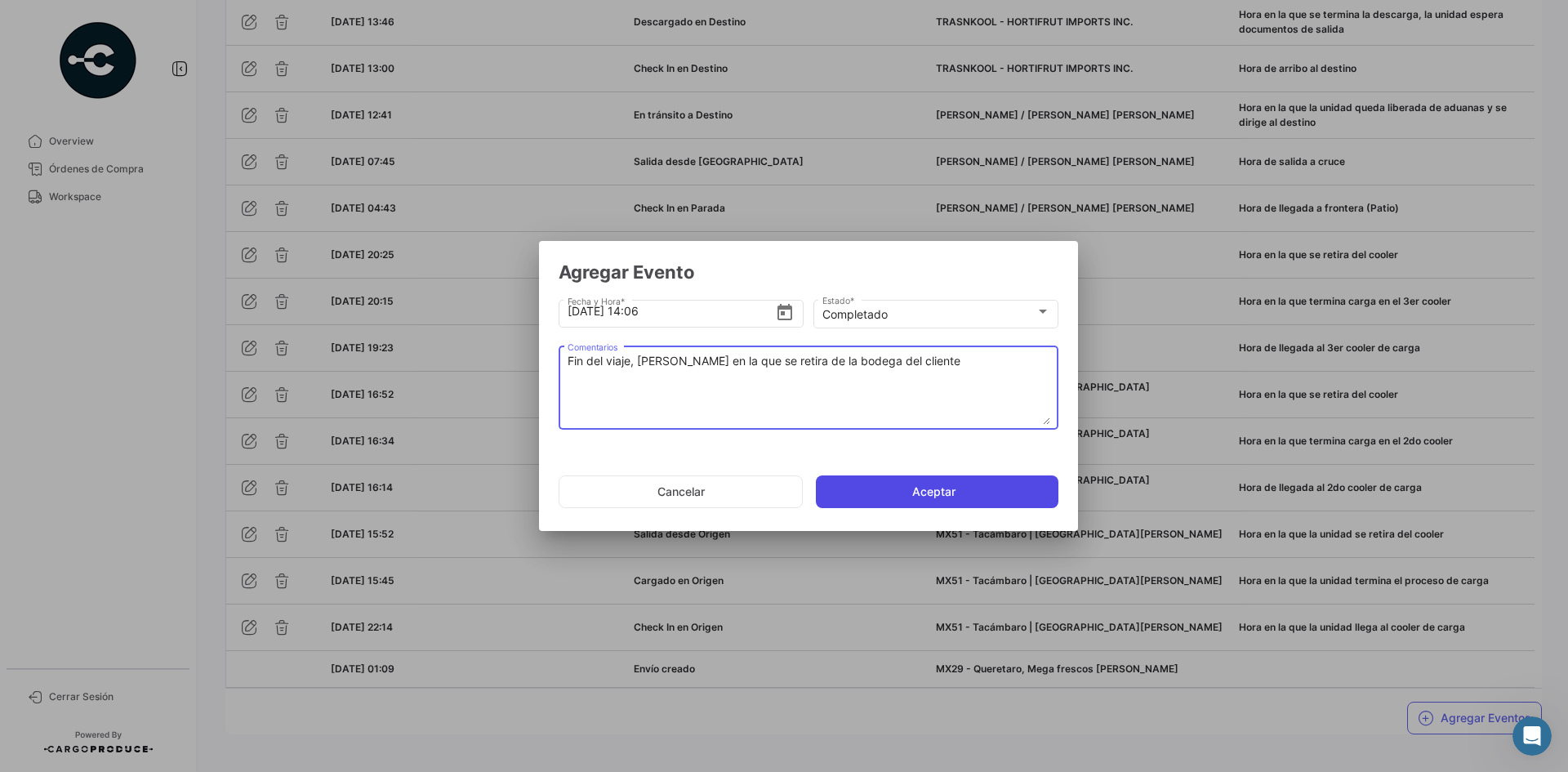
type textarea "Fin del viaje, [PERSON_NAME] en la que se retira de la bodega del cliente"
click at [878, 498] on button "Aceptar" at bounding box center [937, 491] width 243 height 33
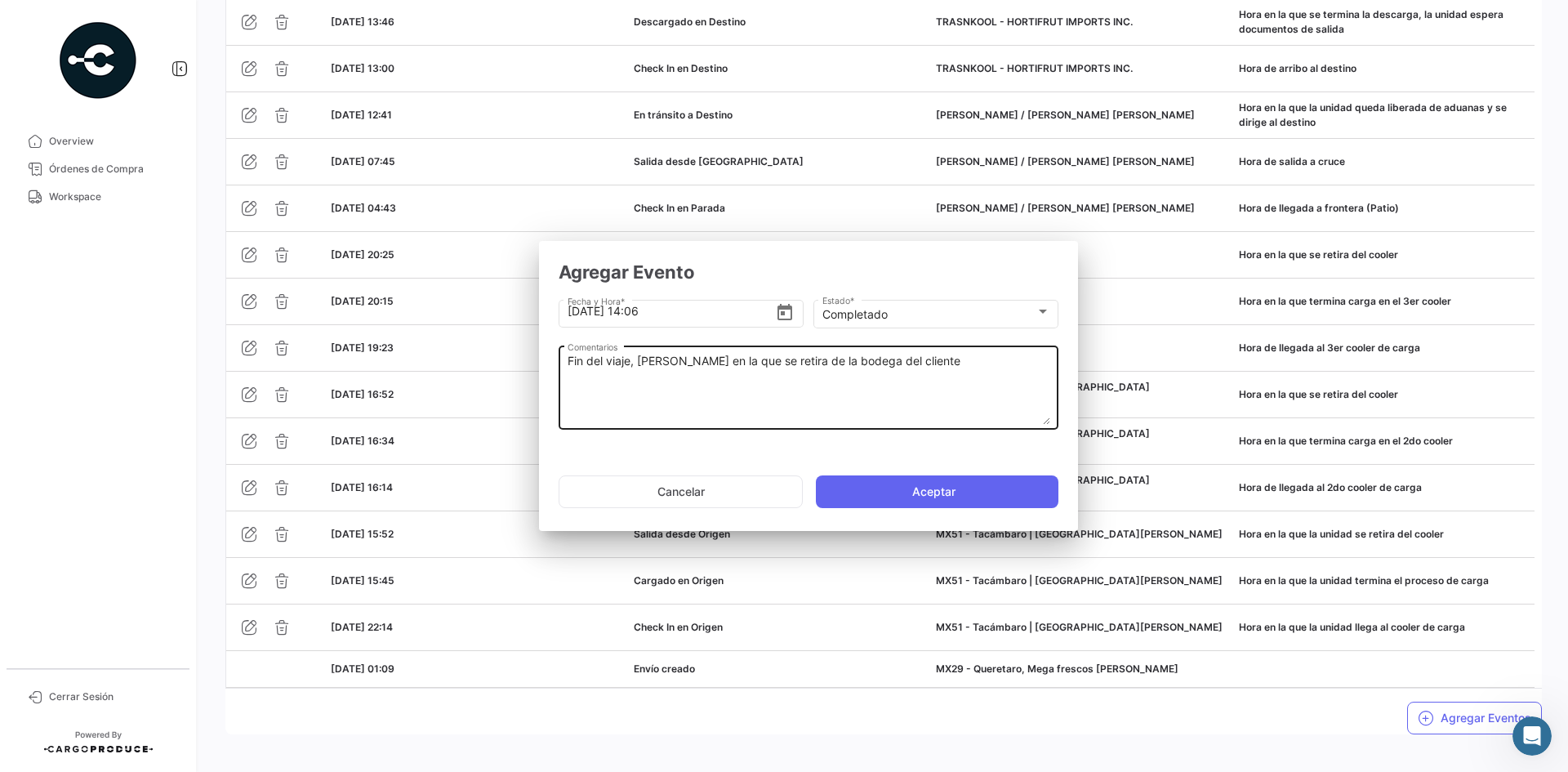
scroll to position [0, 0]
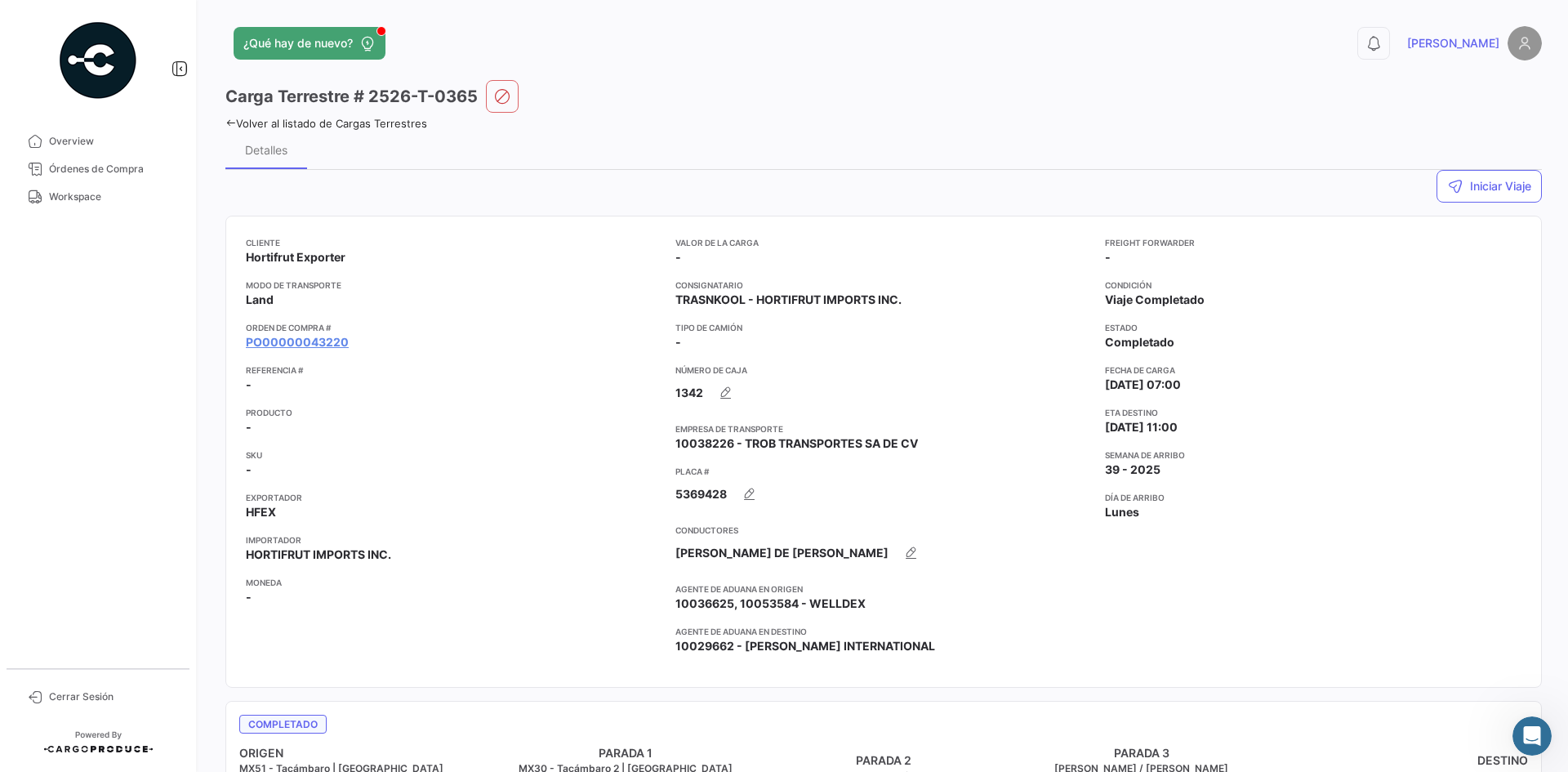
click at [321, 354] on mat-tooltip-component "PO00000043220" at bounding box center [297, 374] width 132 height 47
click at [329, 339] on link "PO00000043220" at bounding box center [297, 342] width 103 height 16
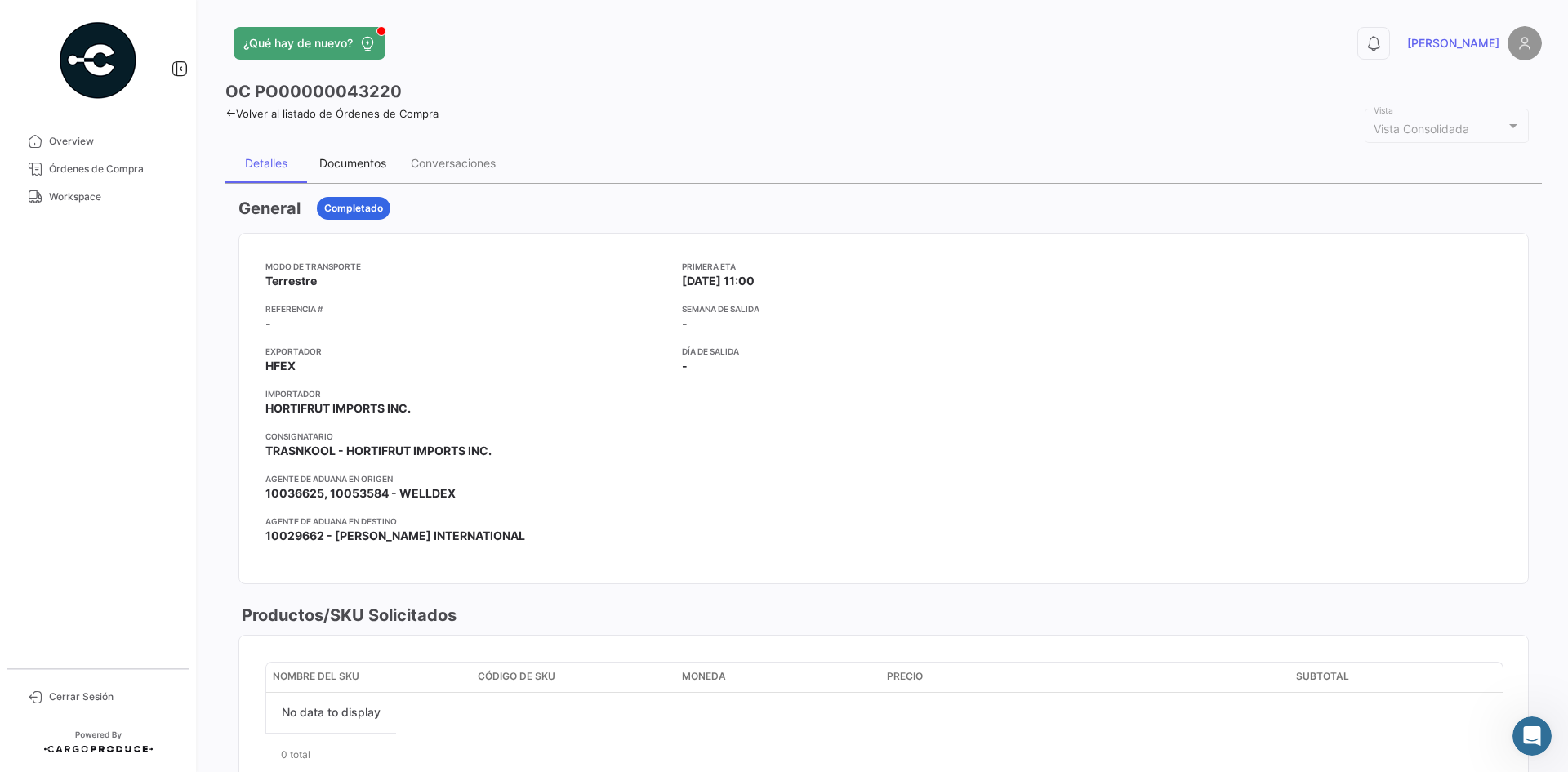
click at [347, 145] on div "Documentos" at bounding box center [352, 163] width 91 height 39
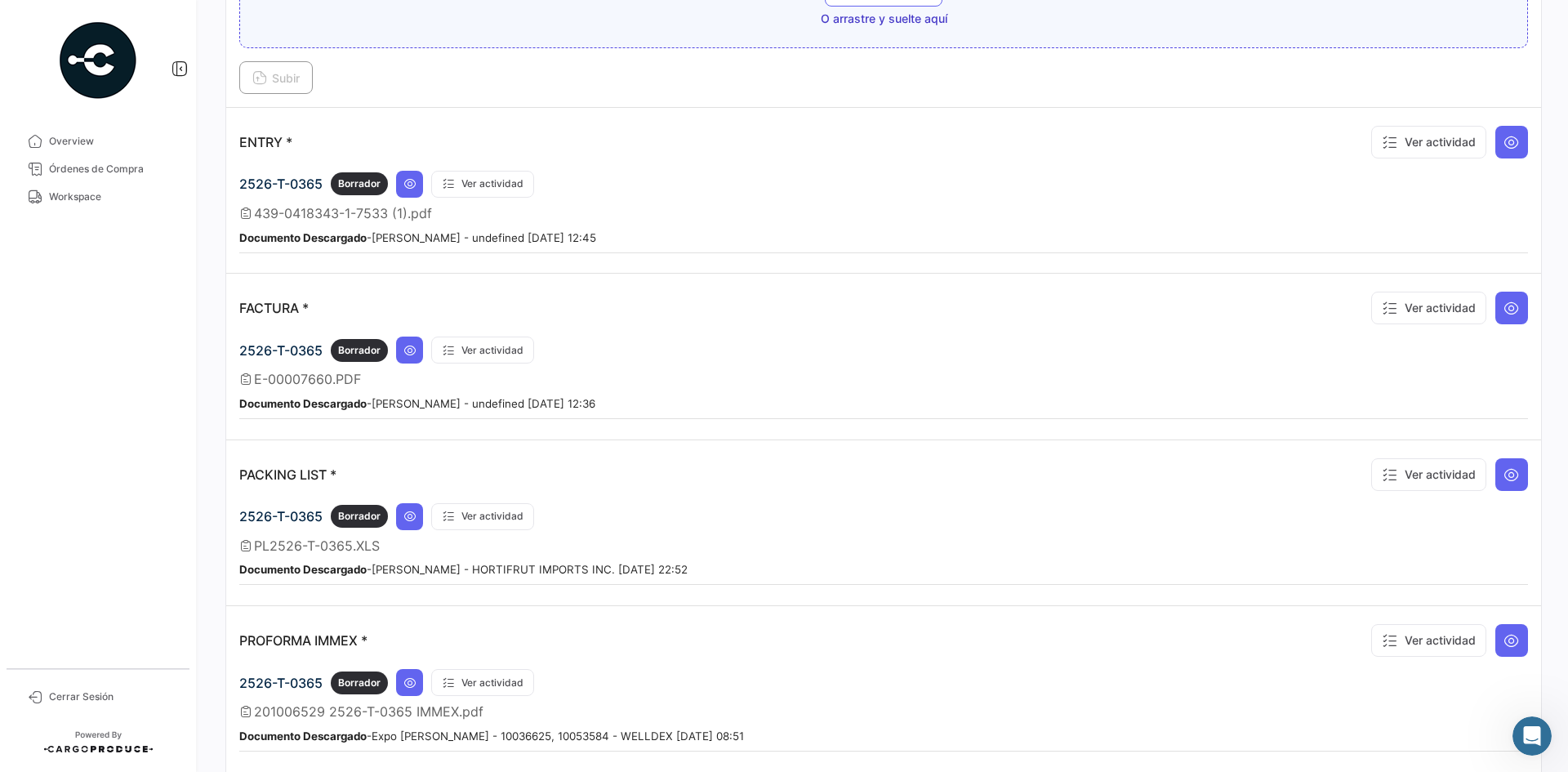
scroll to position [1648, 0]
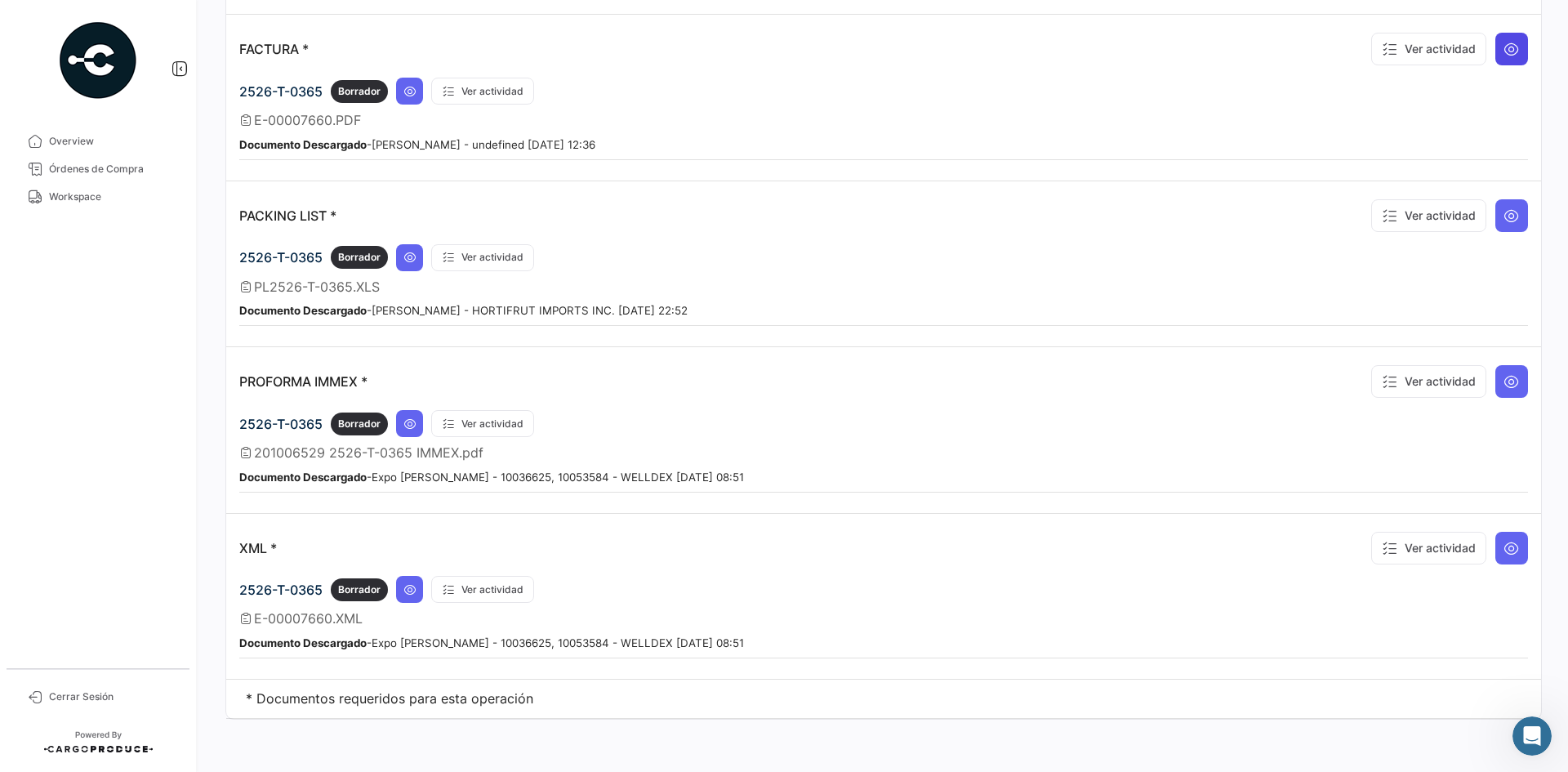
click at [1505, 46] on icon at bounding box center [1511, 49] width 16 height 16
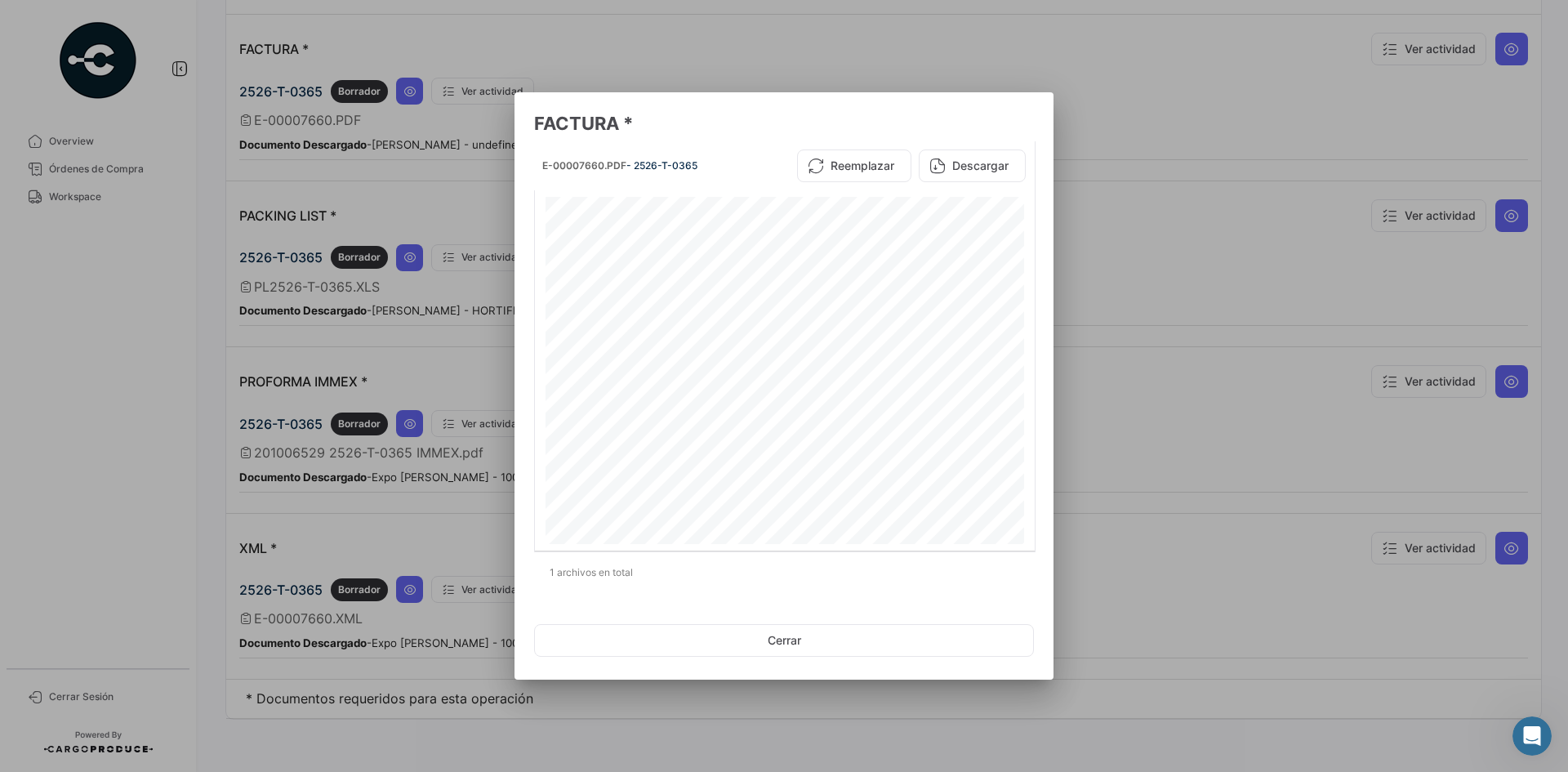
click at [1135, 141] on div at bounding box center [784, 386] width 1568 height 772
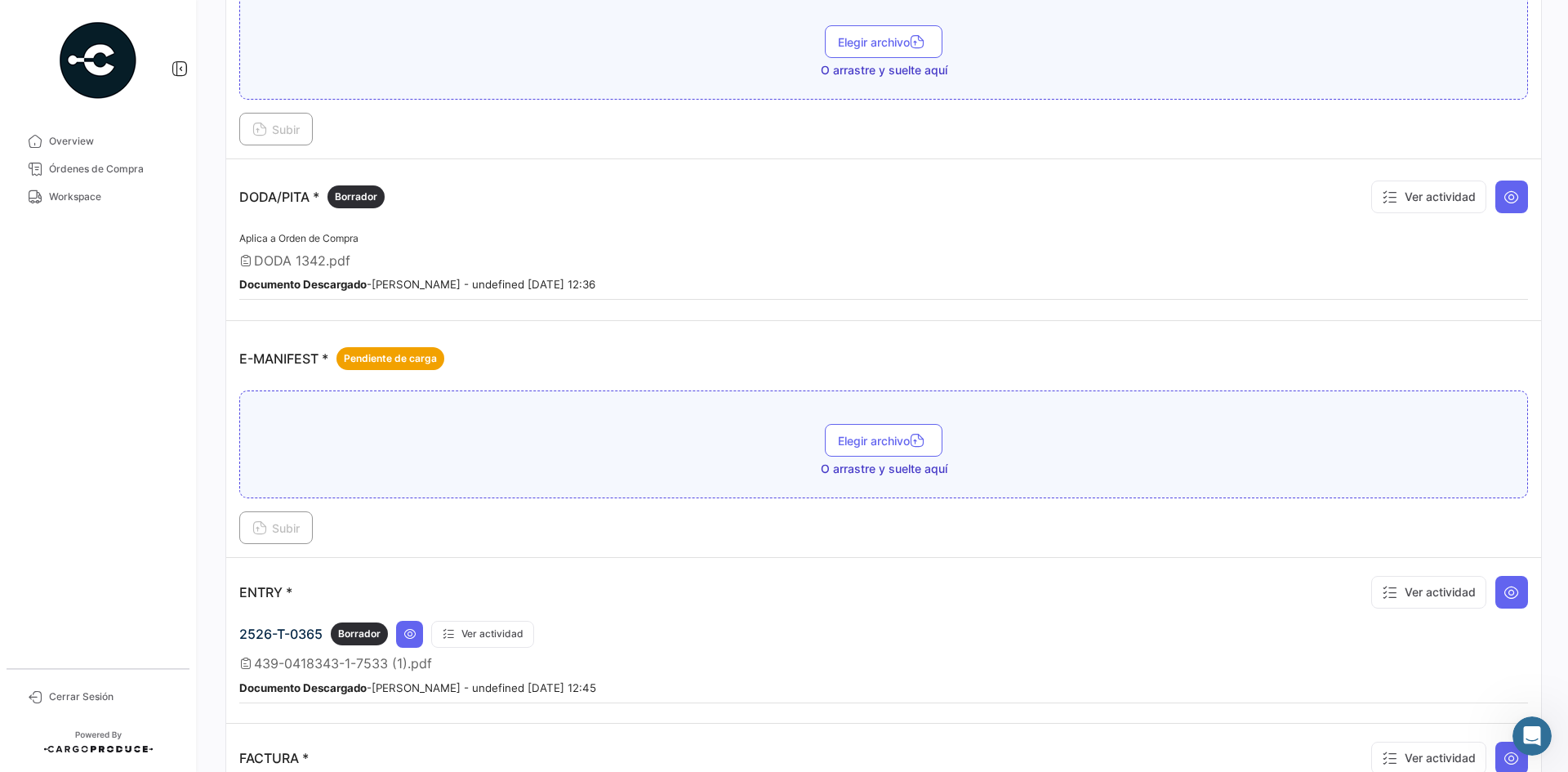
scroll to position [667, 0]
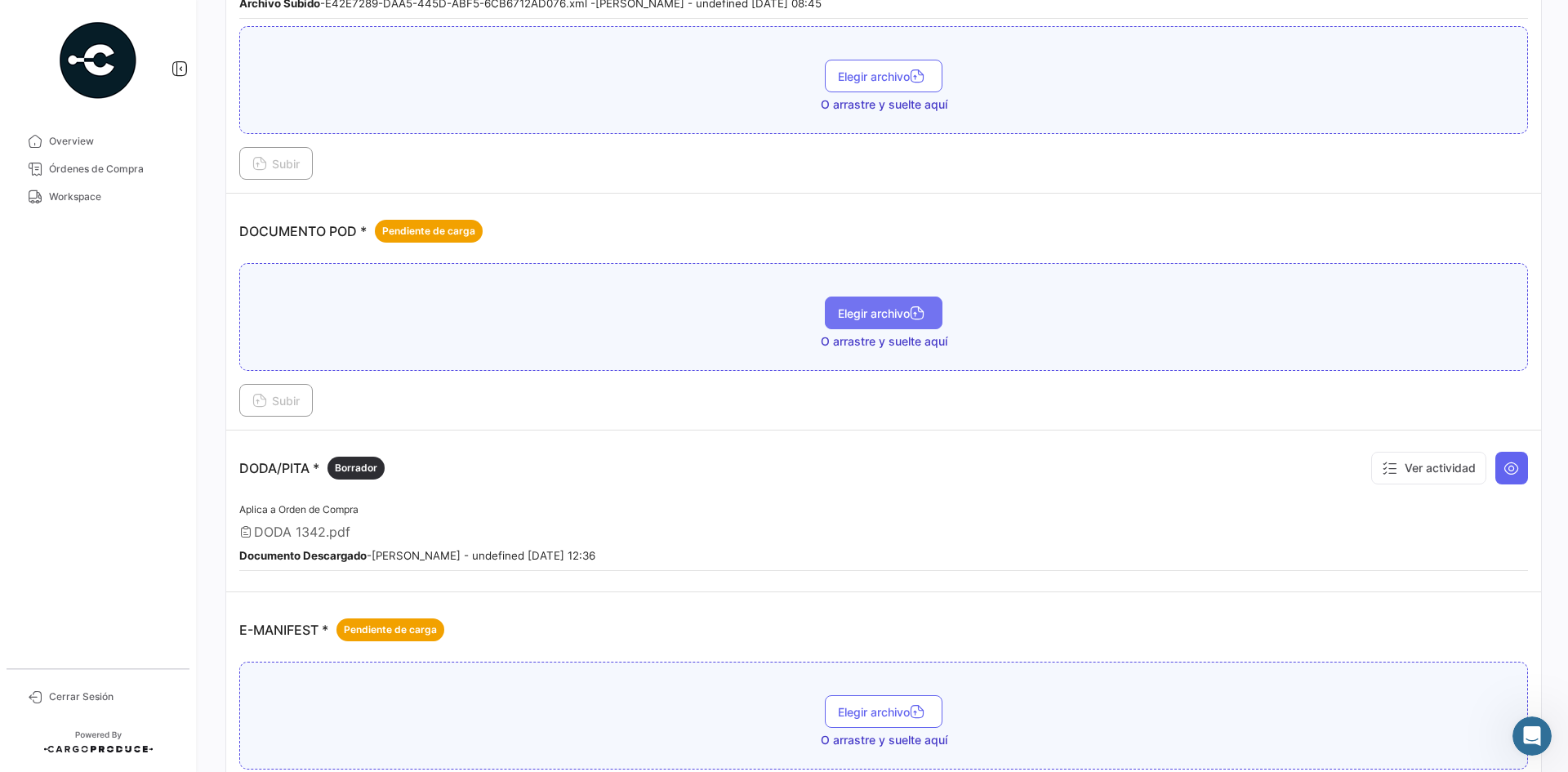
click at [893, 314] on span "Elegir archivo" at bounding box center [883, 312] width 91 height 14
click at [261, 424] on td "DOCUMENTO POD * Pendiente de carga CamScanner [DATE] 15.04.pdf Elegir archivo S…" at bounding box center [884, 312] width 1314 height 237
click at [275, 401] on span "Subir" at bounding box center [276, 400] width 47 height 14
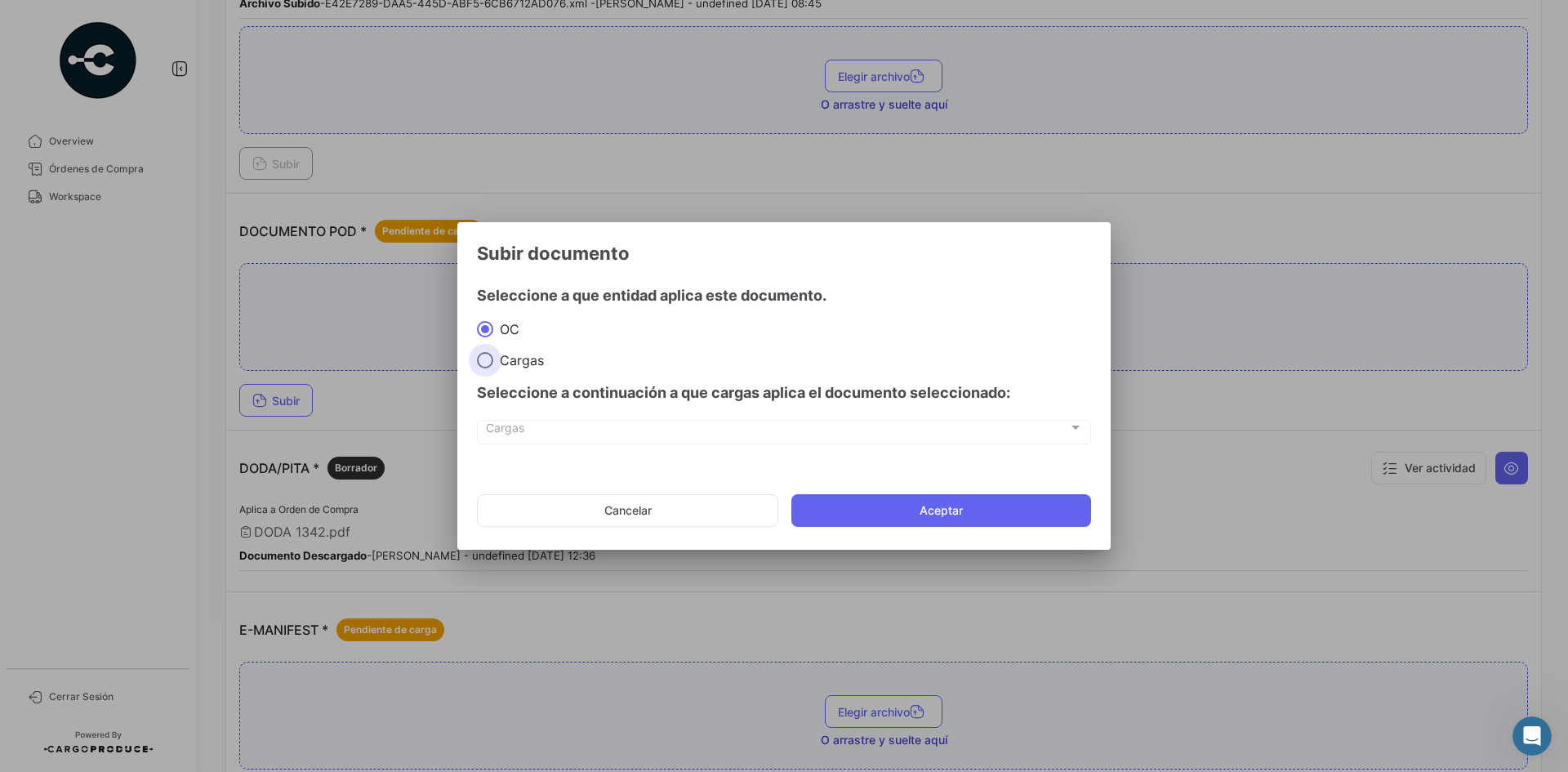
click at [501, 365] on span "Cargas" at bounding box center [518, 360] width 51 height 16
click at [493, 365] on input "Cargas" at bounding box center [485, 360] width 16 height 16
radio input "true"
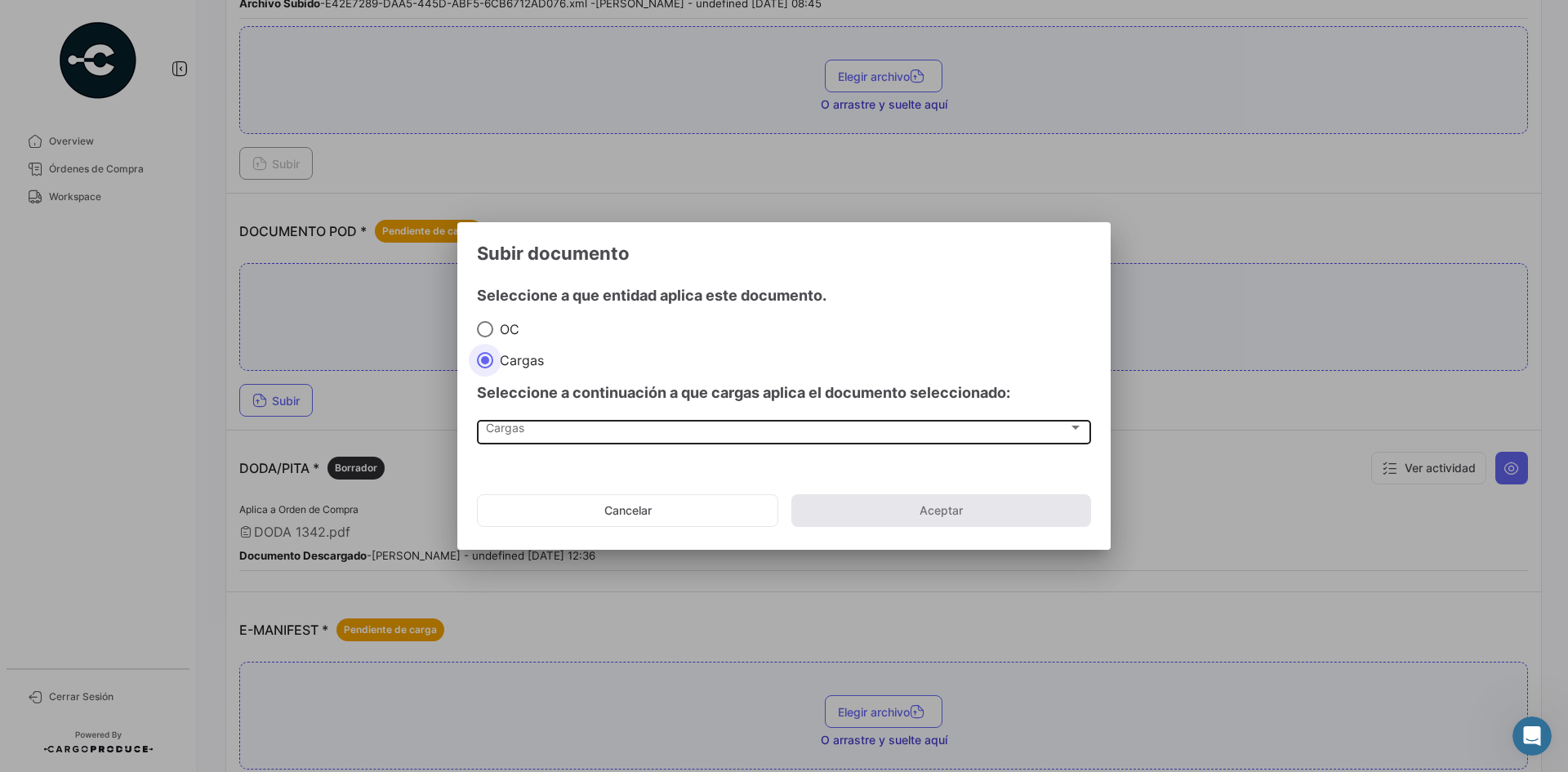
click at [574, 429] on div "Cargas" at bounding box center [776, 430] width 582 height 14
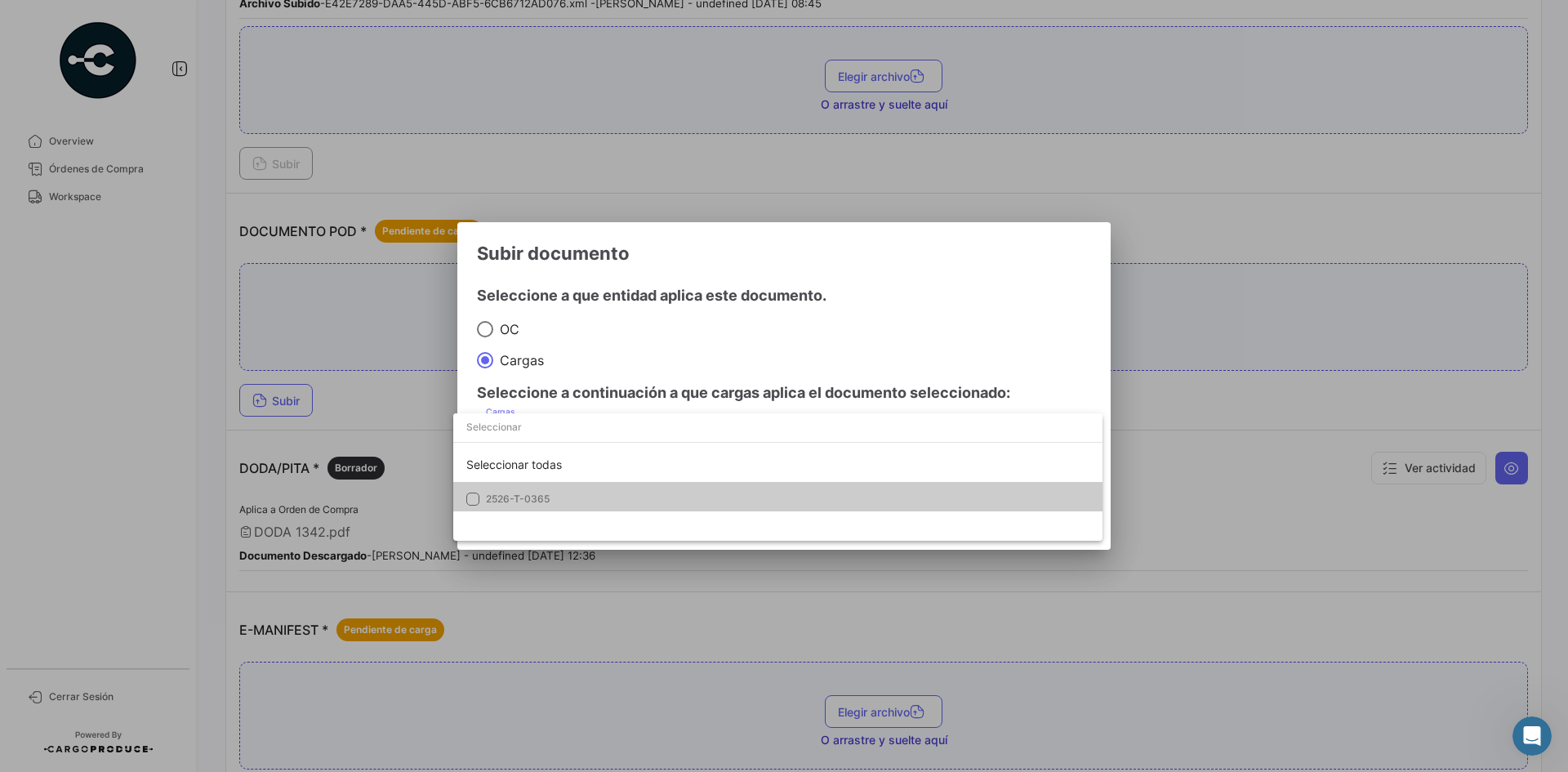
drag, startPoint x: 506, startPoint y: 513, endPoint x: 513, endPoint y: 503, distance: 12.2
click at [506, 511] on div "Seleccionar todas 2526-T-0365" at bounding box center [777, 477] width 649 height 127
drag, startPoint x: 573, startPoint y: 478, endPoint x: 566, endPoint y: 491, distance: 14.8
click at [570, 487] on div "Seleccionar todas 2526-T-0365" at bounding box center [777, 482] width 649 height 69
click at [557, 499] on span "2526-T-0365" at bounding box center [599, 499] width 228 height 14
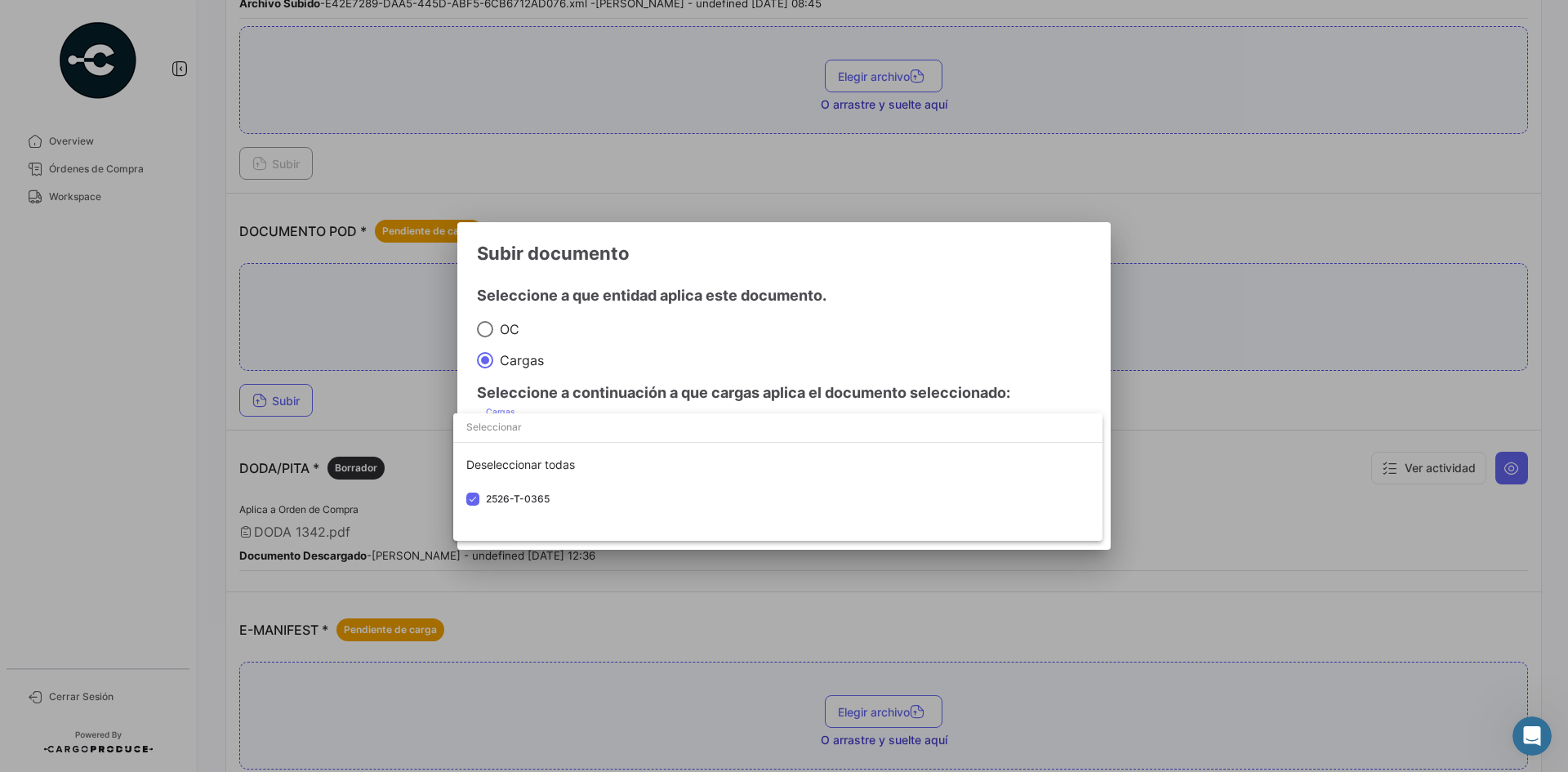
click at [951, 258] on div at bounding box center [784, 386] width 1568 height 772
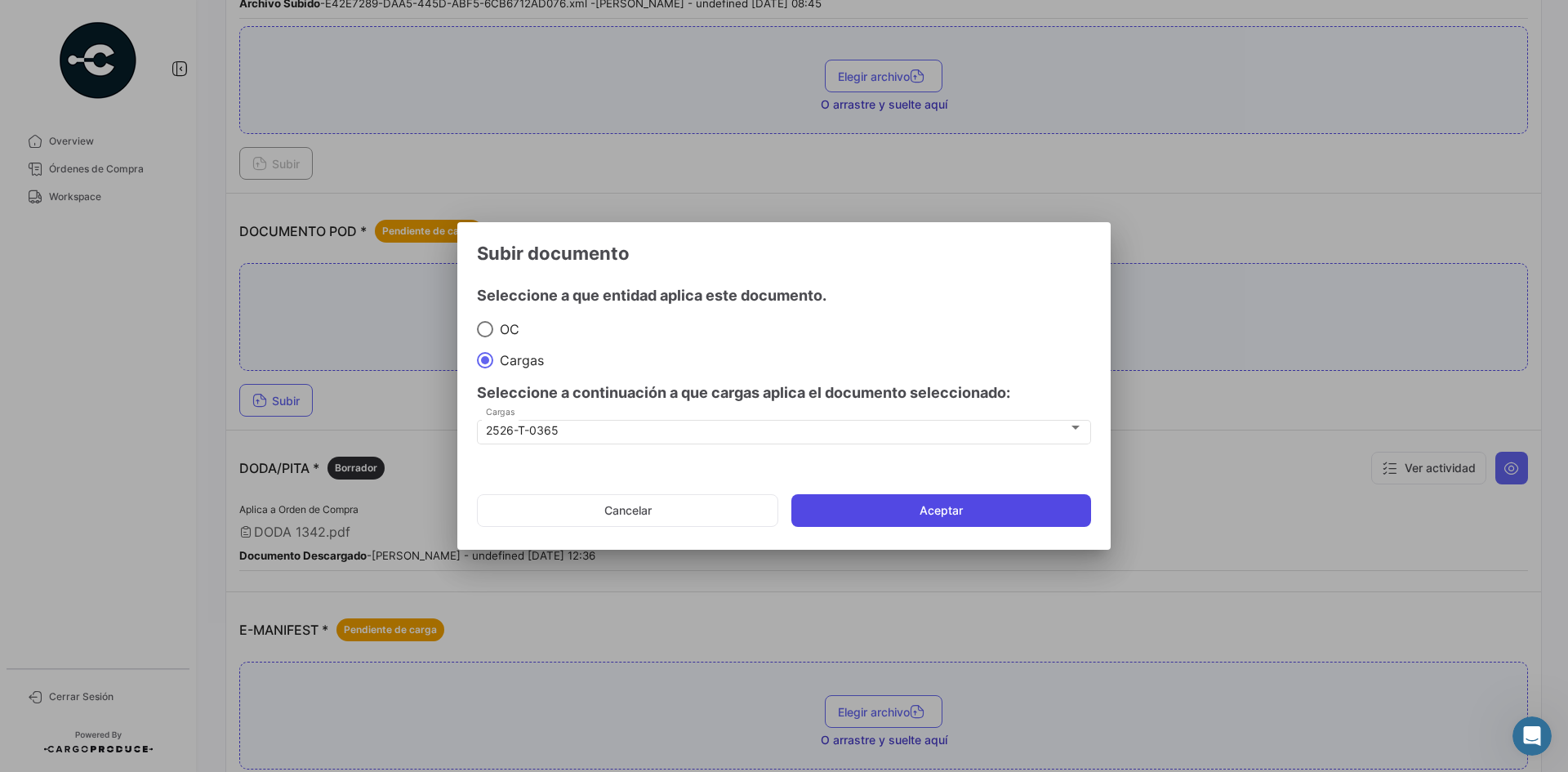
click at [888, 502] on button "Aceptar" at bounding box center [942, 510] width 300 height 33
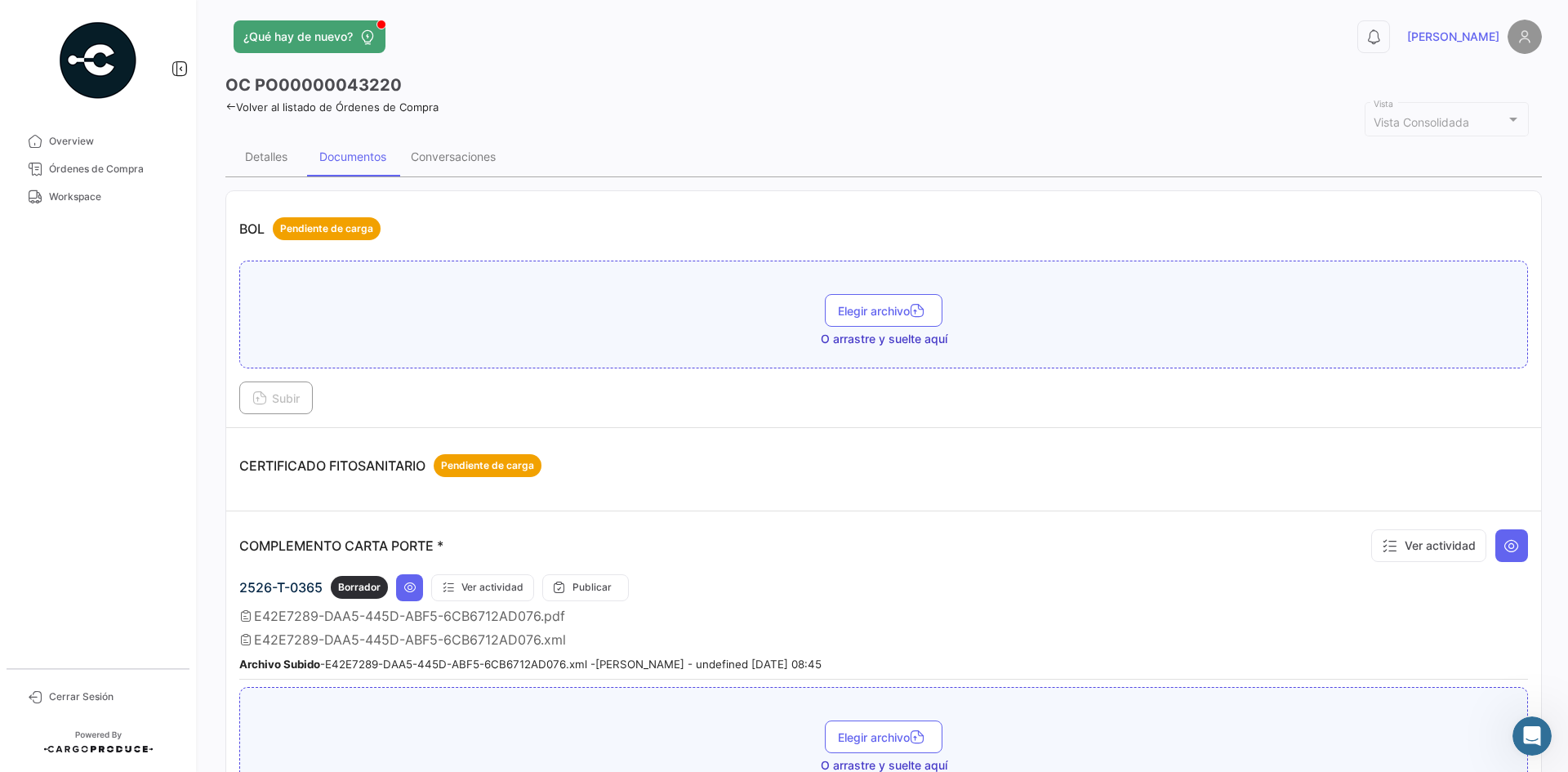
scroll to position [0, 0]
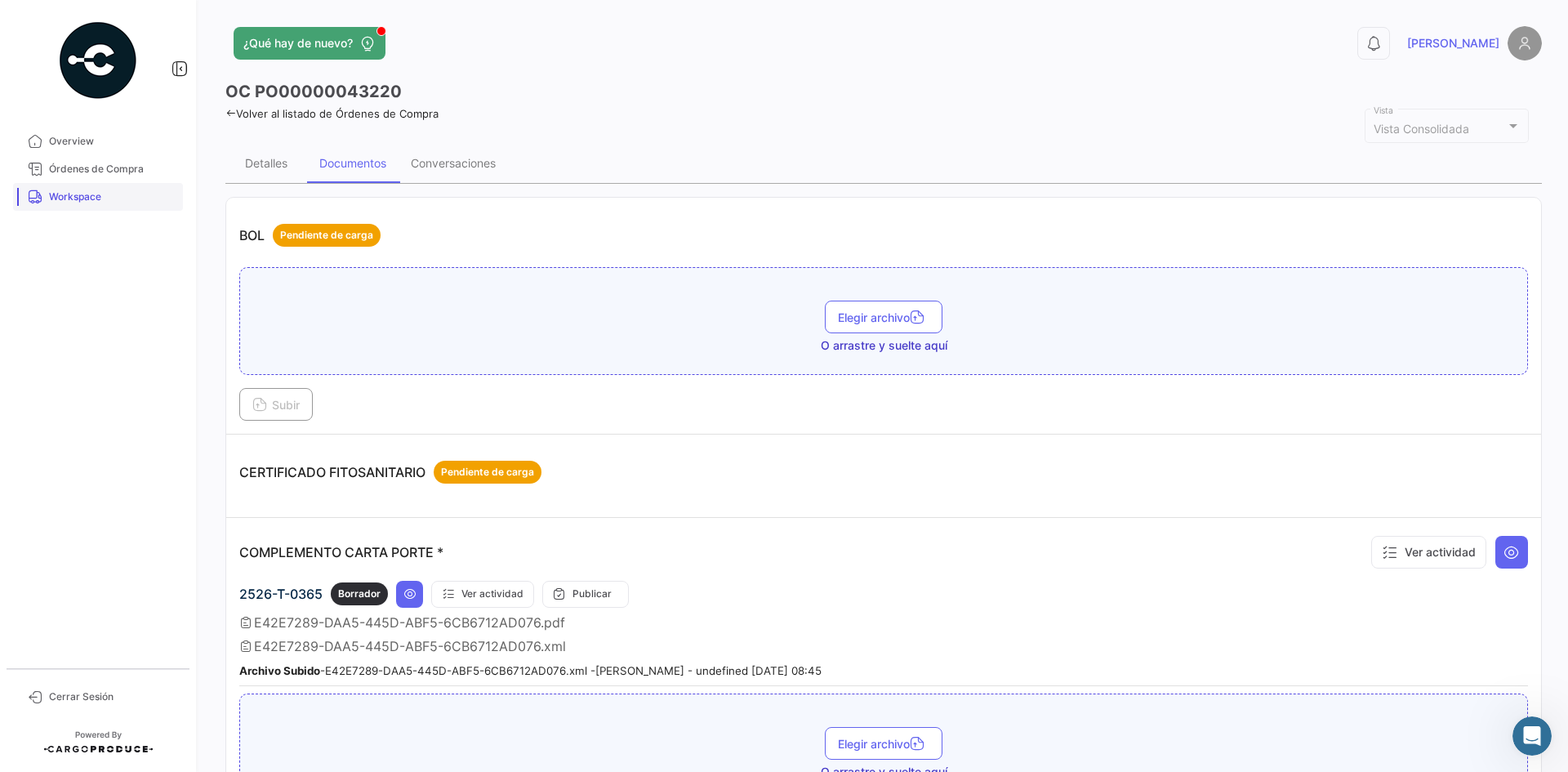
click at [109, 209] on link "Workspace" at bounding box center [97, 197] width 170 height 28
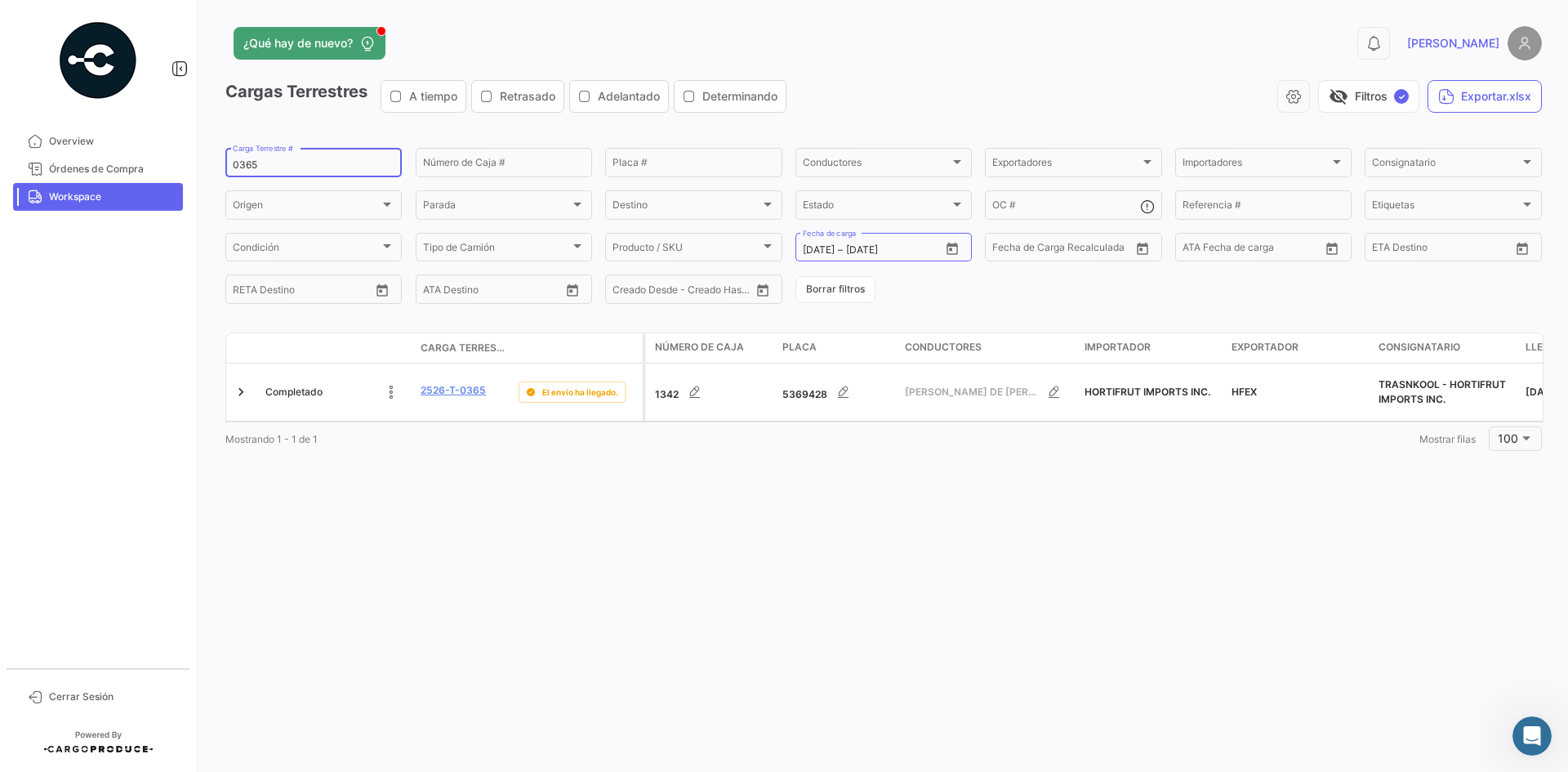
drag, startPoint x: 278, startPoint y: 163, endPoint x: 195, endPoint y: 171, distance: 83.4
click at [195, 171] on mat-sidenav-container "Overview Órdenes de Compra Workspace Cerrar Sesión ¿Qué hay de nuevo? 0 [PERSON…" at bounding box center [784, 386] width 1568 height 772
paste input "2526-T-0404"
type input "2526-T-0404"
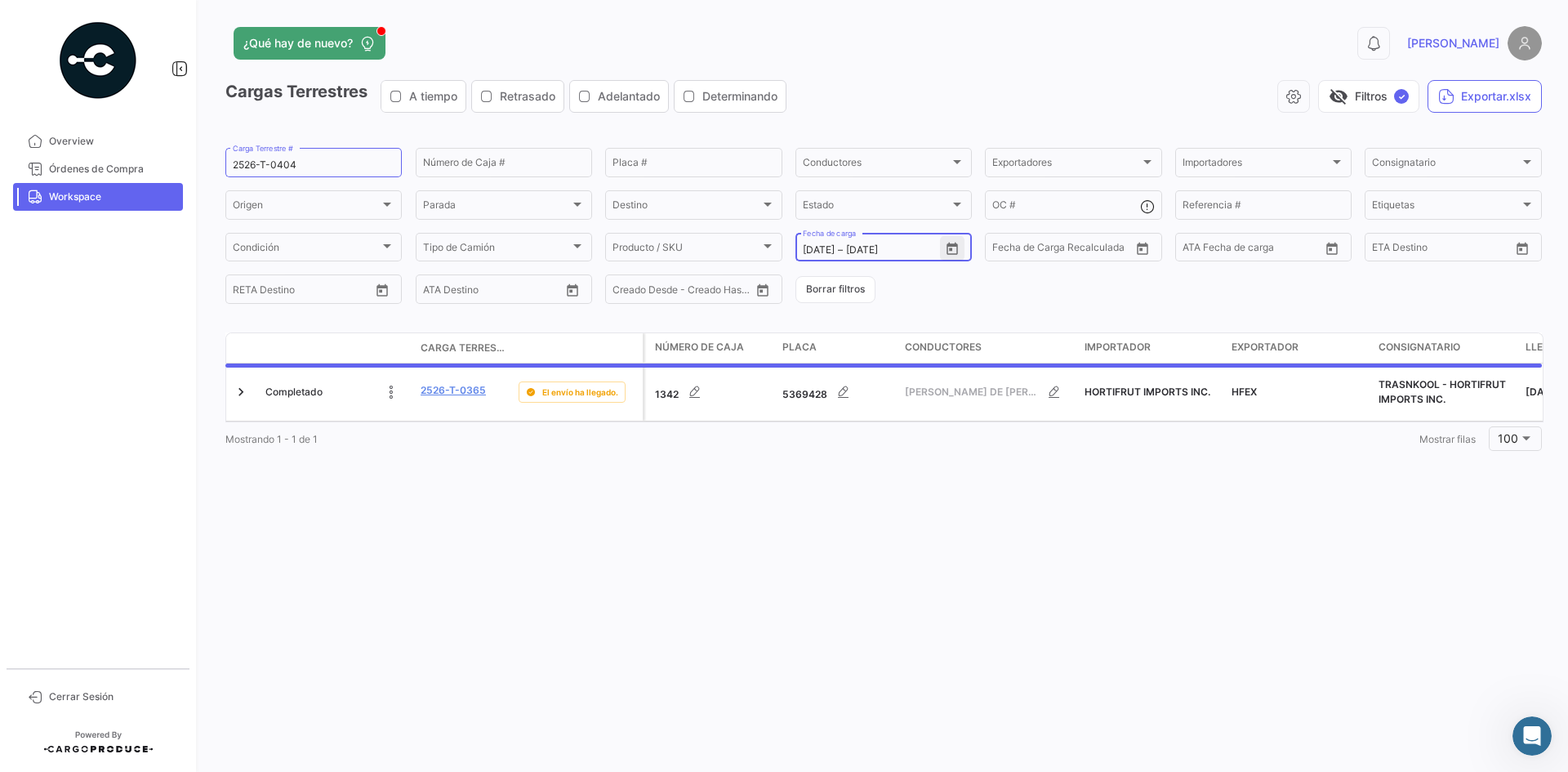
click at [960, 252] on icon "Open calendar" at bounding box center [952, 249] width 14 height 14
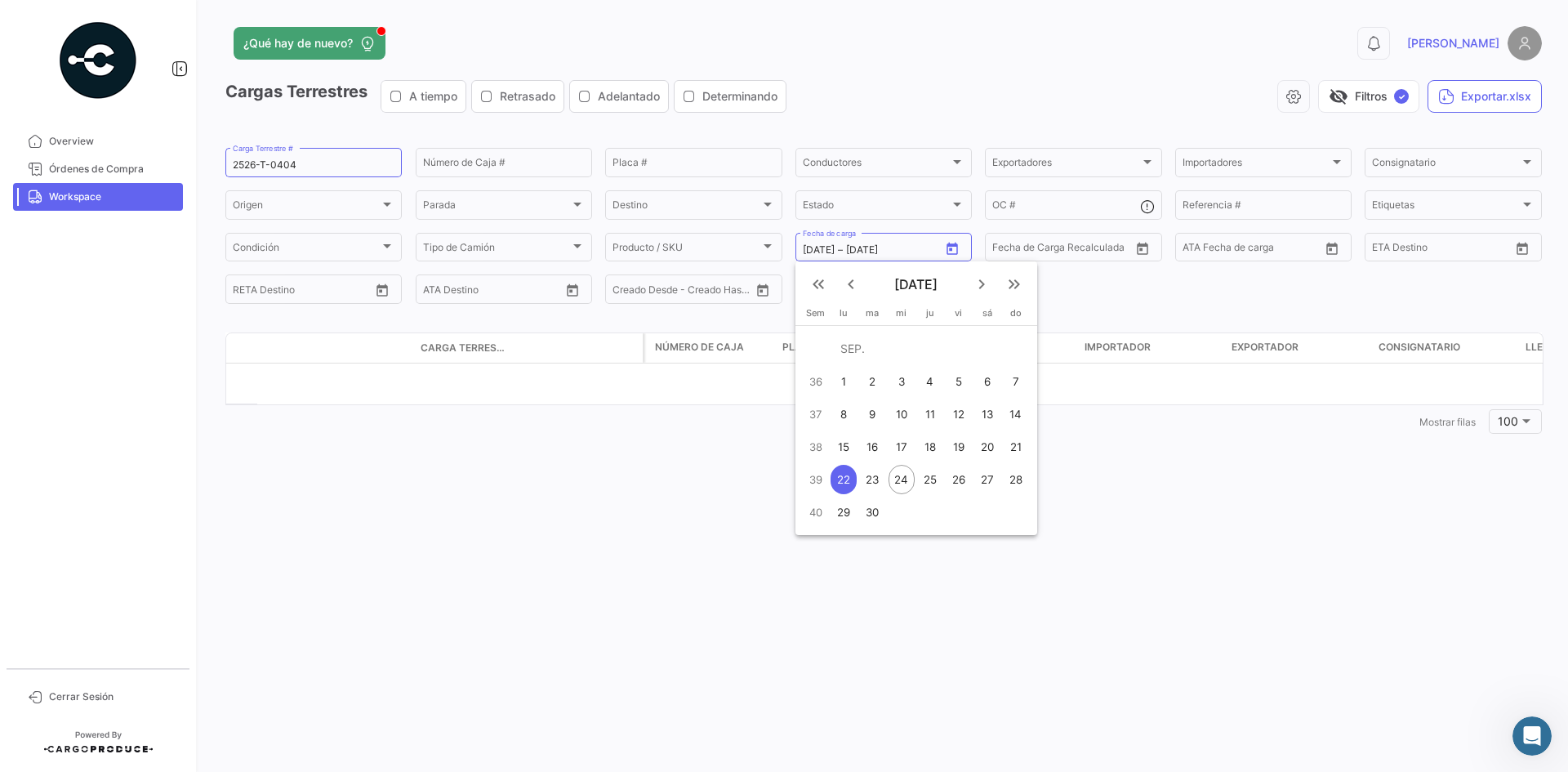
click at [863, 479] on div "23" at bounding box center [872, 479] width 26 height 30
type input "[DATE]"
click at [871, 483] on div "23" at bounding box center [872, 479] width 26 height 30
type input "[DATE]"
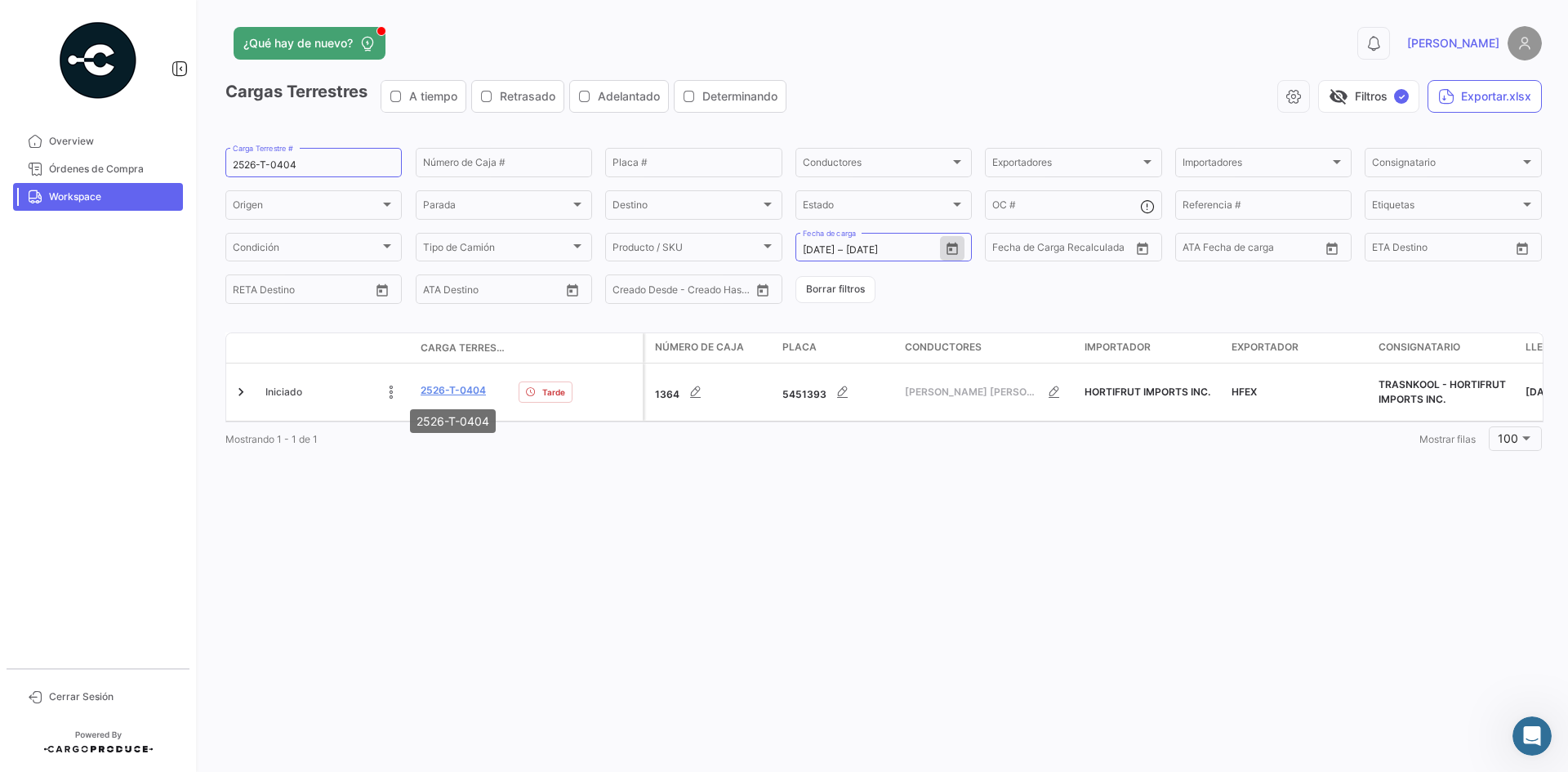
drag, startPoint x: 479, startPoint y: 396, endPoint x: 431, endPoint y: 397, distance: 48.0
click at [431, 398] on mat-tooltip-component "2526-T-0404" at bounding box center [452, 422] width 108 height 47
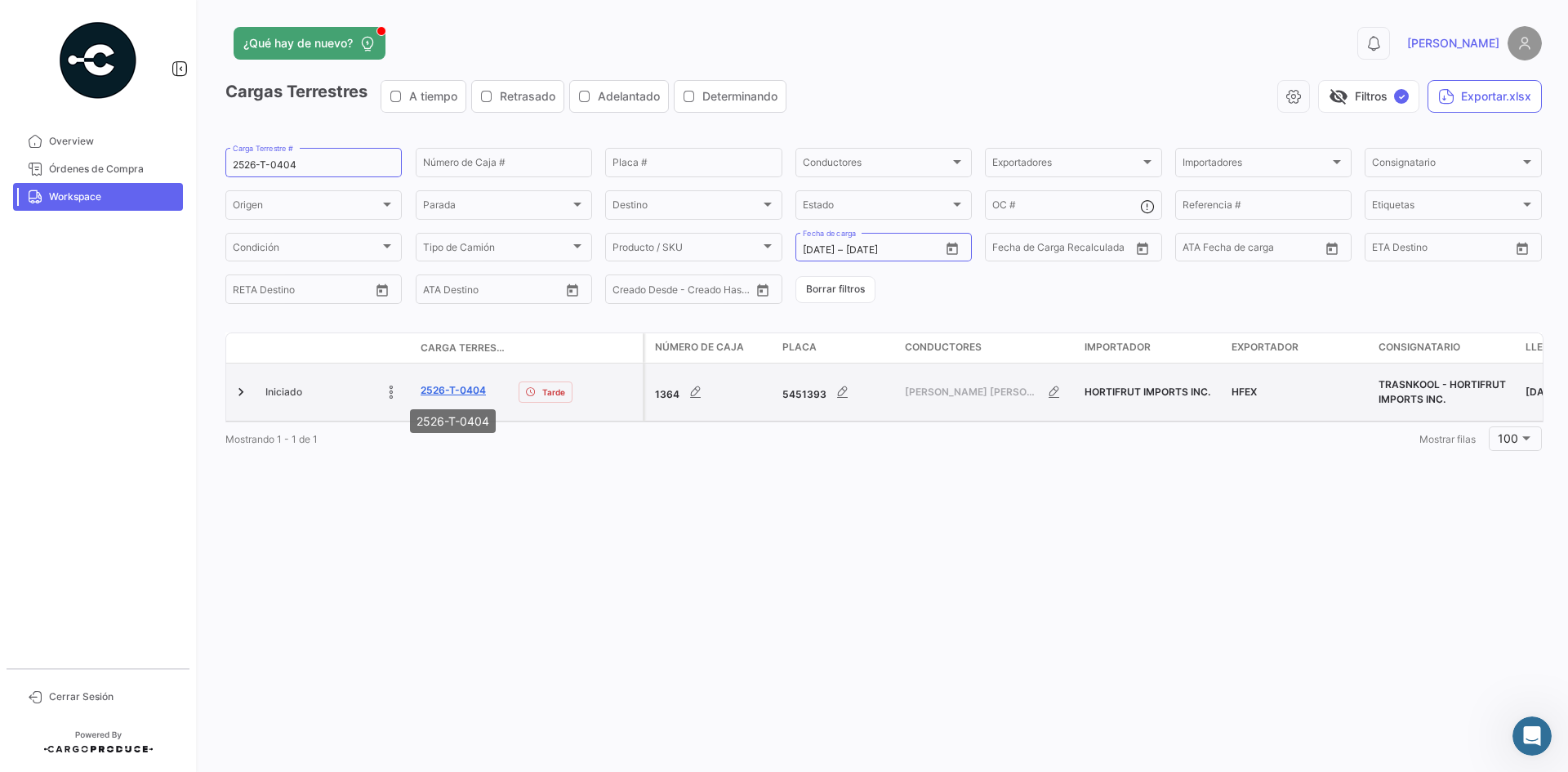
click at [458, 386] on link "2526-T-0404" at bounding box center [453, 390] width 65 height 14
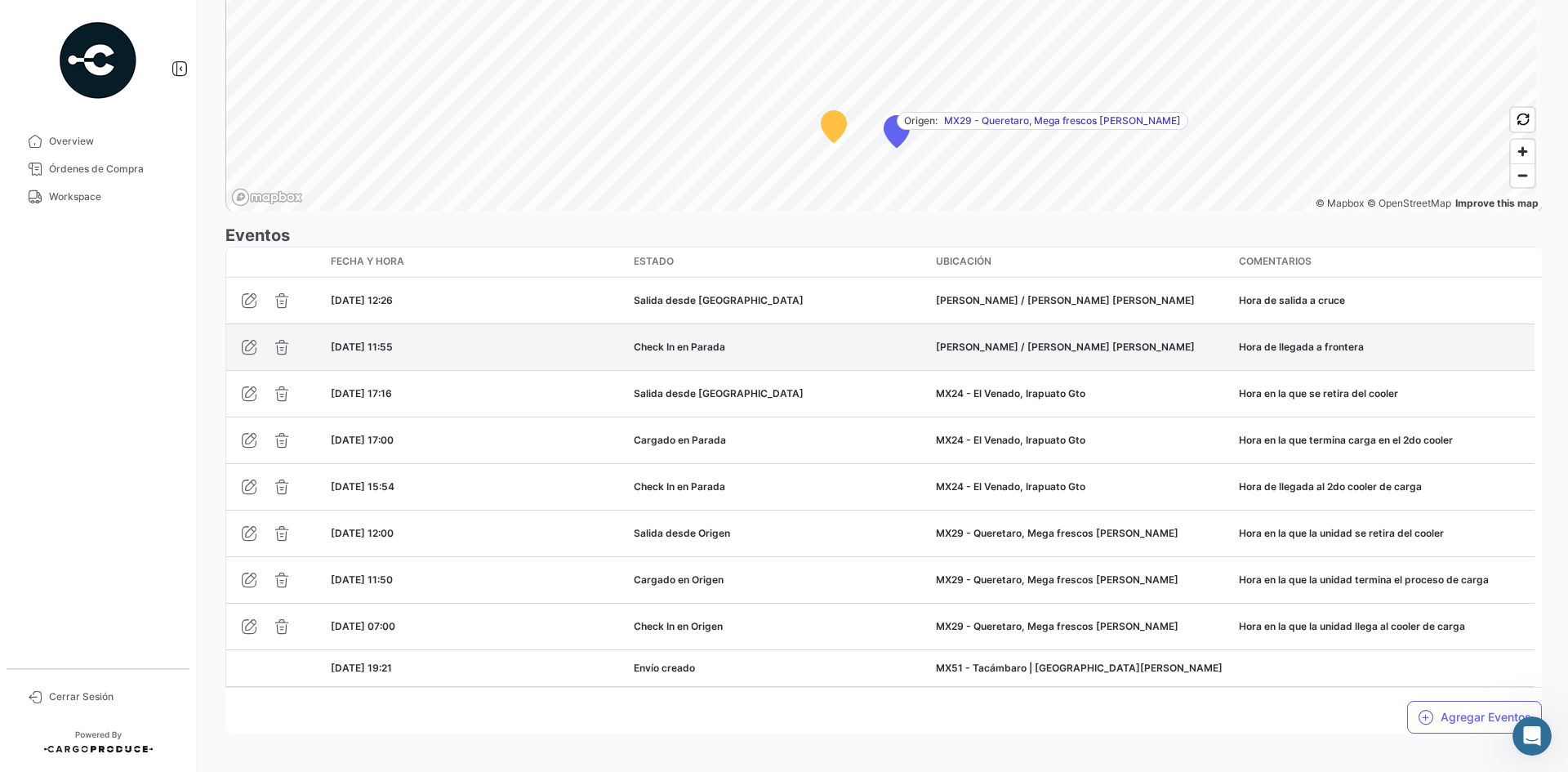
scroll to position [1276, 0]
